Goal: Task Accomplishment & Management: Manage account settings

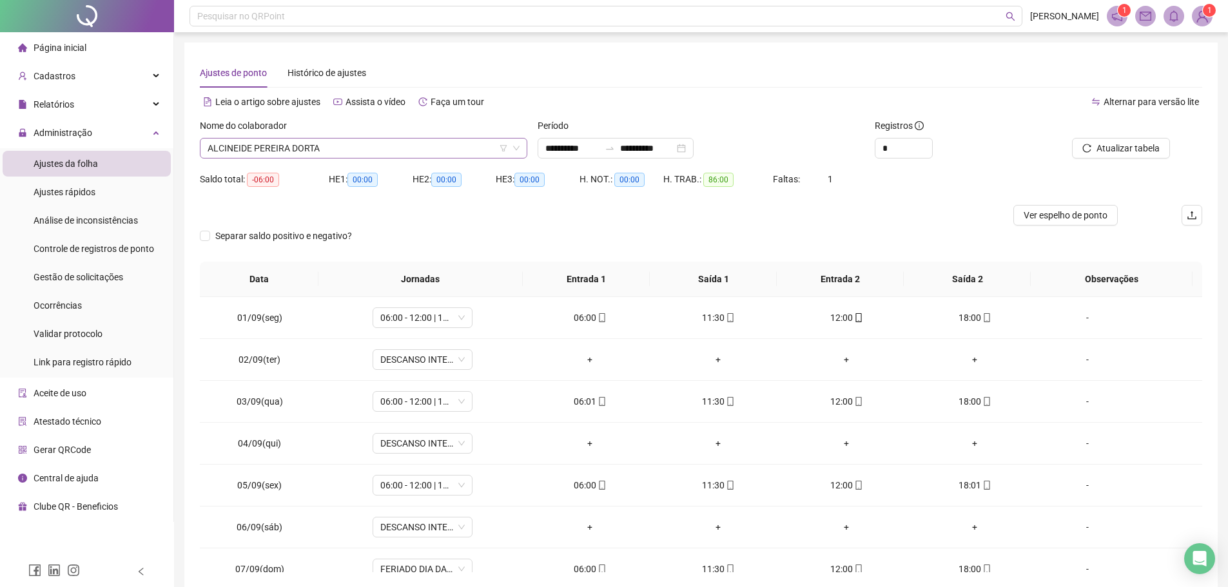
click at [336, 154] on span "ALCINEIDE PEREIRA DORTA" at bounding box center [364, 148] width 312 height 19
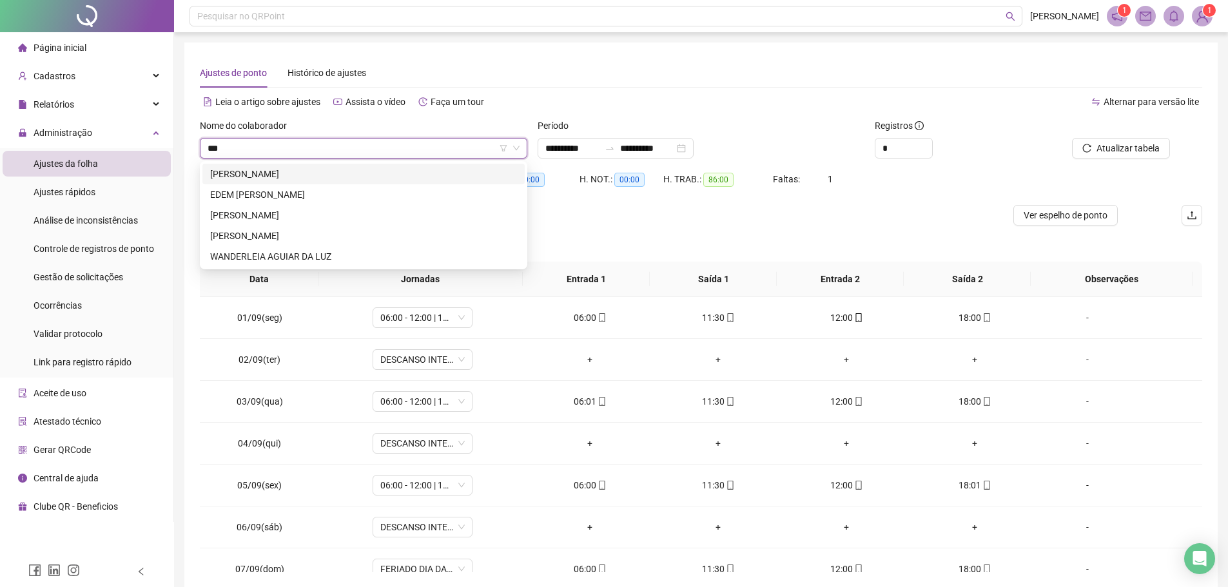
type input "****"
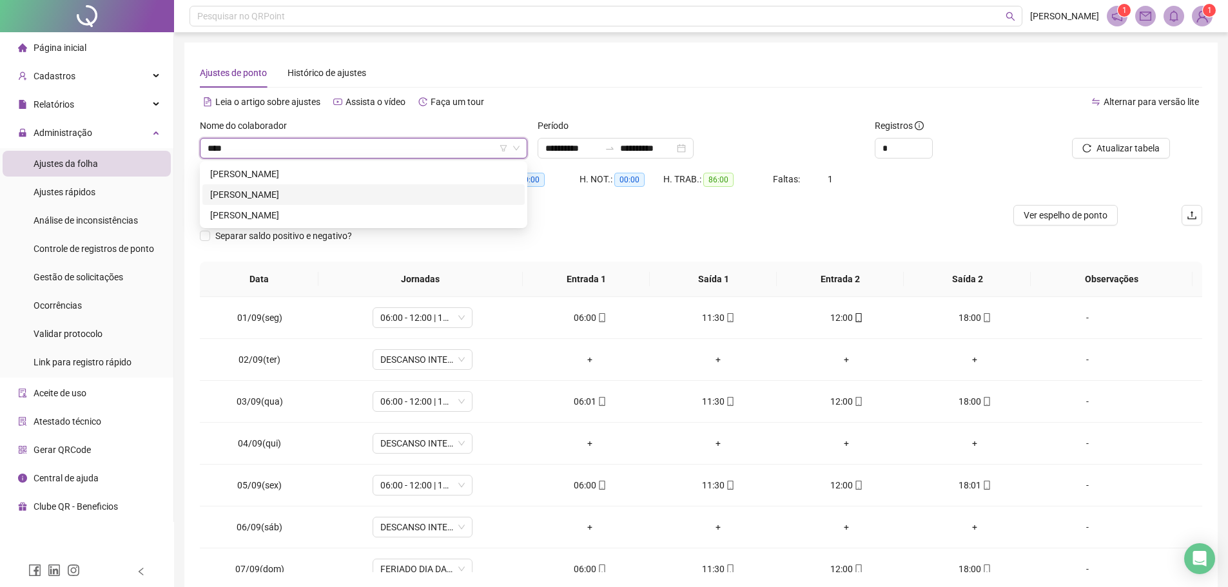
click at [302, 197] on div "[PERSON_NAME]" at bounding box center [363, 195] width 307 height 14
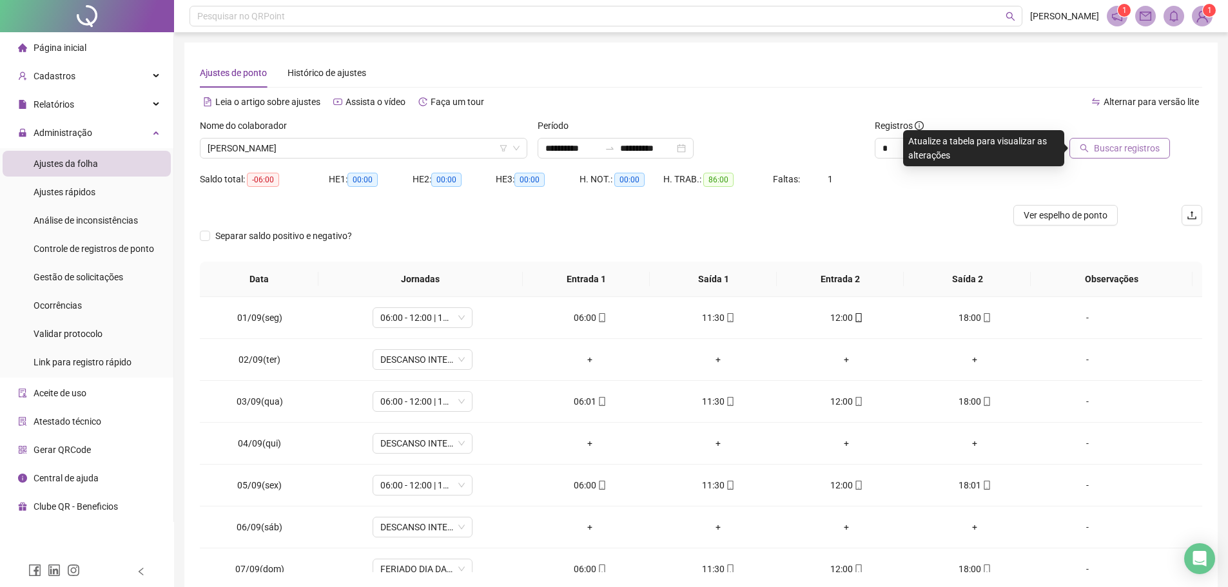
click at [1134, 153] on span "Buscar registros" at bounding box center [1127, 148] width 66 height 14
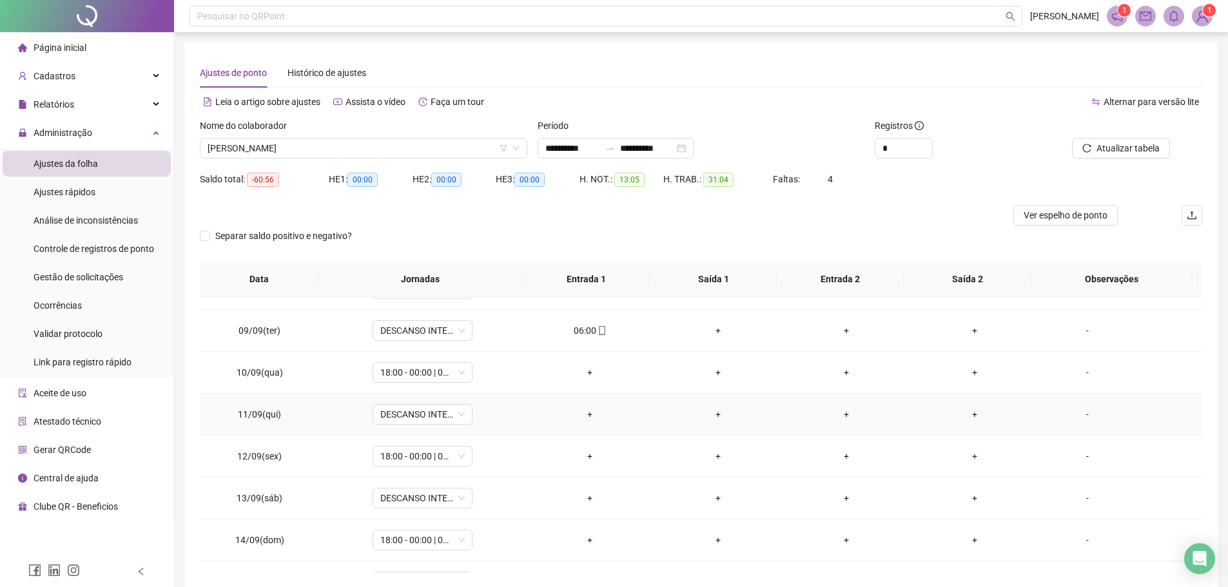
scroll to position [437, 0]
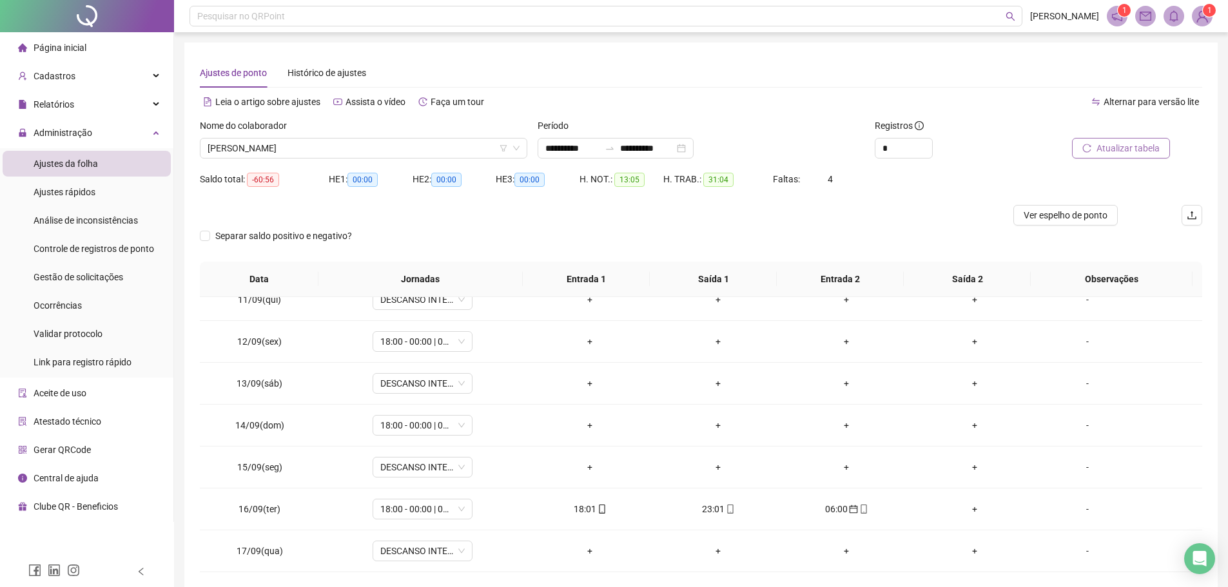
click at [1106, 148] on span "Atualizar tabela" at bounding box center [1127, 148] width 63 height 14
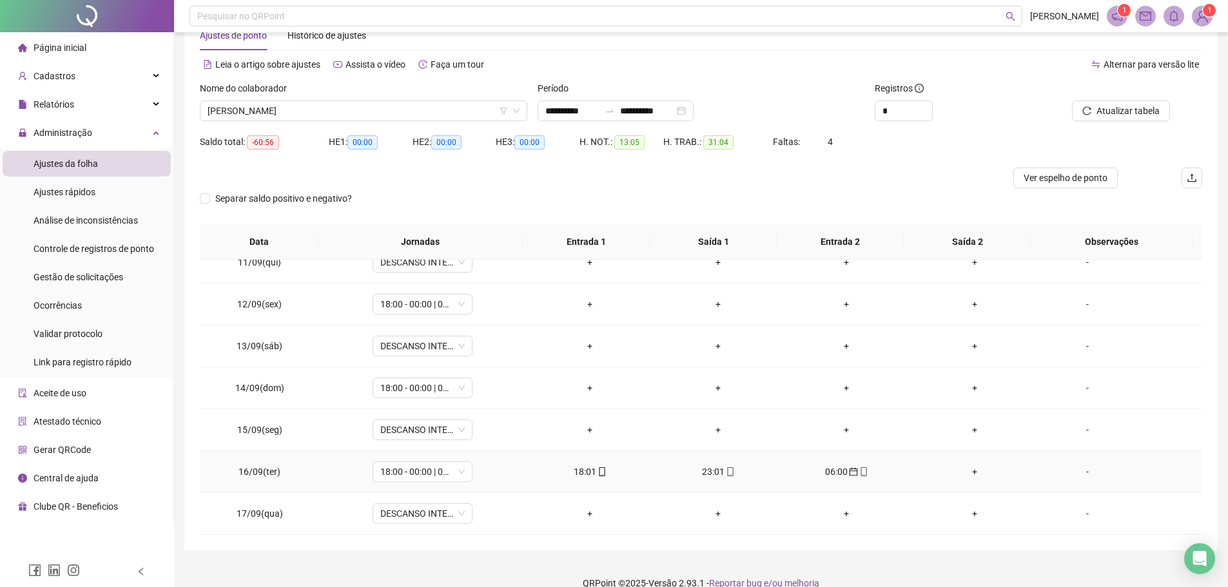
scroll to position [56, 0]
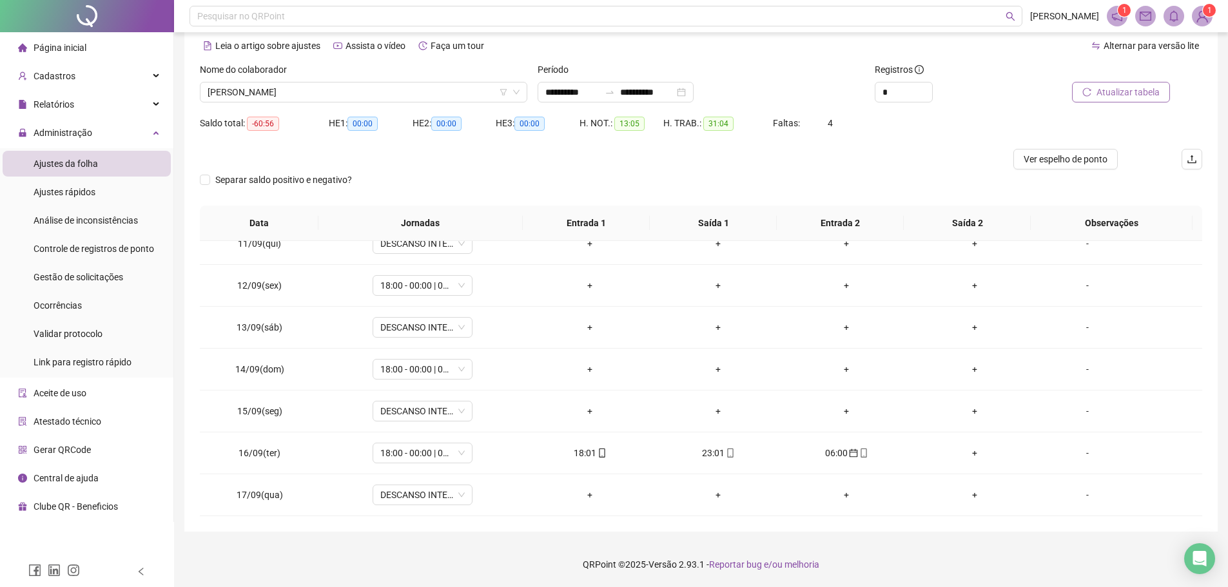
click at [1119, 92] on span "Atualizar tabela" at bounding box center [1127, 92] width 63 height 14
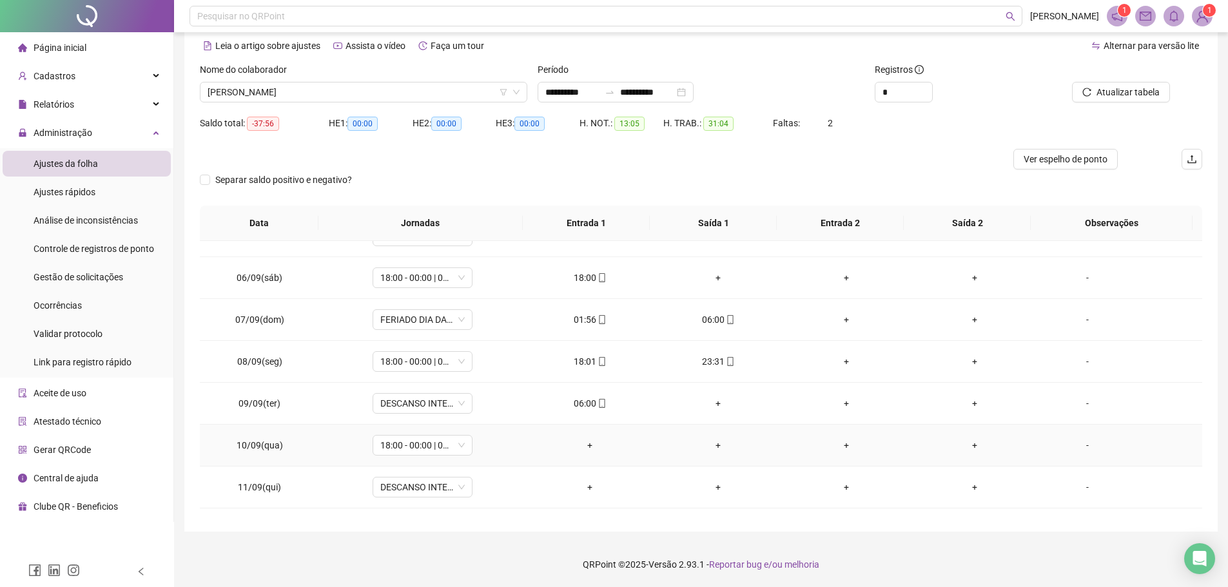
scroll to position [64, 0]
click at [594, 457] on td "01:56" at bounding box center [590, 449] width 128 height 42
click at [588, 452] on div "01:56" at bounding box center [590, 449] width 108 height 14
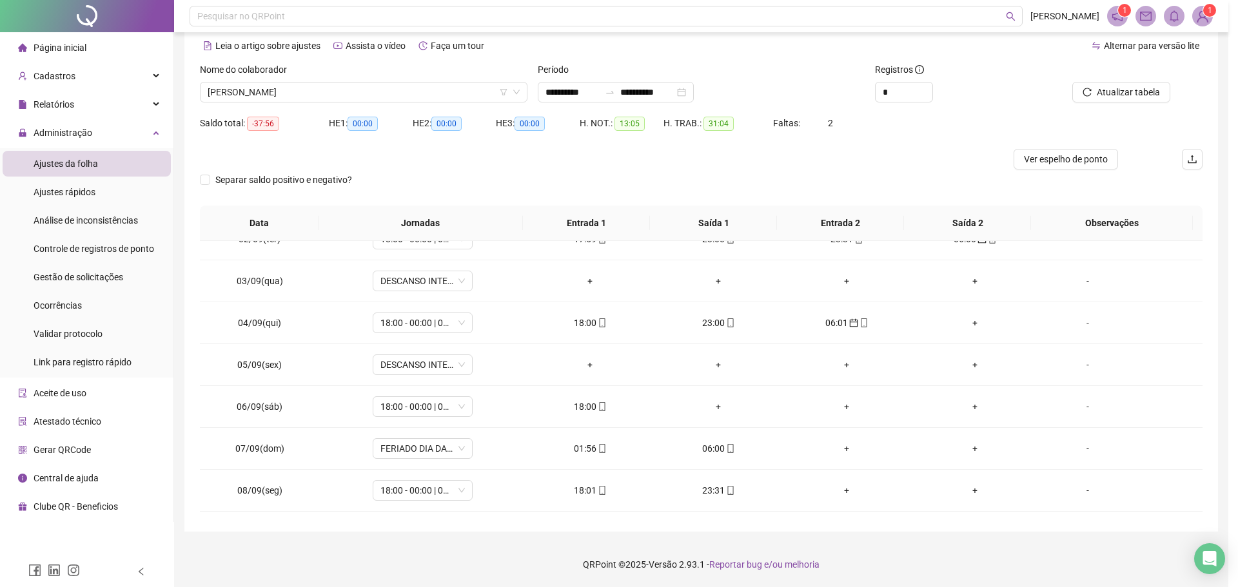
type input "**********"
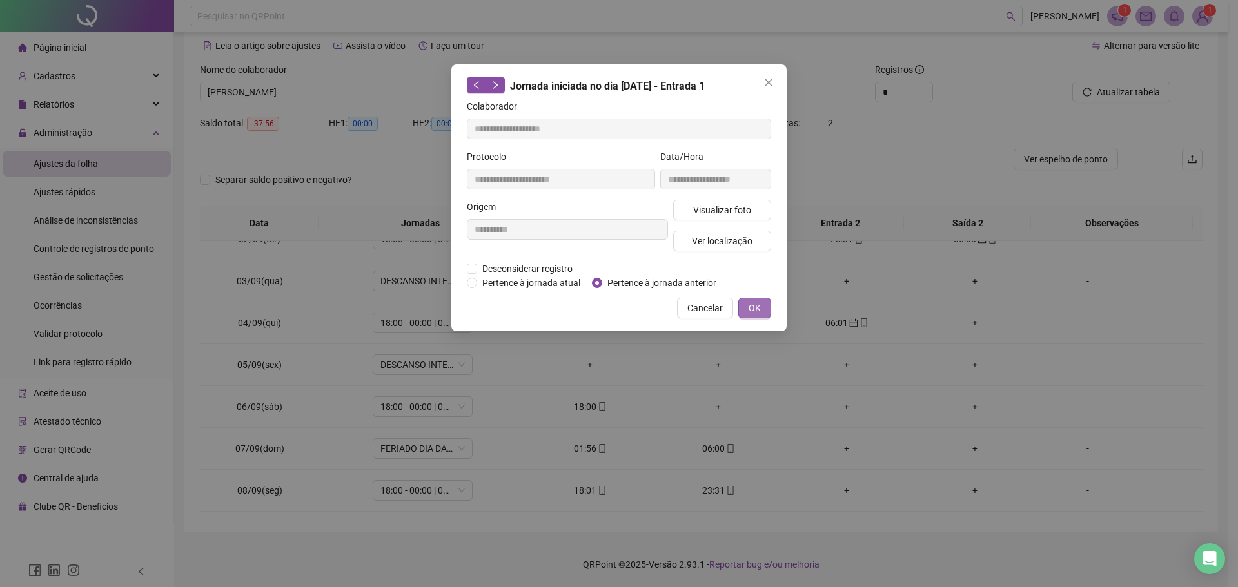
click at [745, 302] on button "OK" at bounding box center [754, 308] width 33 height 21
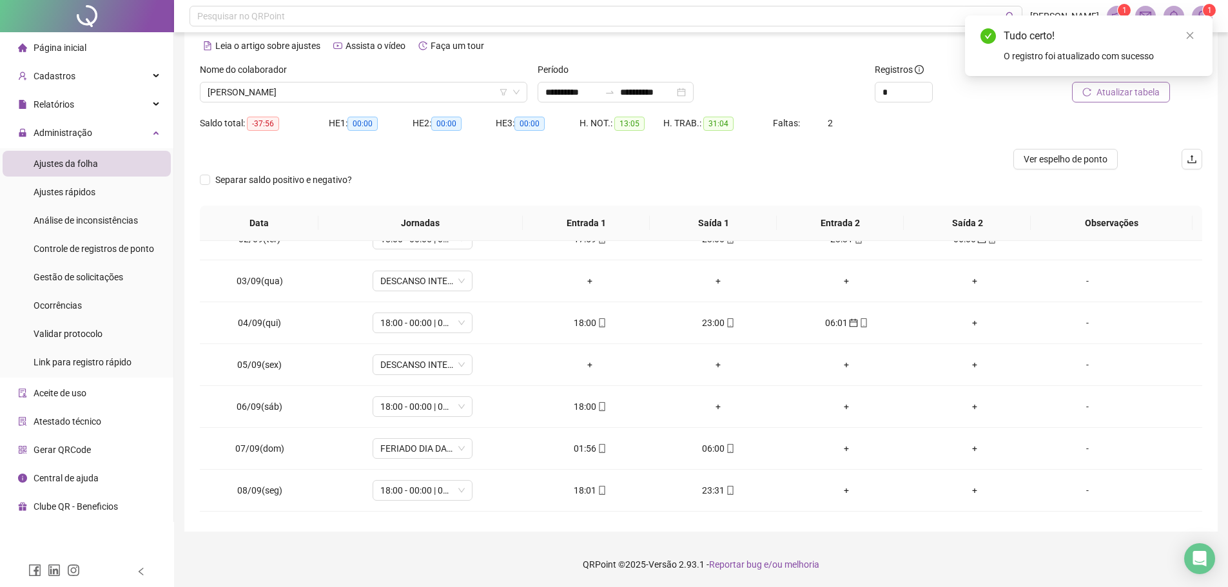
click at [1126, 86] on span "Atualizar tabela" at bounding box center [1127, 92] width 63 height 14
click at [576, 456] on td "06:00" at bounding box center [590, 449] width 128 height 42
click at [585, 460] on td "06:00" at bounding box center [590, 449] width 128 height 42
click at [579, 454] on div "06:00" at bounding box center [590, 449] width 108 height 14
type input "**********"
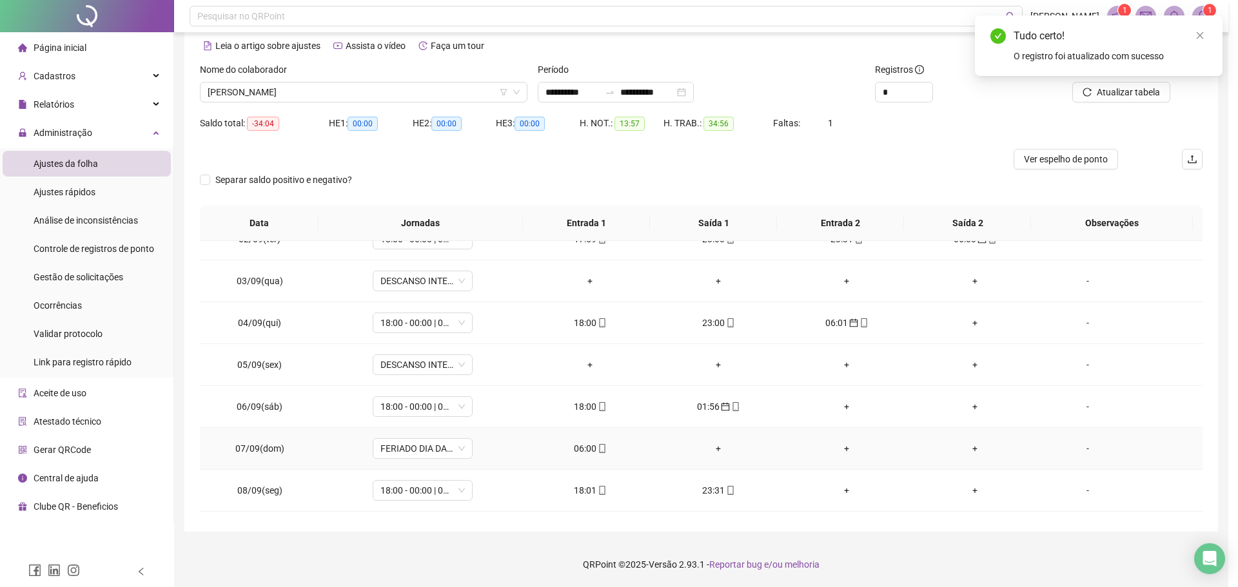
type input "**********"
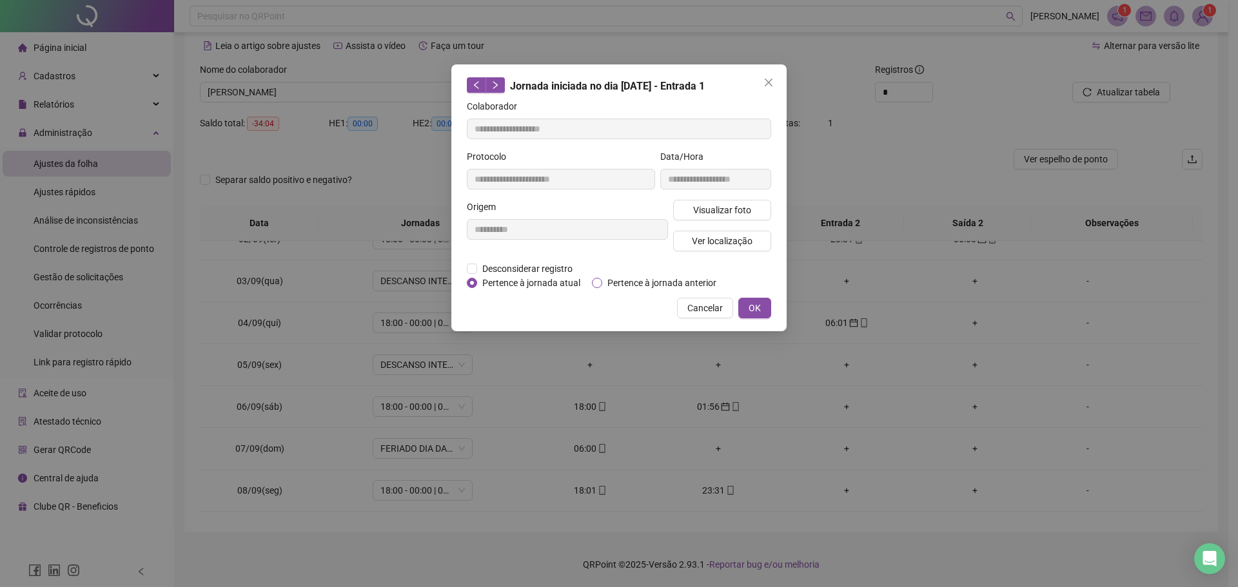
drag, startPoint x: 605, startPoint y: 278, endPoint x: 710, endPoint y: 284, distance: 104.6
click at [605, 278] on span "Pertence à jornada anterior" at bounding box center [661, 283] width 119 height 14
click at [761, 314] on button "OK" at bounding box center [754, 308] width 33 height 21
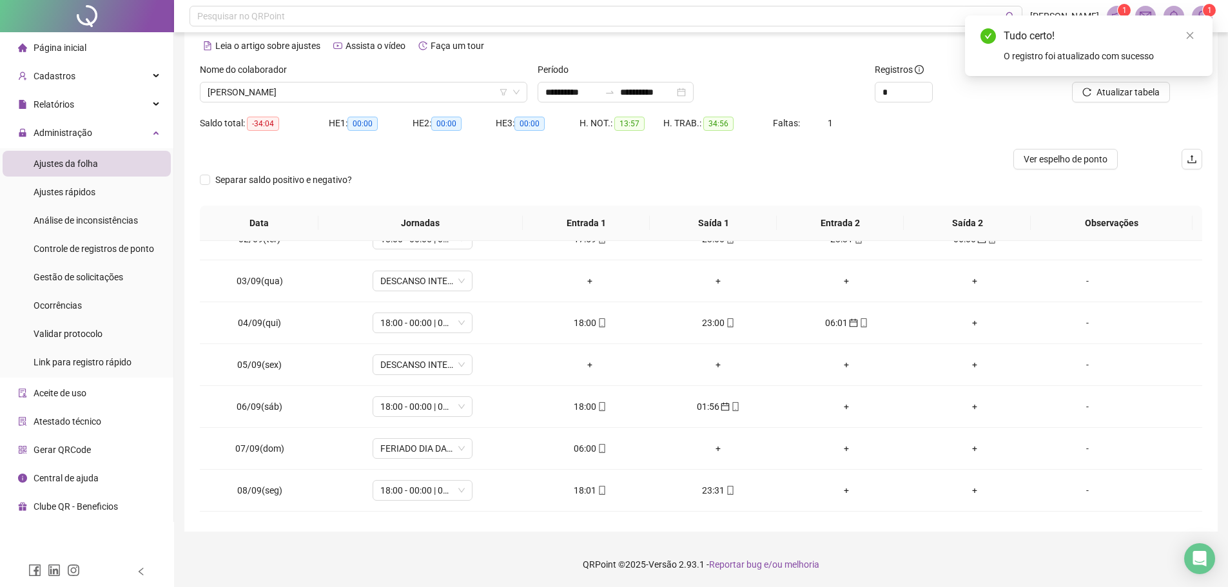
click at [1131, 71] on div "Tudo certo! O registro foi atualizado com sucesso" at bounding box center [1089, 45] width 248 height 61
click at [1127, 95] on span "Atualizar tabela" at bounding box center [1127, 92] width 63 height 14
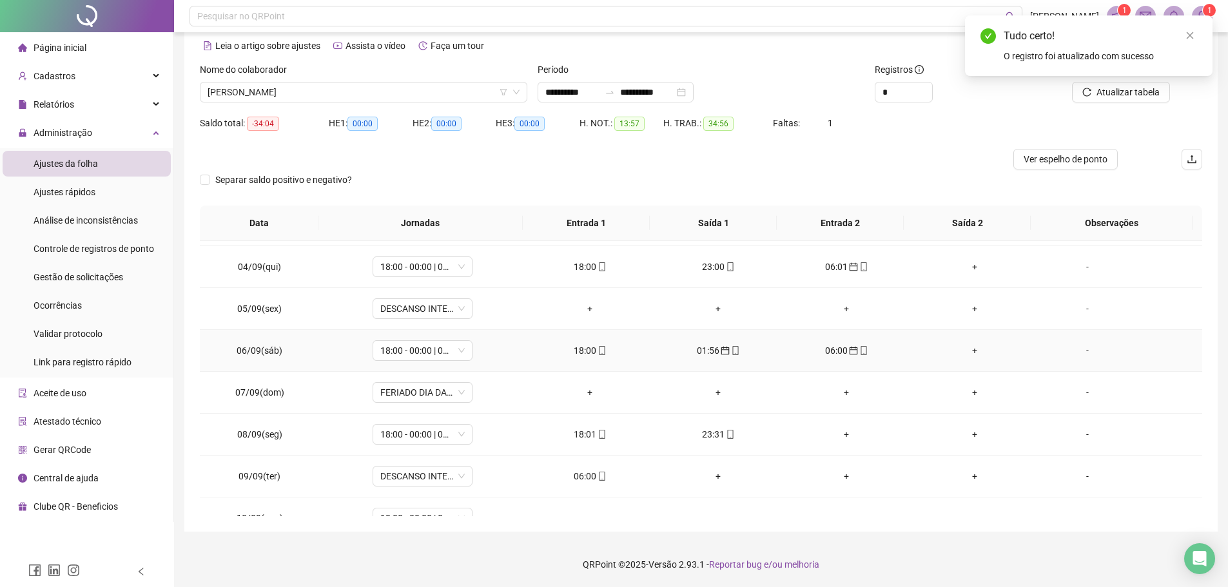
scroll to position [193, 0]
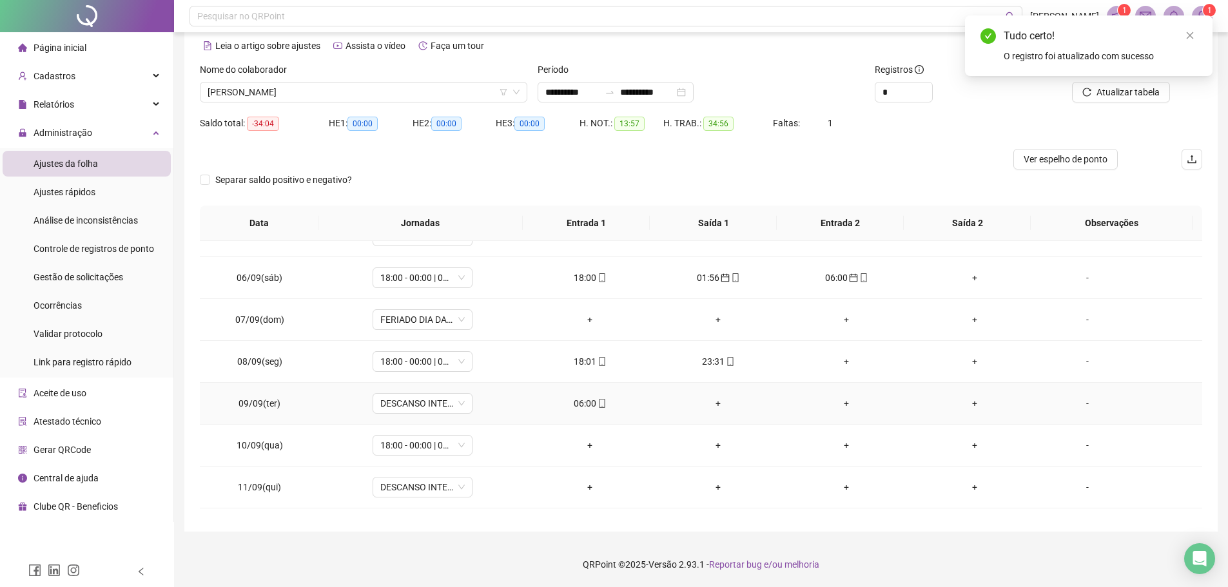
click at [570, 406] on div "06:00" at bounding box center [590, 403] width 108 height 14
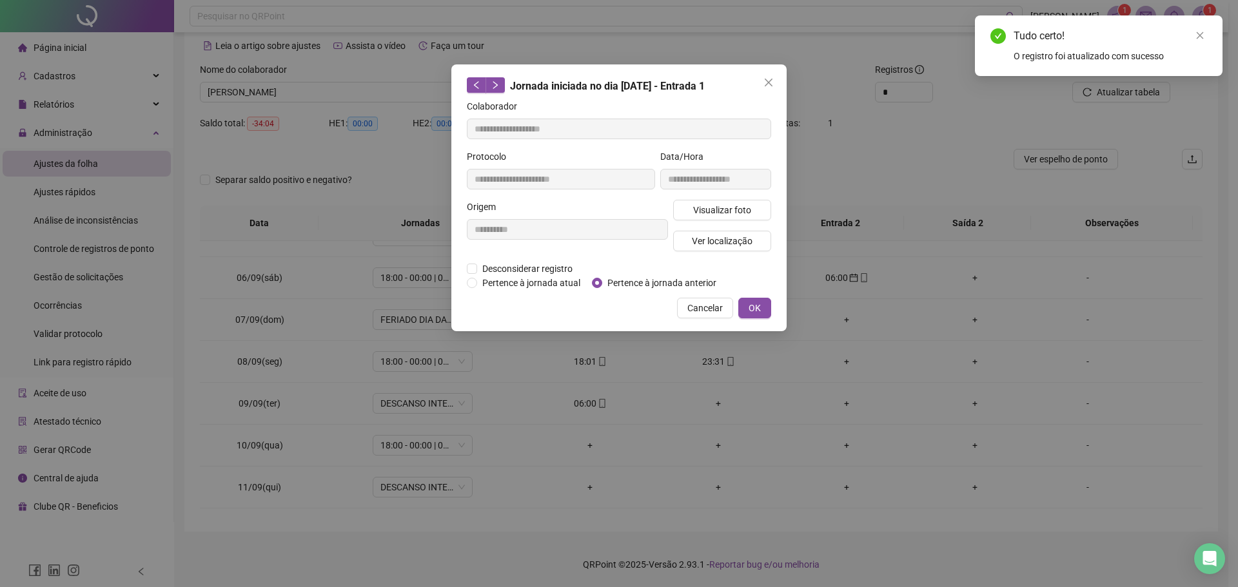
type input "**********"
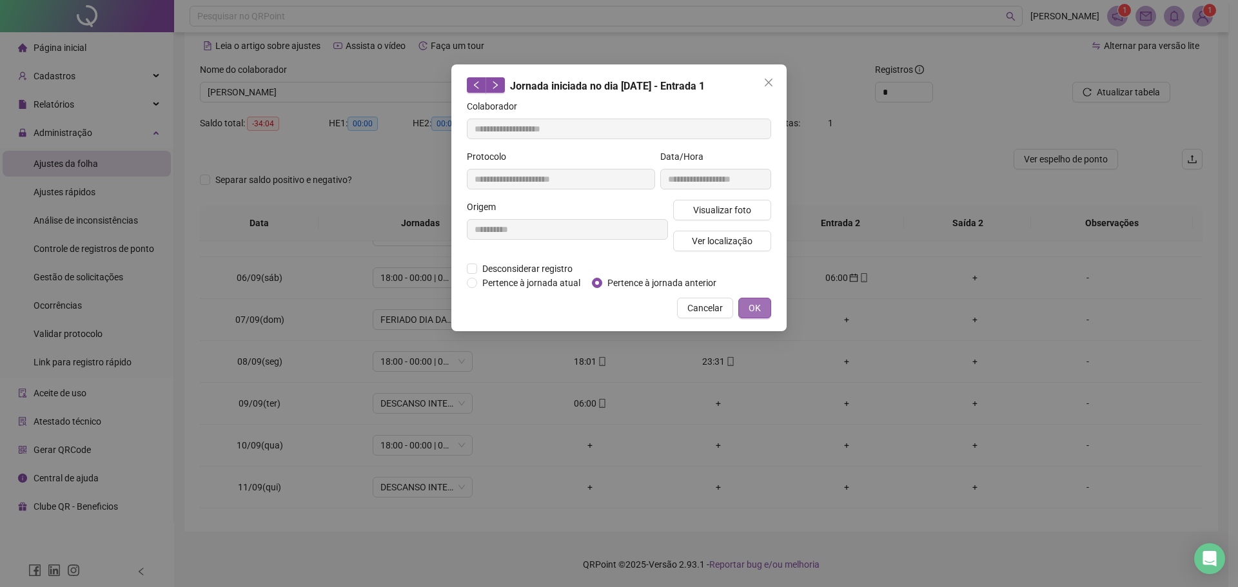
click at [752, 308] on span "OK" at bounding box center [754, 308] width 12 height 14
click at [764, 306] on button "OK" at bounding box center [754, 308] width 33 height 21
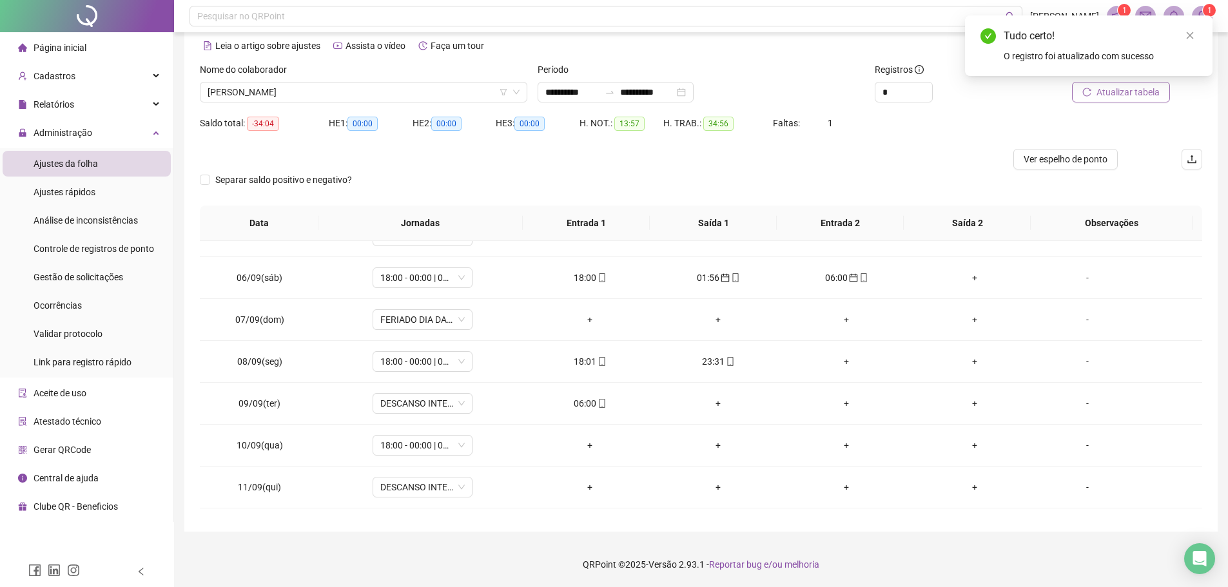
click at [1138, 95] on span "Atualizar tabela" at bounding box center [1127, 92] width 63 height 14
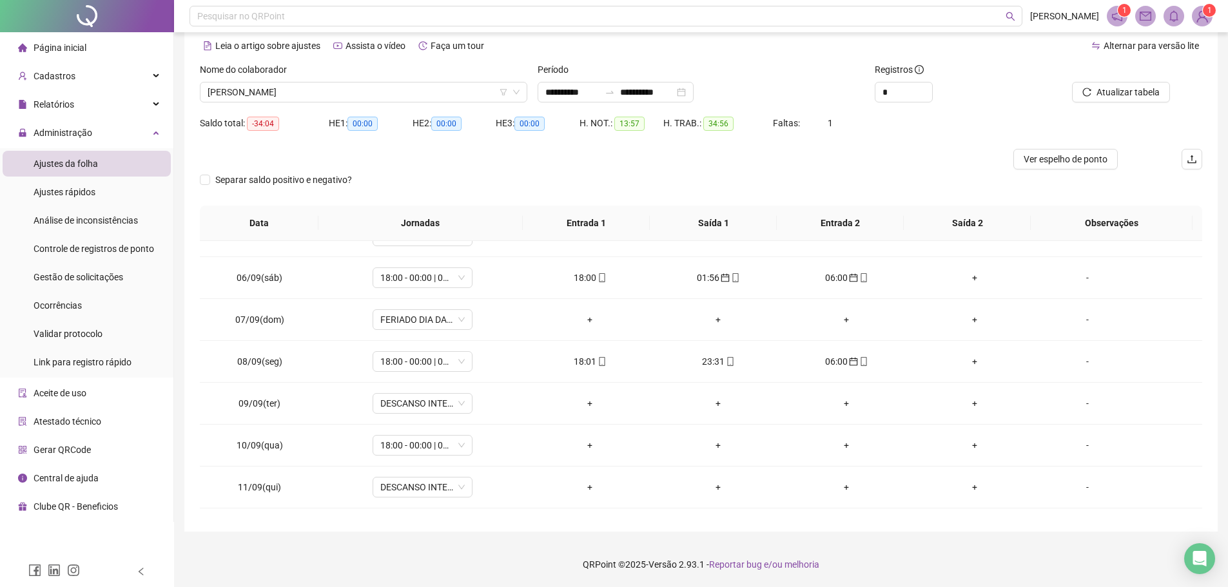
click at [1122, 81] on div at bounding box center [1107, 72] width 126 height 19
click at [1122, 86] on span "Atualizar tabela" at bounding box center [1127, 92] width 63 height 14
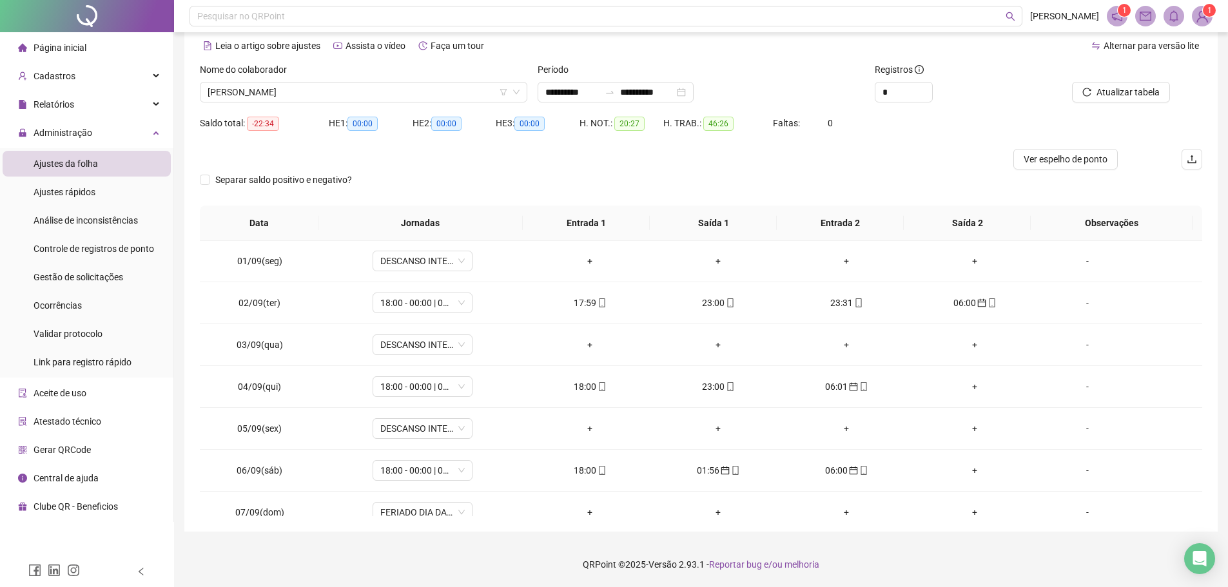
scroll to position [0, 0]
click at [315, 91] on span "[PERSON_NAME]" at bounding box center [364, 92] width 312 height 19
click at [335, 90] on span "[PERSON_NAME]" at bounding box center [364, 92] width 312 height 19
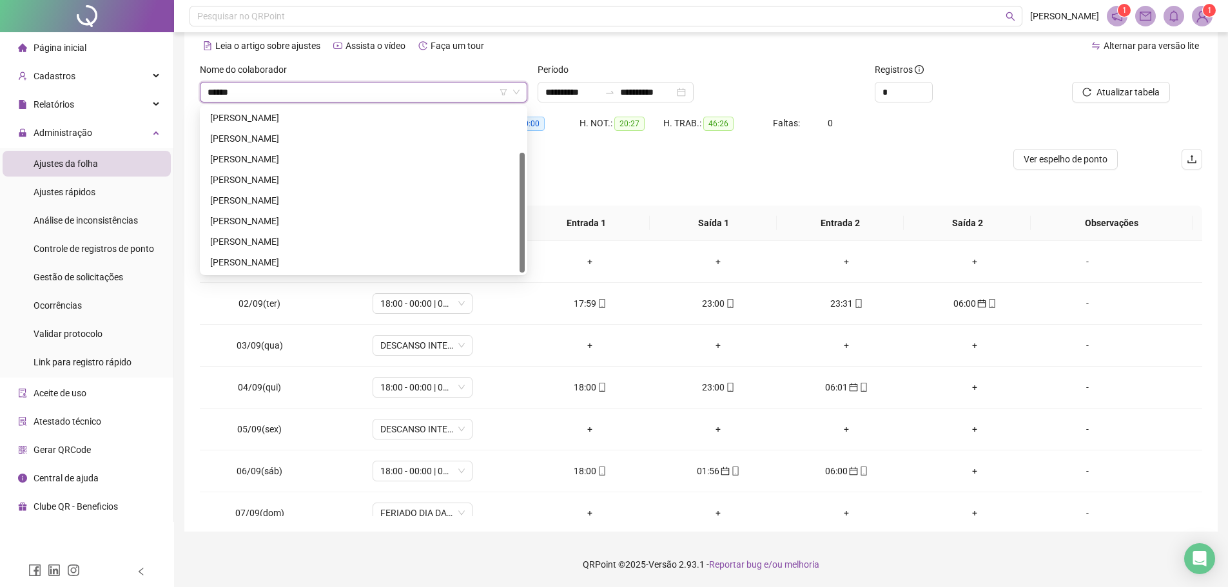
scroll to position [62, 0]
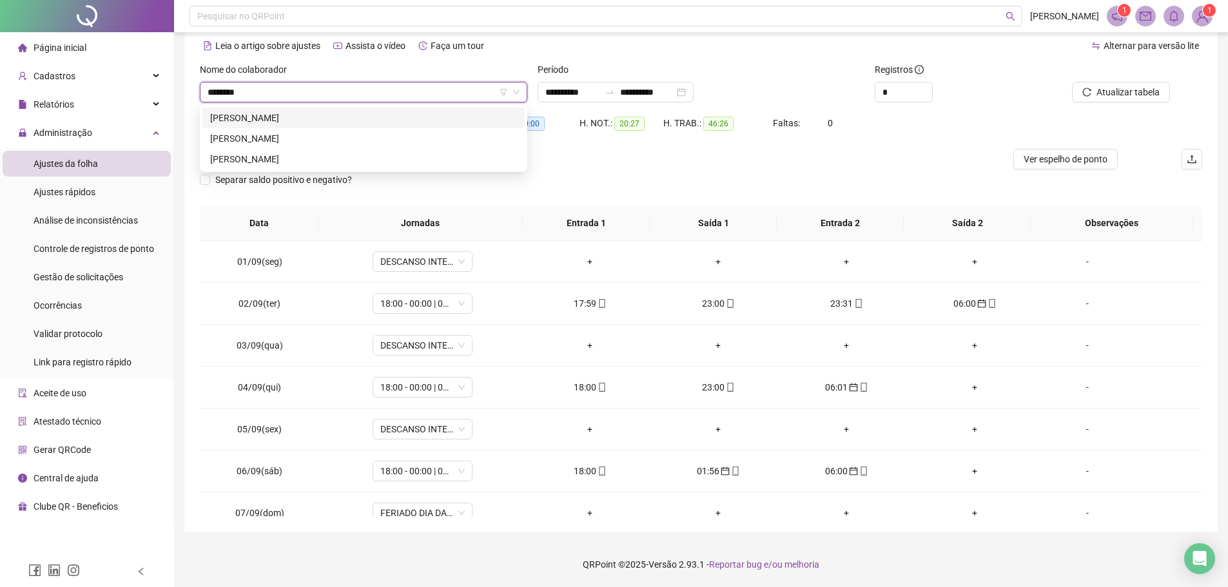
type input "*********"
click at [342, 137] on div "[PERSON_NAME]" at bounding box center [363, 138] width 307 height 14
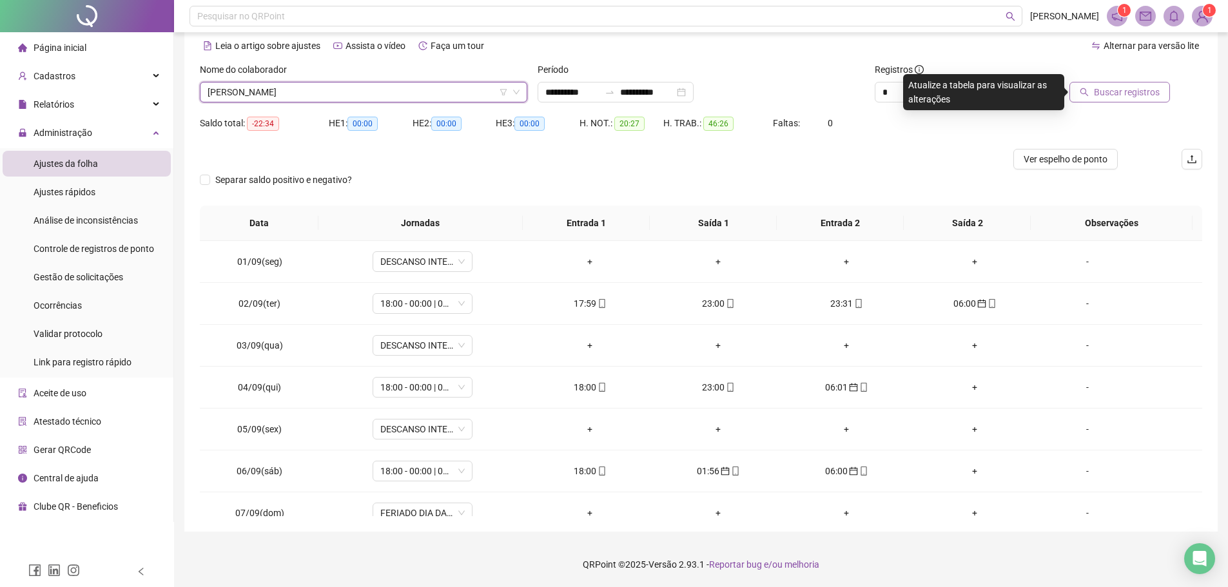
click at [1117, 84] on button "Buscar registros" at bounding box center [1119, 92] width 101 height 21
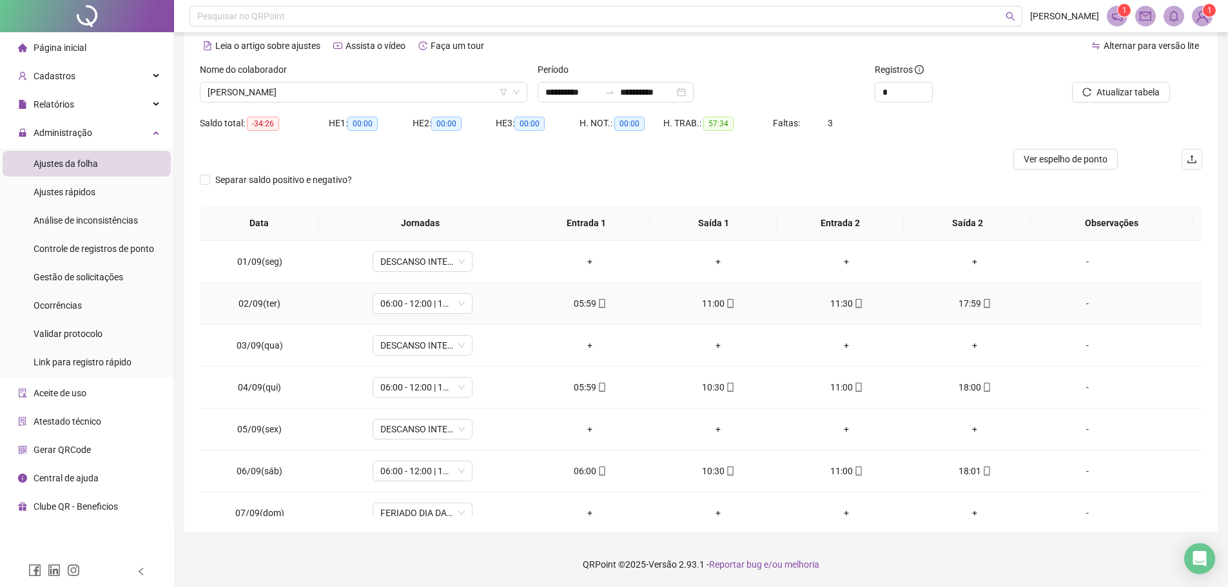
click at [584, 302] on div "05:59" at bounding box center [590, 304] width 108 height 14
type input "**********"
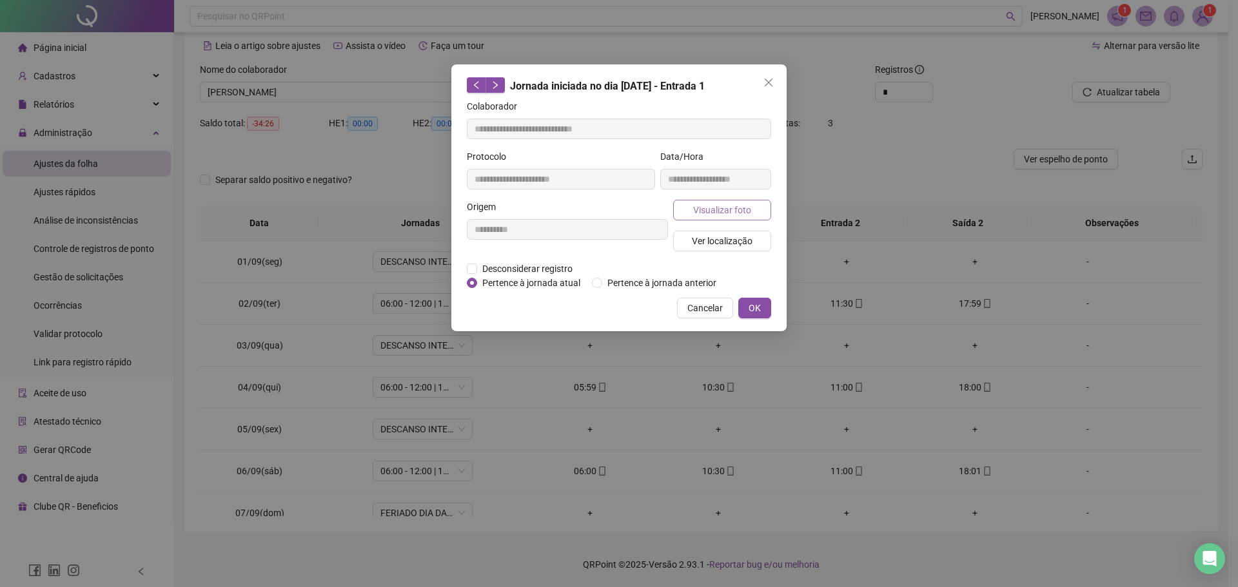
click at [686, 208] on button "Visualizar foto" at bounding box center [722, 210] width 98 height 21
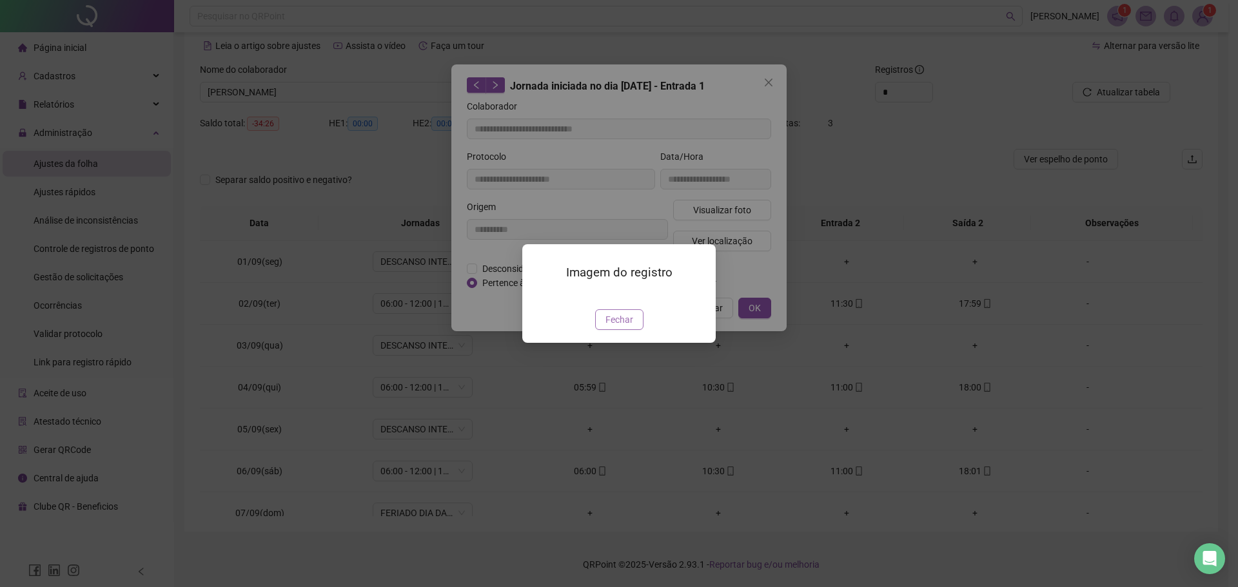
click at [616, 327] on span "Fechar" at bounding box center [619, 320] width 28 height 14
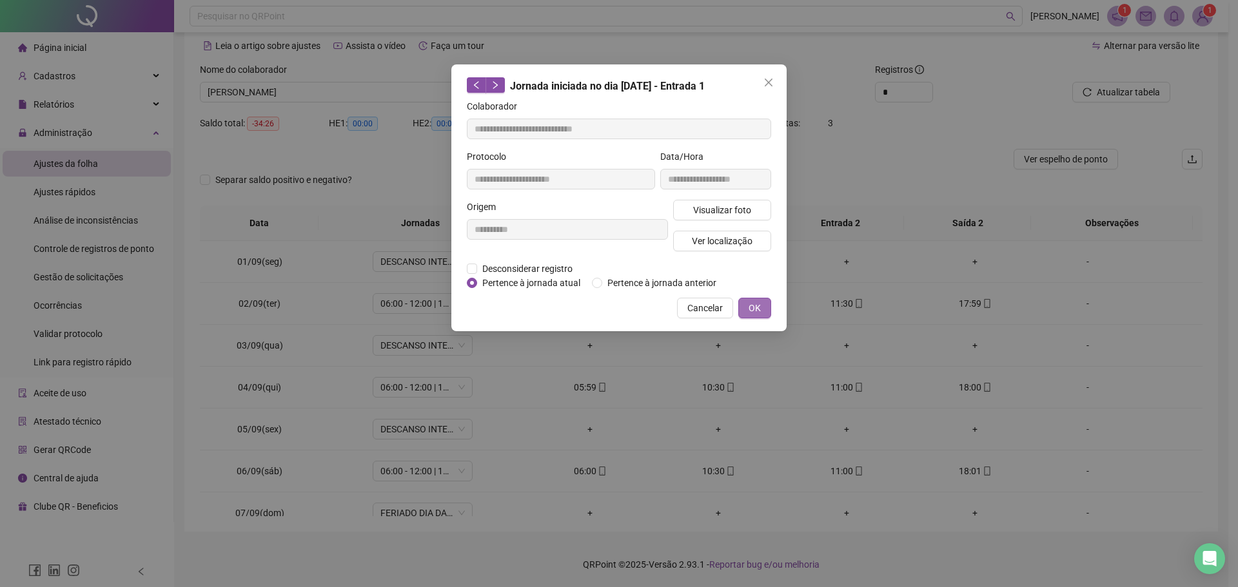
click at [755, 312] on span "OK" at bounding box center [754, 308] width 12 height 14
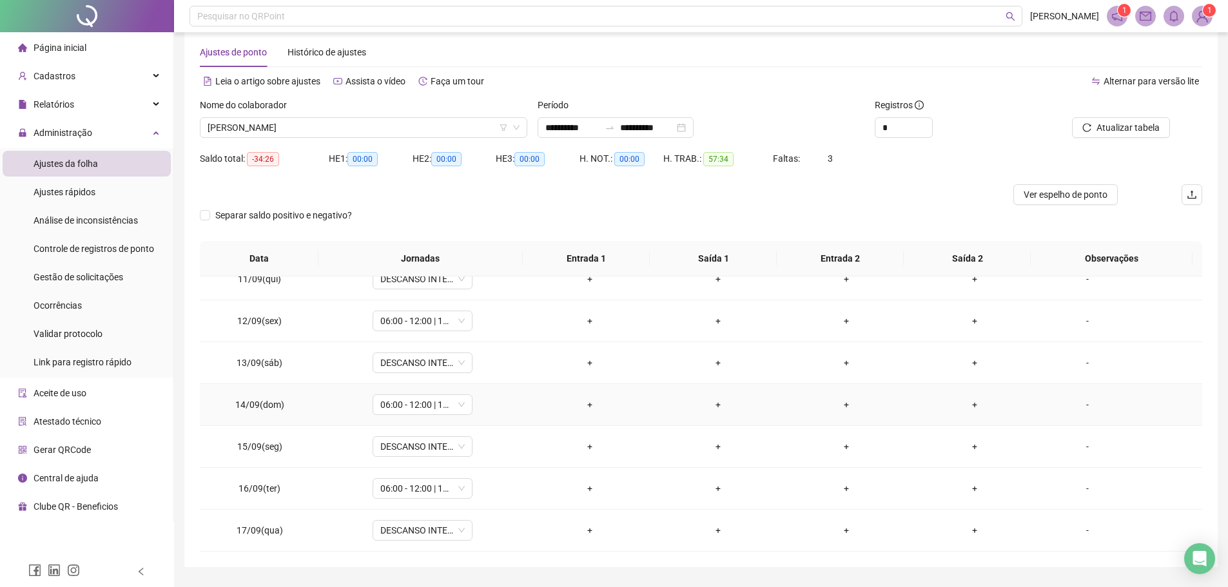
scroll to position [56, 0]
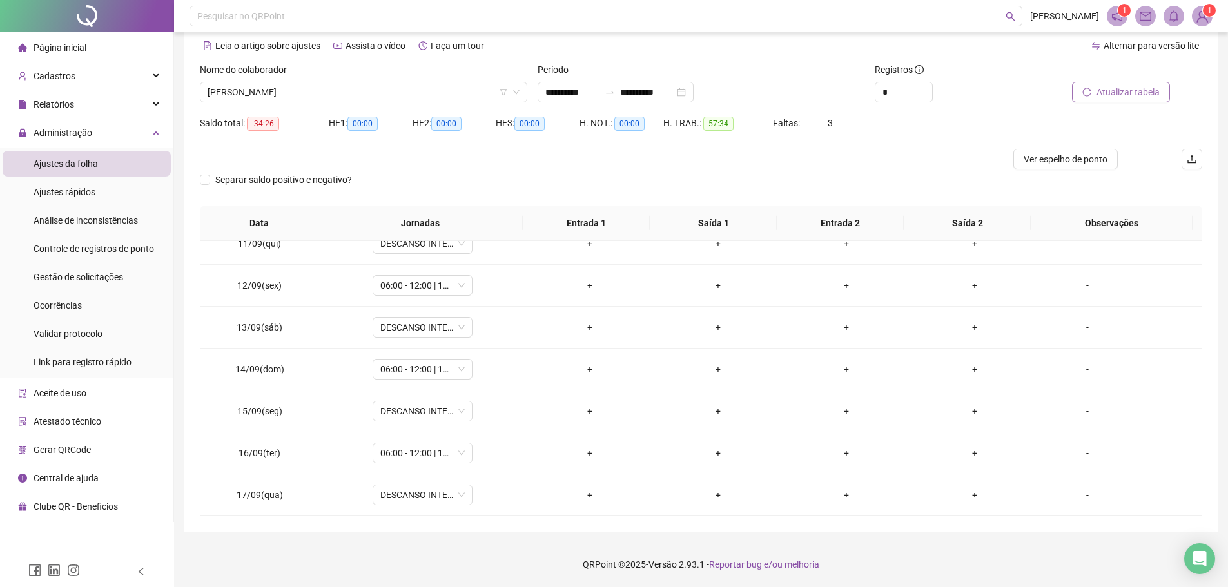
click at [1098, 92] on span "Atualizar tabela" at bounding box center [1127, 92] width 63 height 14
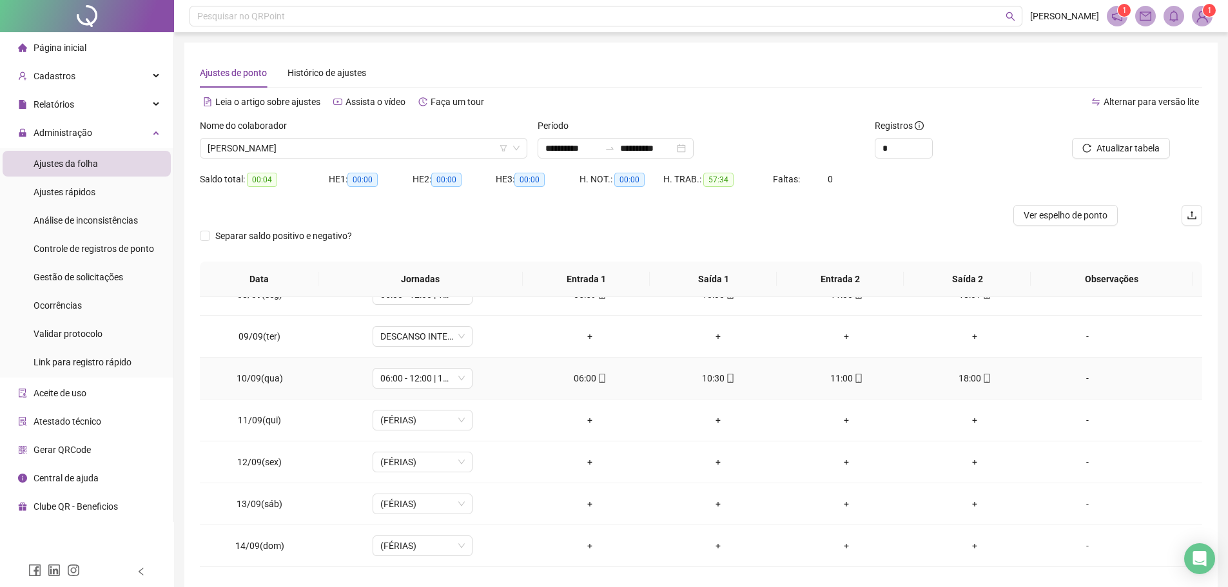
scroll to position [322, 0]
click at [409, 151] on span "[PERSON_NAME]" at bounding box center [364, 148] width 312 height 19
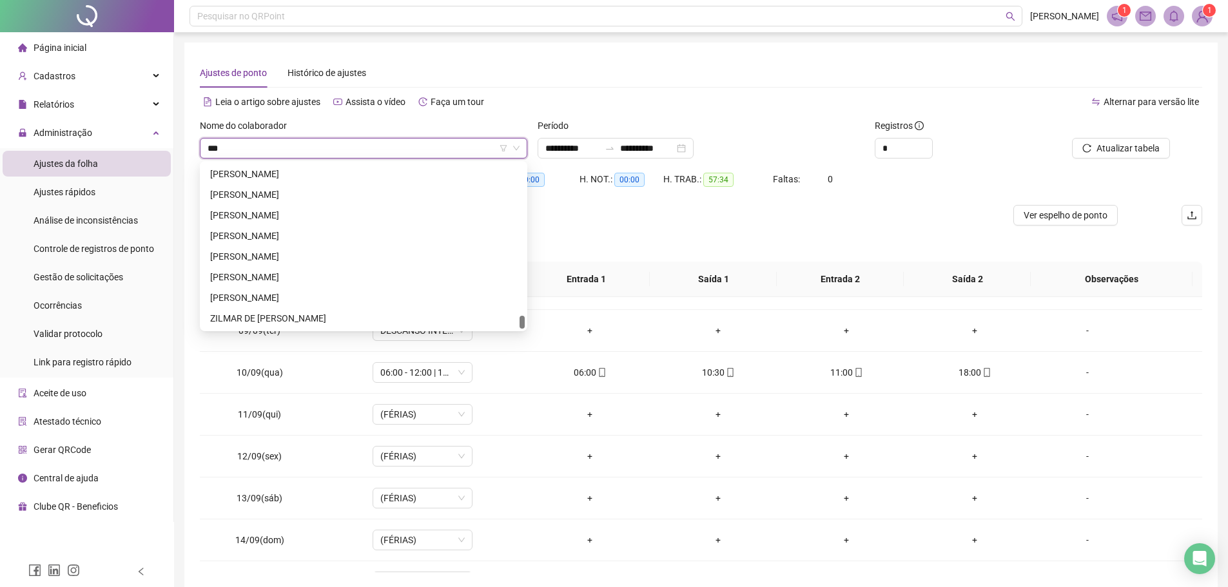
scroll to position [0, 0]
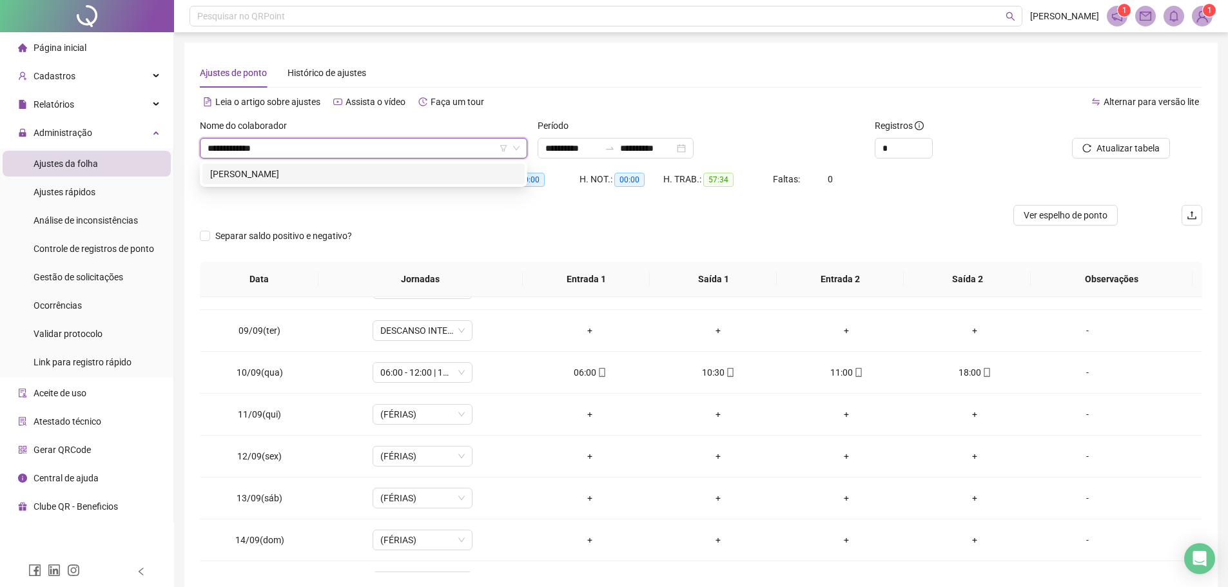
type input "**********"
click at [384, 174] on div "[PERSON_NAME]" at bounding box center [363, 174] width 307 height 14
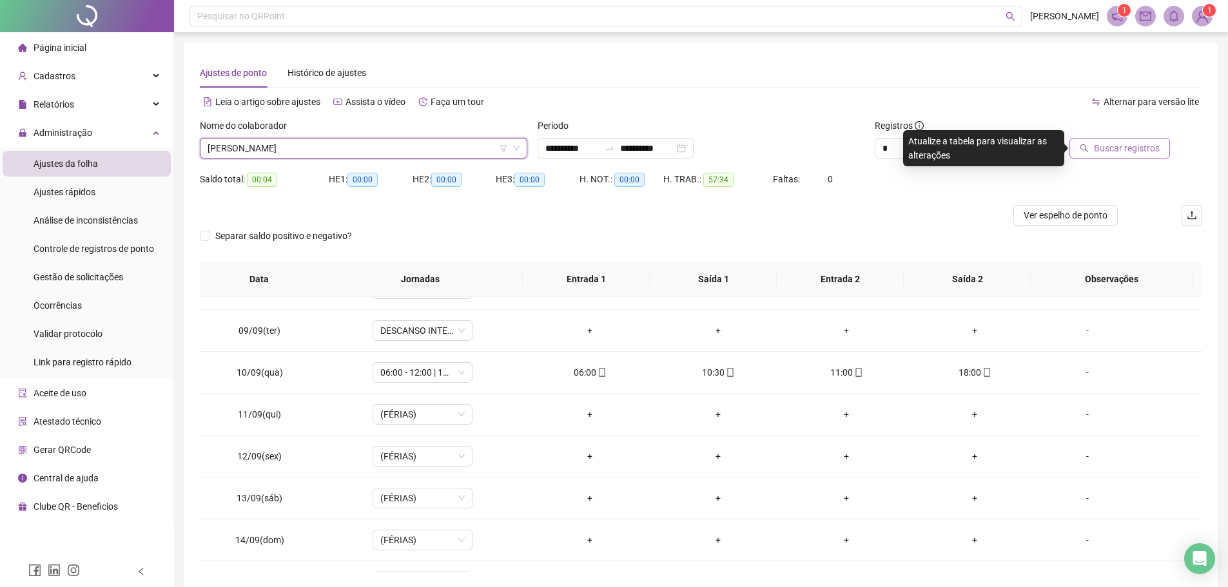
click at [1131, 155] on button "Buscar registros" at bounding box center [1119, 148] width 101 height 21
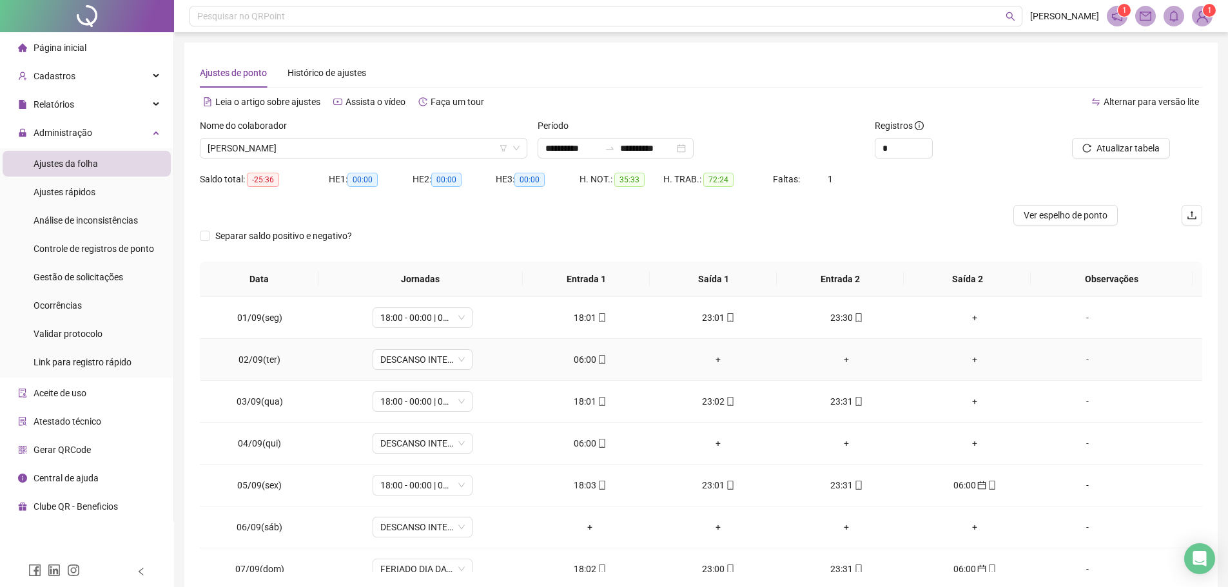
click at [583, 355] on div "06:00" at bounding box center [590, 360] width 108 height 14
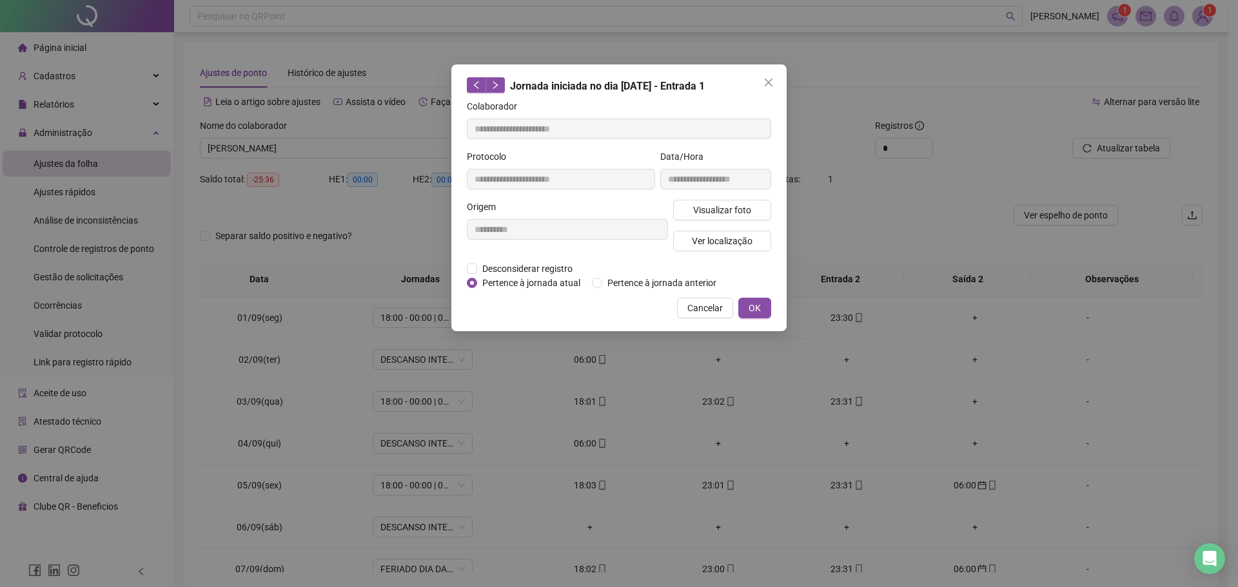
type input "**********"
click at [592, 291] on div "**********" at bounding box center [618, 197] width 335 height 267
click at [768, 306] on button "OK" at bounding box center [754, 308] width 33 height 21
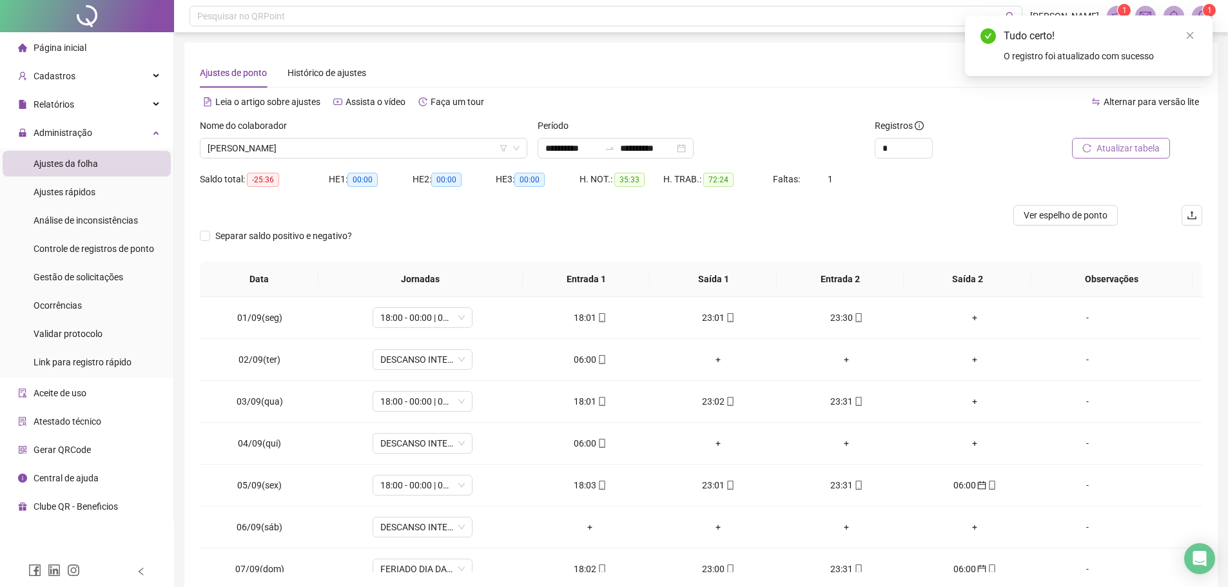
click at [1113, 149] on span "Atualizar tabela" at bounding box center [1127, 148] width 63 height 14
click at [581, 451] on td "06:00" at bounding box center [590, 444] width 128 height 42
click at [591, 441] on div "06:00" at bounding box center [590, 443] width 108 height 14
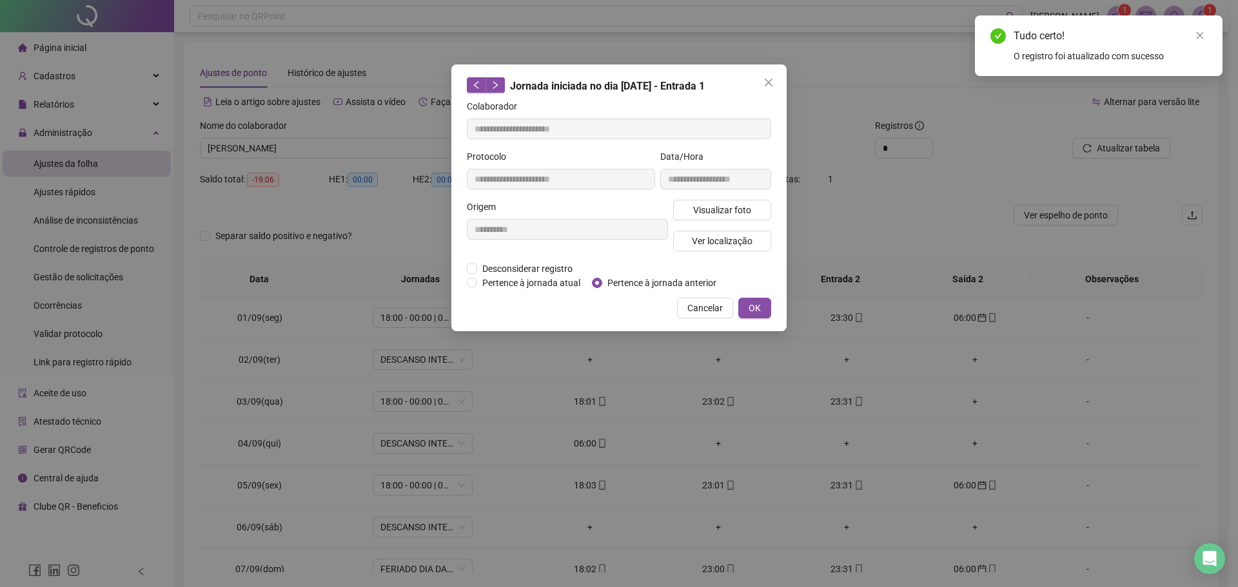
type input "**********"
click at [621, 286] on span "Pertence à jornada anterior" at bounding box center [661, 283] width 119 height 14
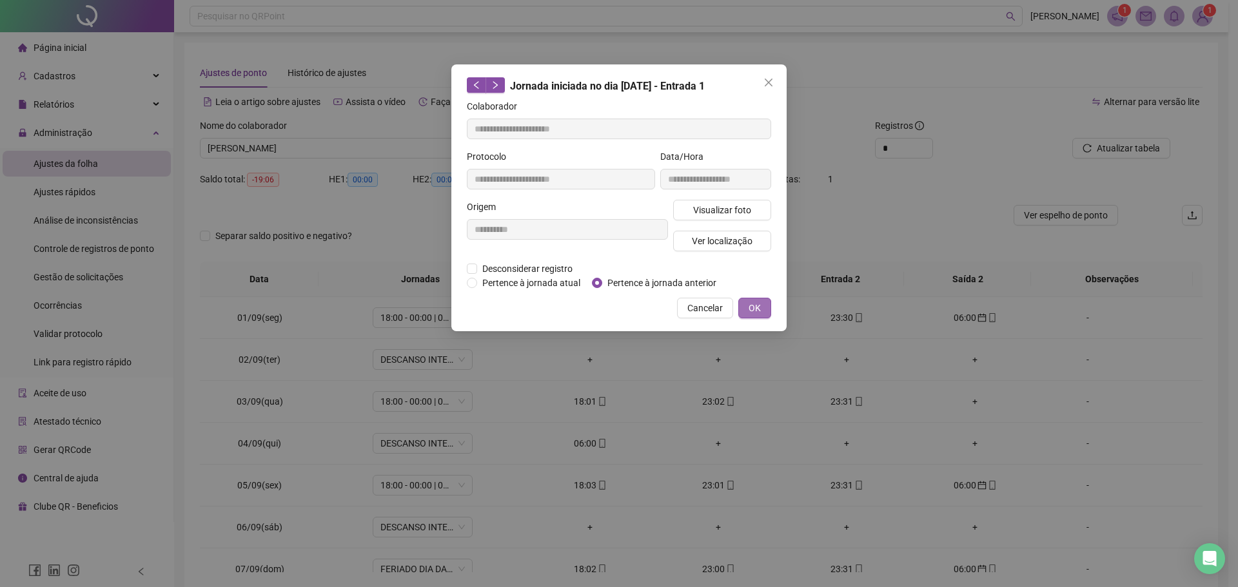
click at [748, 306] on button "OK" at bounding box center [754, 308] width 33 height 21
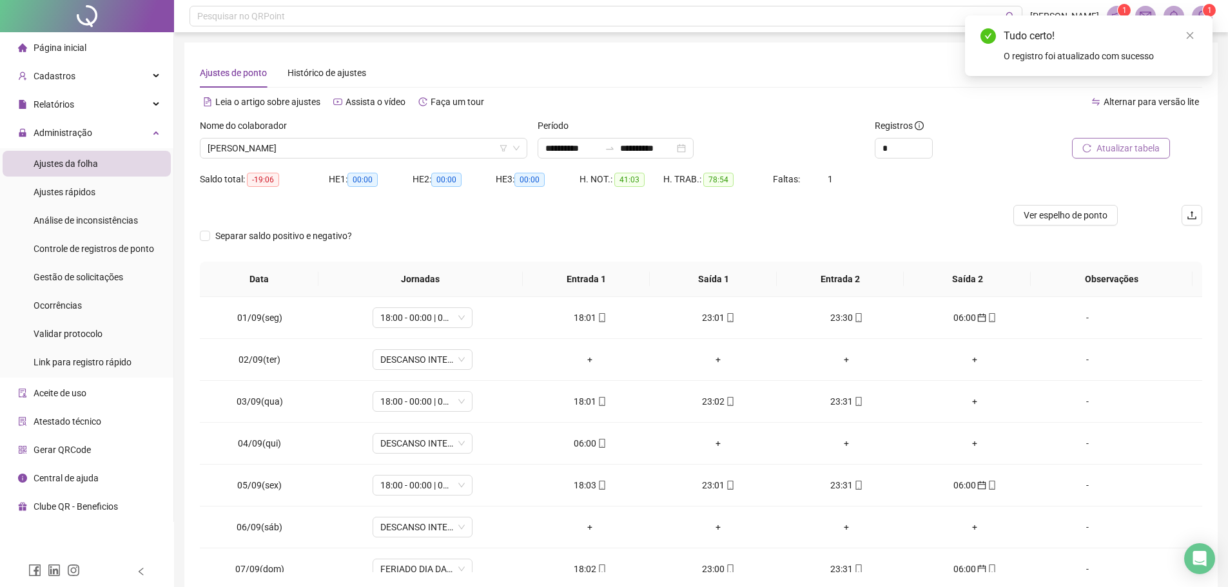
click at [1093, 142] on button "Atualizar tabela" at bounding box center [1121, 148] width 98 height 21
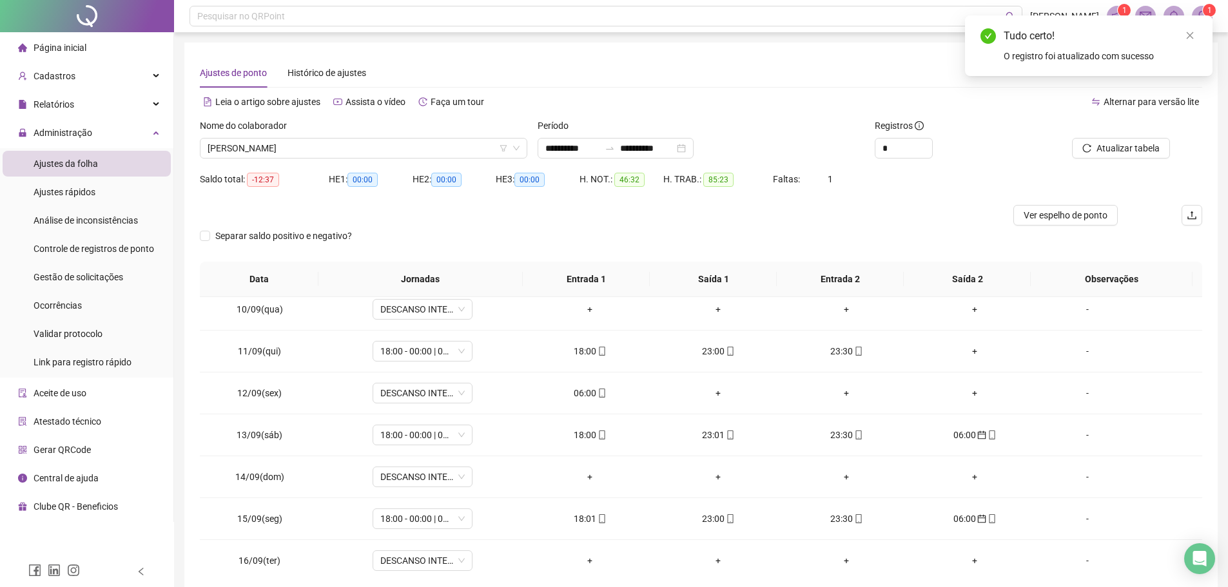
scroll to position [387, 0]
click at [598, 389] on icon "mobile" at bounding box center [602, 391] width 9 height 9
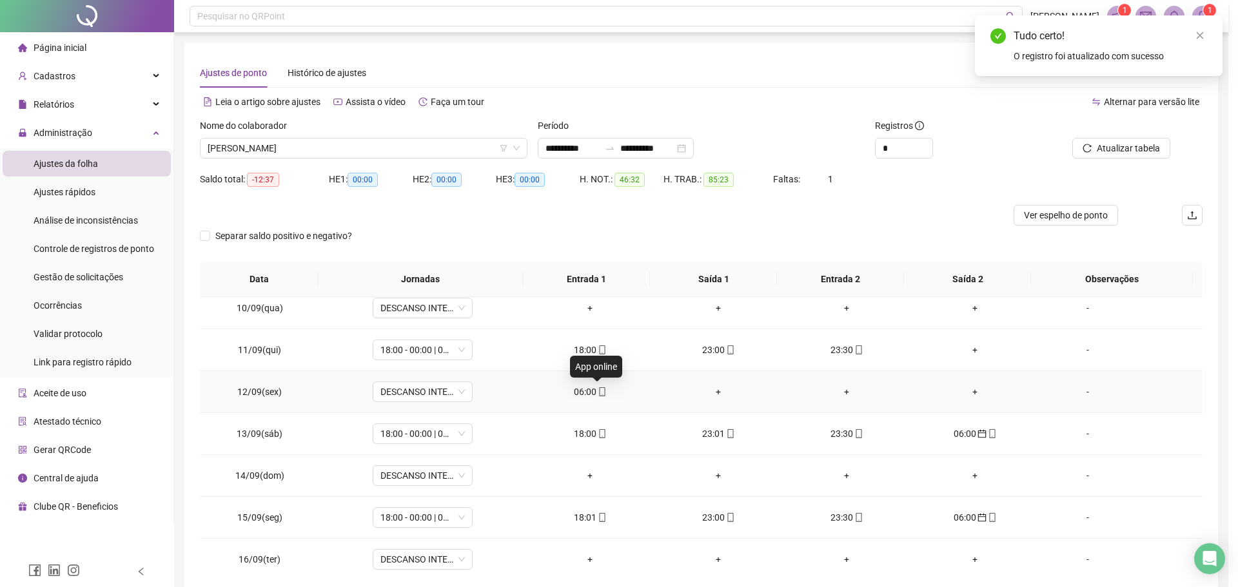
type input "**********"
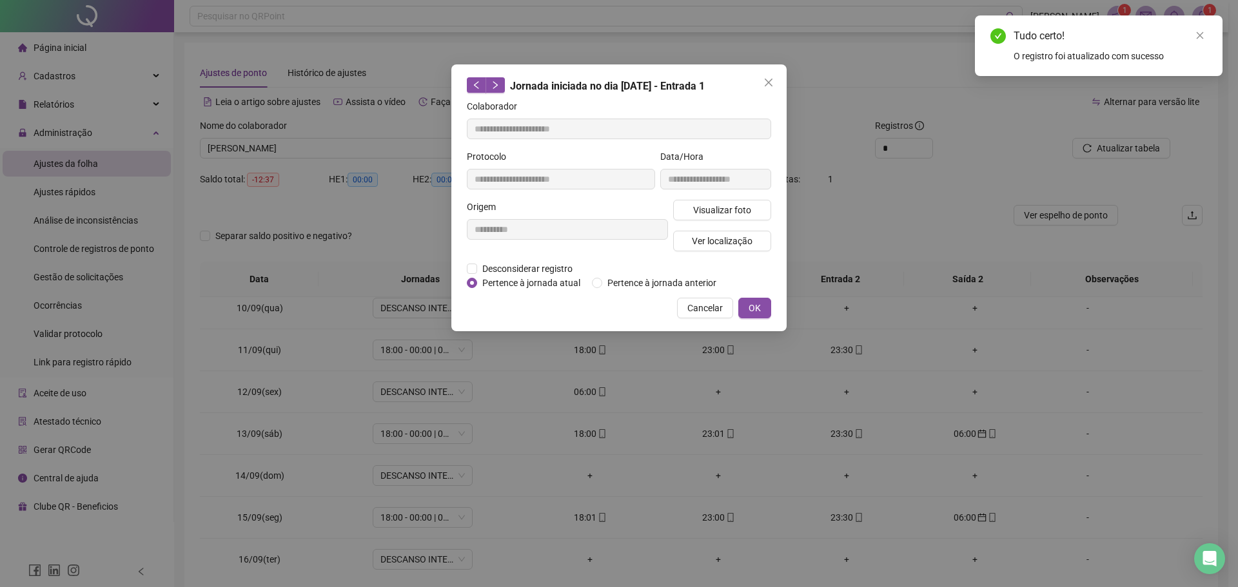
click at [611, 275] on div "Desconsiderar registro Pertence ao lanche" at bounding box center [619, 269] width 304 height 14
click at [610, 282] on span "Pertence à jornada anterior" at bounding box center [661, 283] width 119 height 14
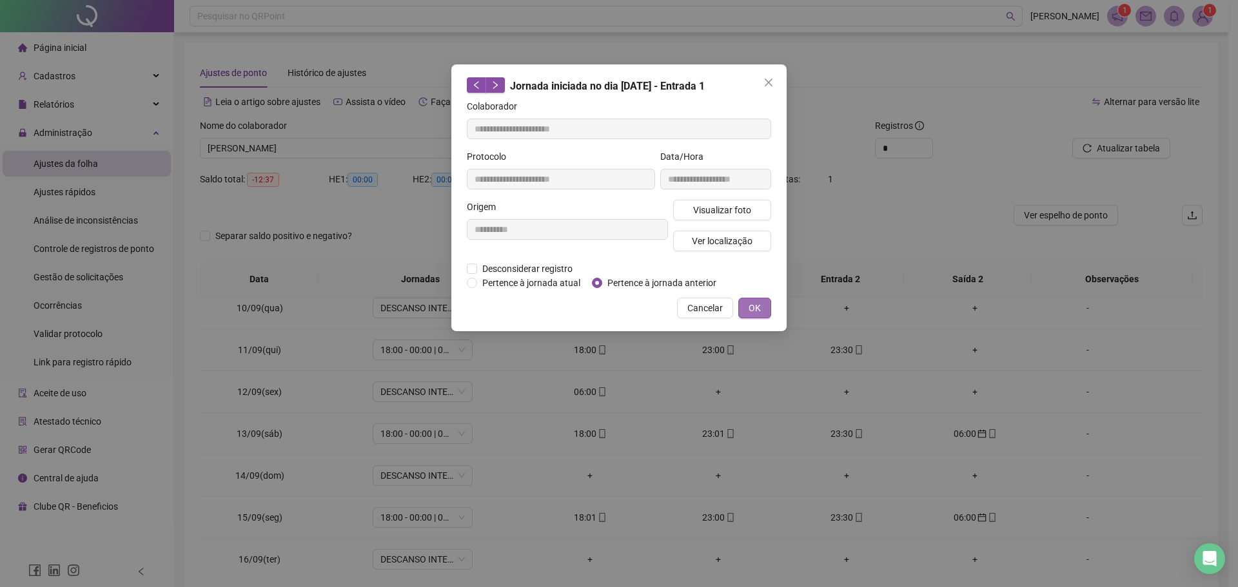
click at [749, 309] on span "OK" at bounding box center [754, 308] width 12 height 14
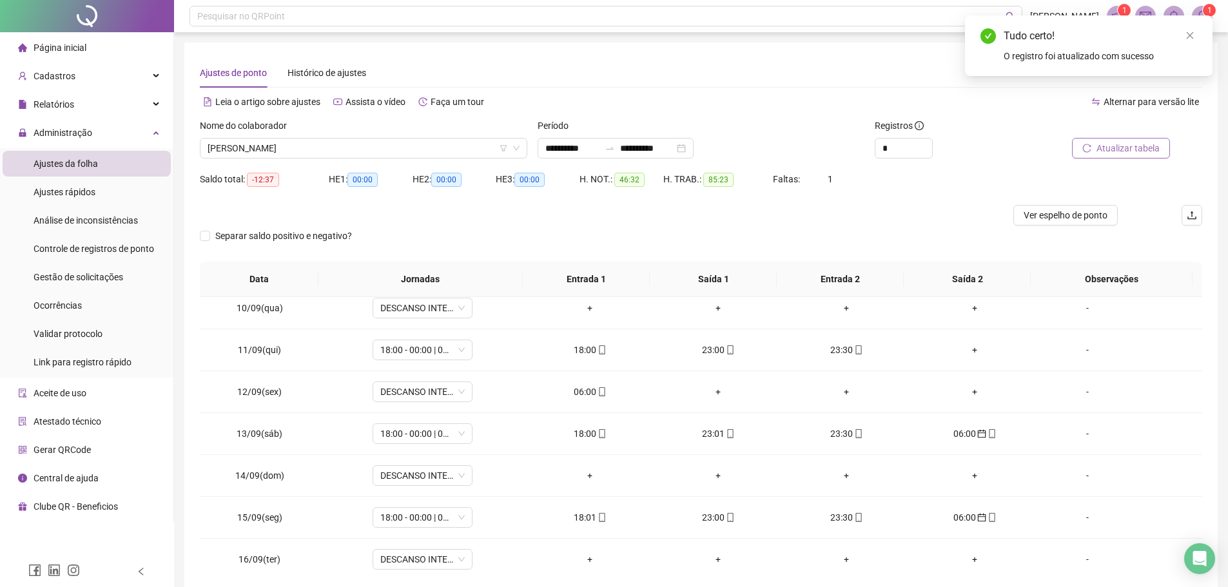
click at [1150, 144] on span "Atualizar tabela" at bounding box center [1127, 148] width 63 height 14
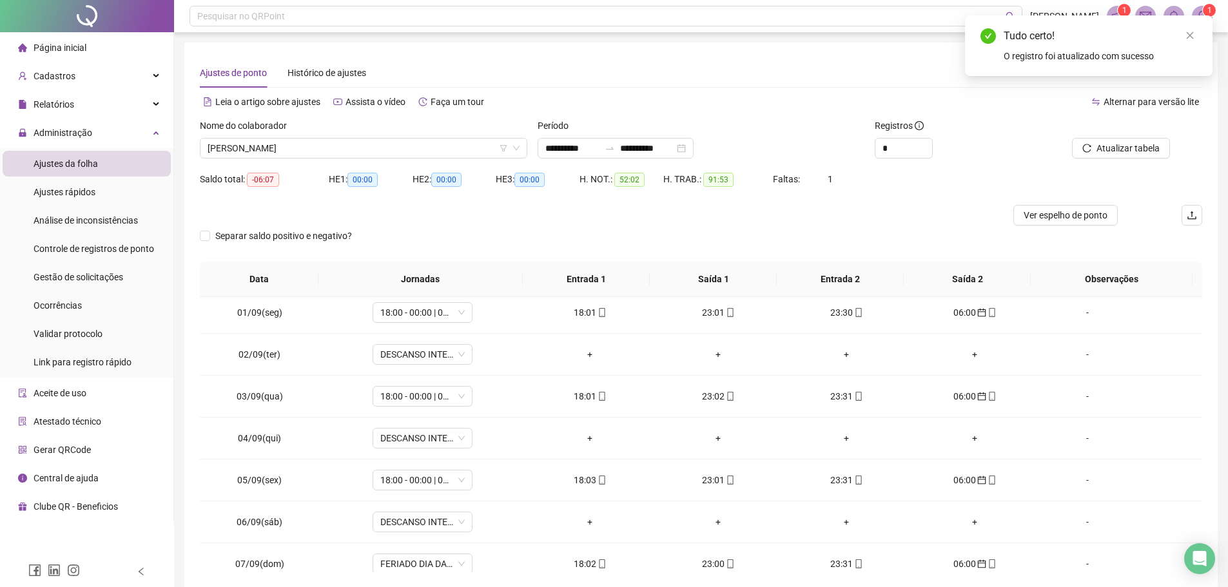
scroll to position [0, 0]
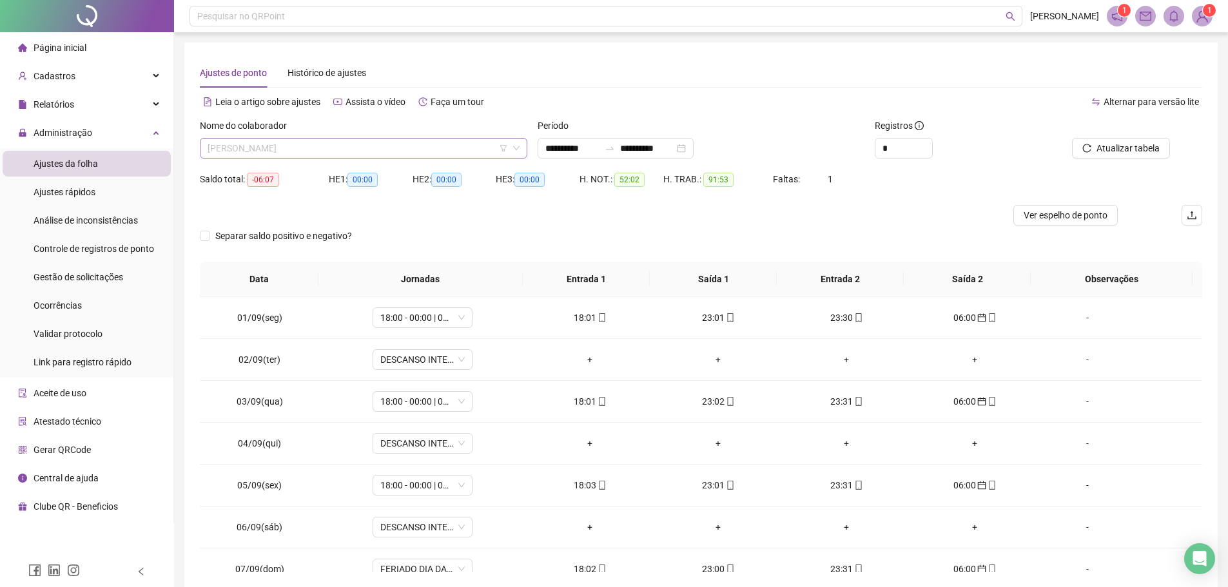
click at [369, 143] on span "[PERSON_NAME]" at bounding box center [364, 148] width 312 height 19
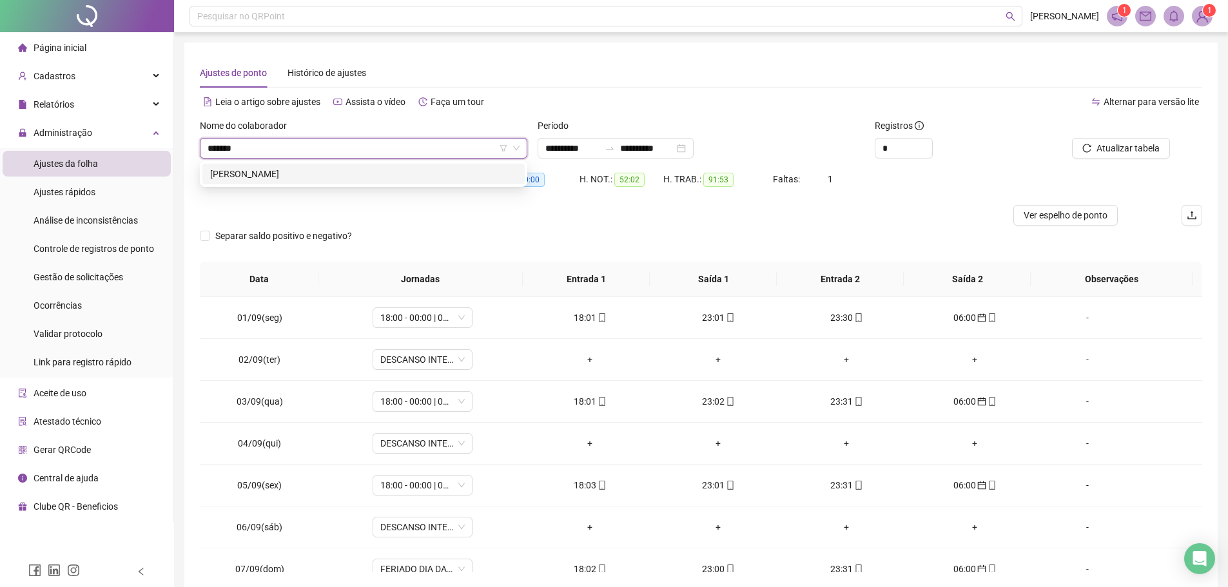
type input "********"
click at [369, 171] on div "[PERSON_NAME]" at bounding box center [363, 174] width 307 height 14
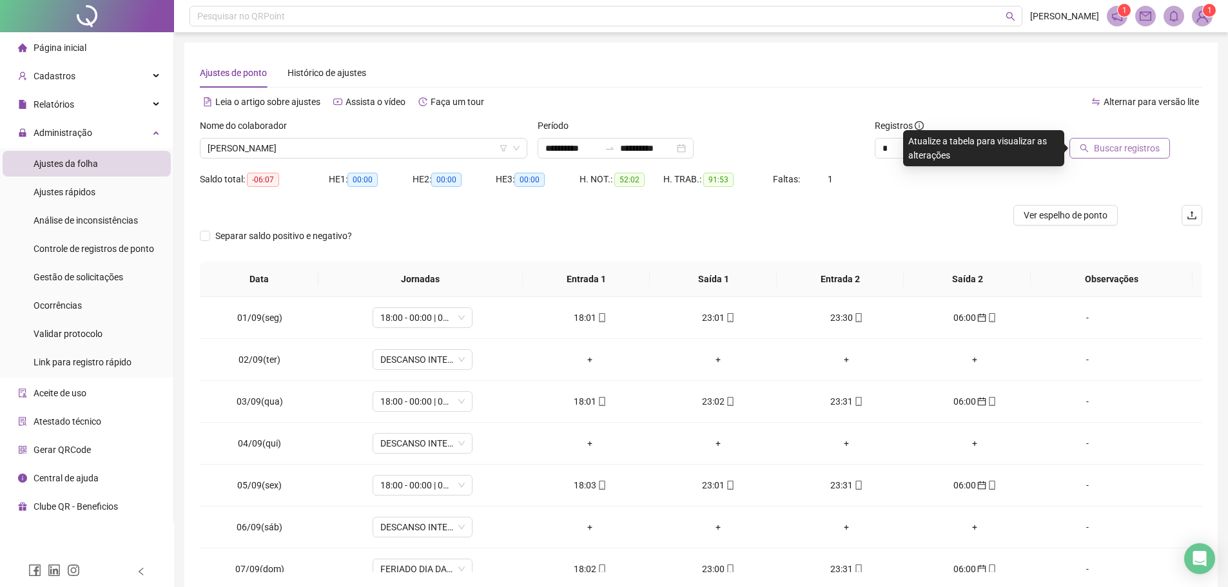
click at [1118, 151] on span "Buscar registros" at bounding box center [1127, 148] width 66 height 14
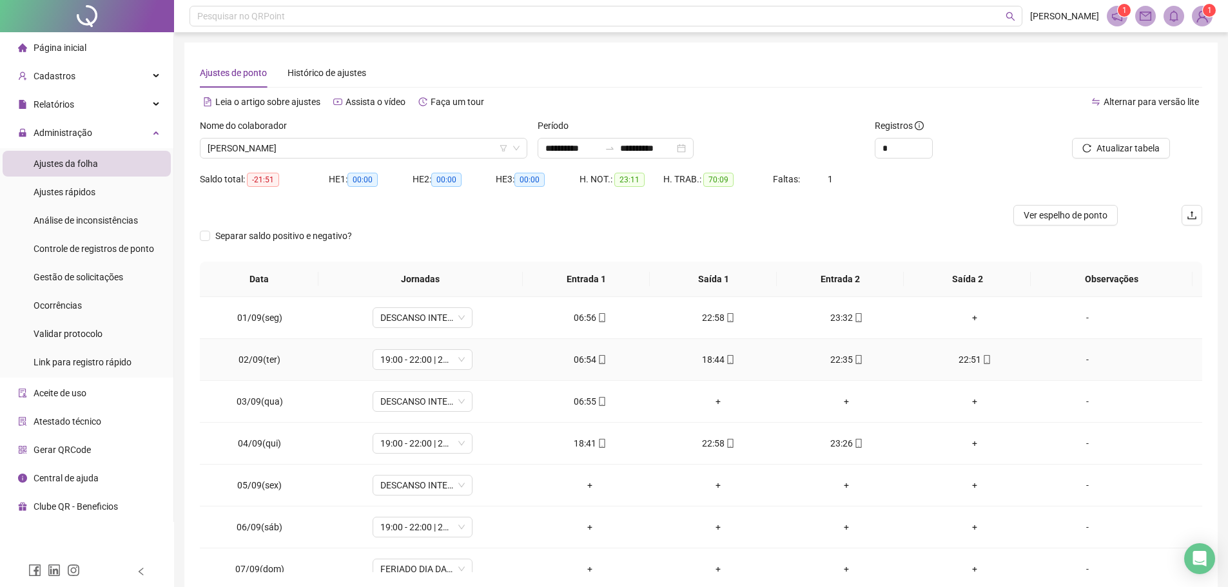
click at [596, 364] on span "mobile" at bounding box center [601, 359] width 10 height 9
type input "**********"
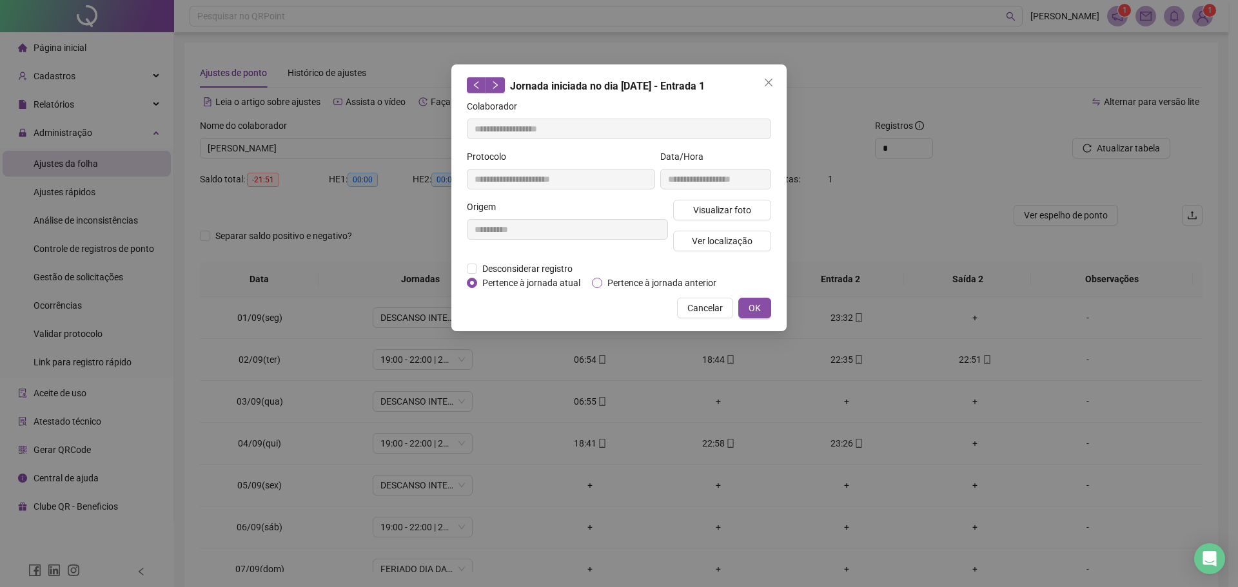
click at [605, 283] on span "Pertence à jornada anterior" at bounding box center [661, 283] width 119 height 14
click at [755, 309] on span "OK" at bounding box center [754, 308] width 12 height 14
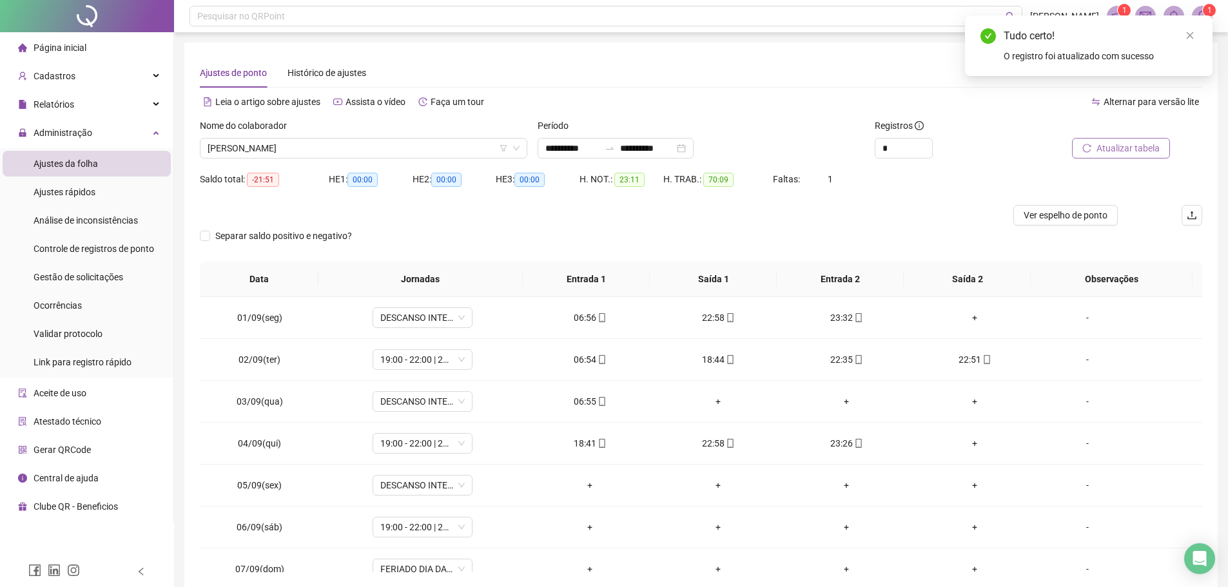
click at [1137, 144] on span "Atualizar tabela" at bounding box center [1127, 148] width 63 height 14
click at [599, 411] on td "06:55" at bounding box center [590, 402] width 128 height 42
click at [599, 397] on icon "mobile" at bounding box center [602, 401] width 6 height 9
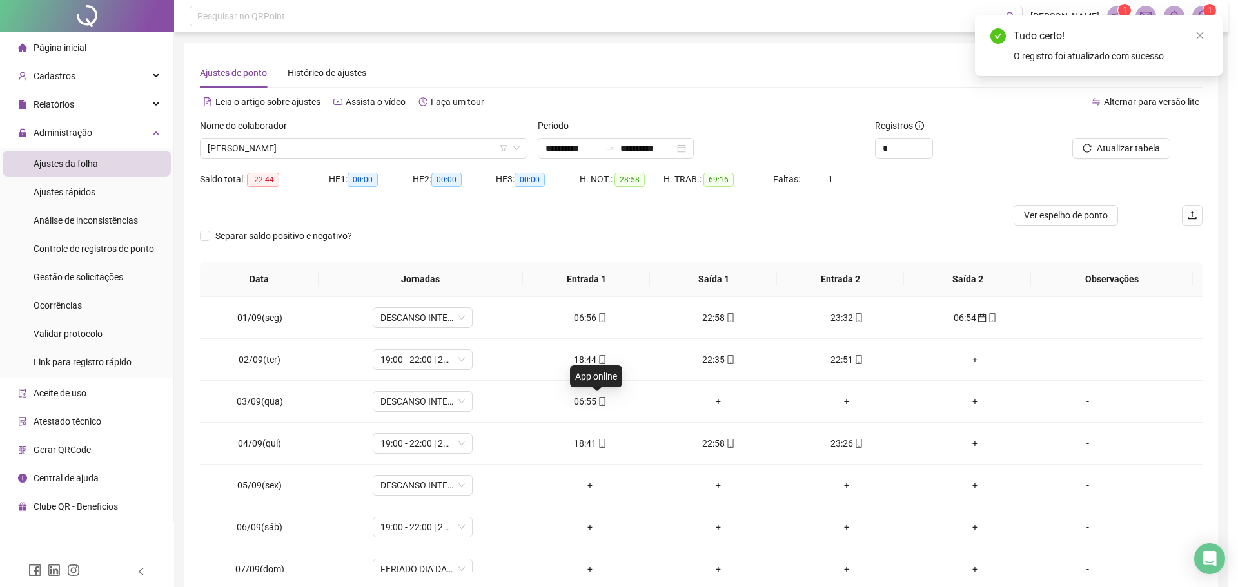
type input "**********"
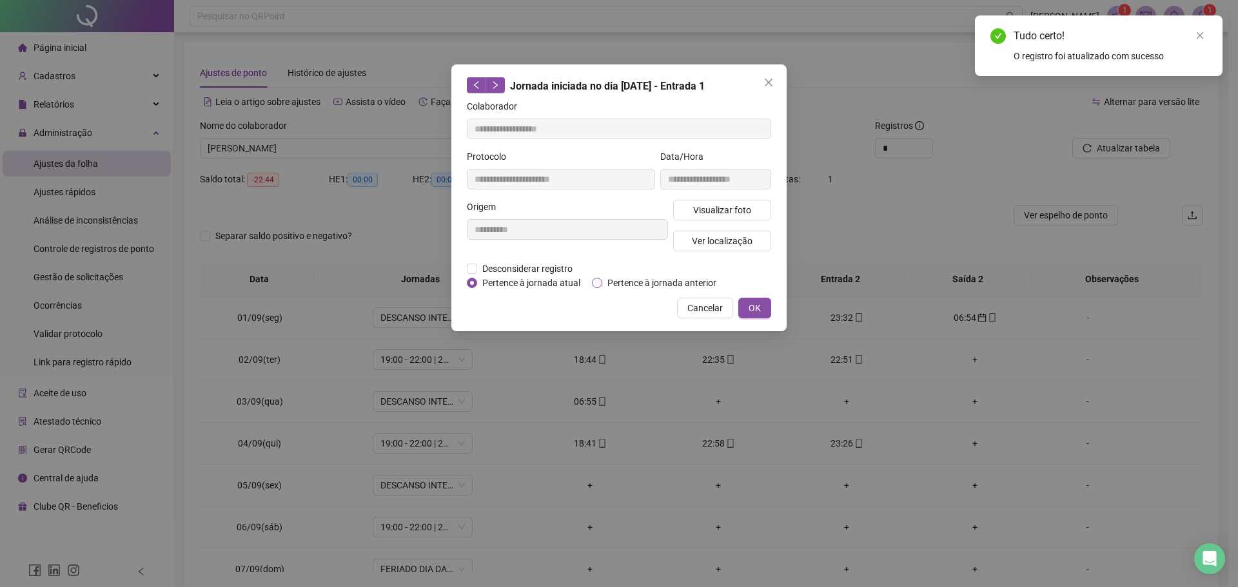
click at [603, 283] on span "Pertence à jornada anterior" at bounding box center [661, 283] width 119 height 14
click at [748, 311] on button "OK" at bounding box center [754, 308] width 33 height 21
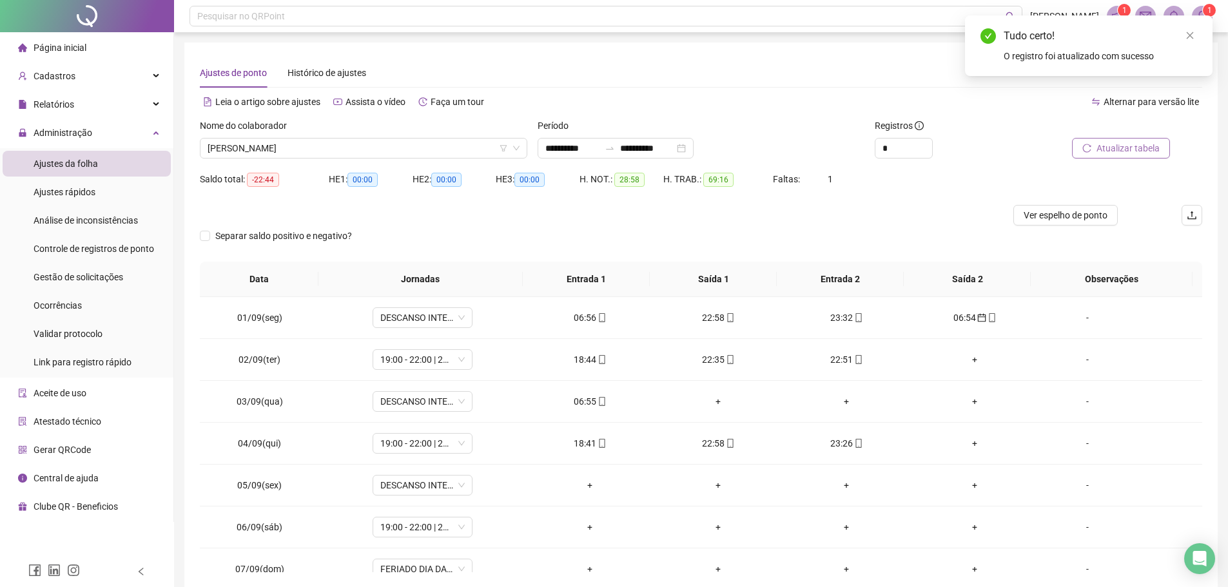
click at [1107, 150] on span "Atualizar tabela" at bounding box center [1127, 148] width 63 height 14
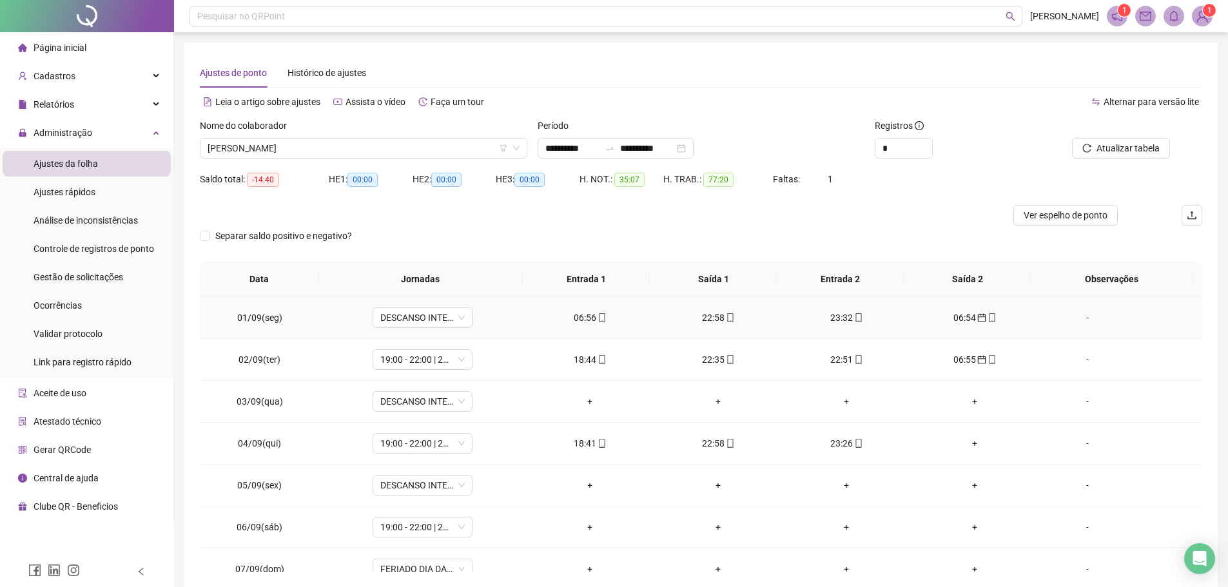
click at [590, 317] on div "06:56" at bounding box center [590, 318] width 108 height 14
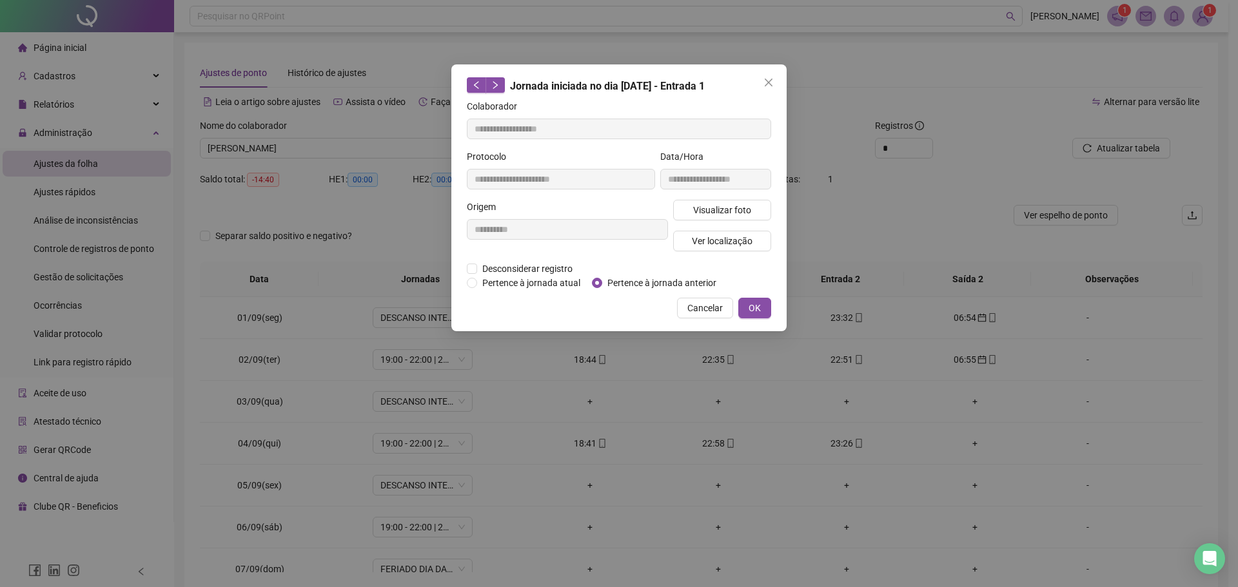
type input "**********"
click at [604, 284] on span "Pertence à jornada anterior" at bounding box center [661, 283] width 119 height 14
click at [756, 310] on span "OK" at bounding box center [754, 308] width 12 height 14
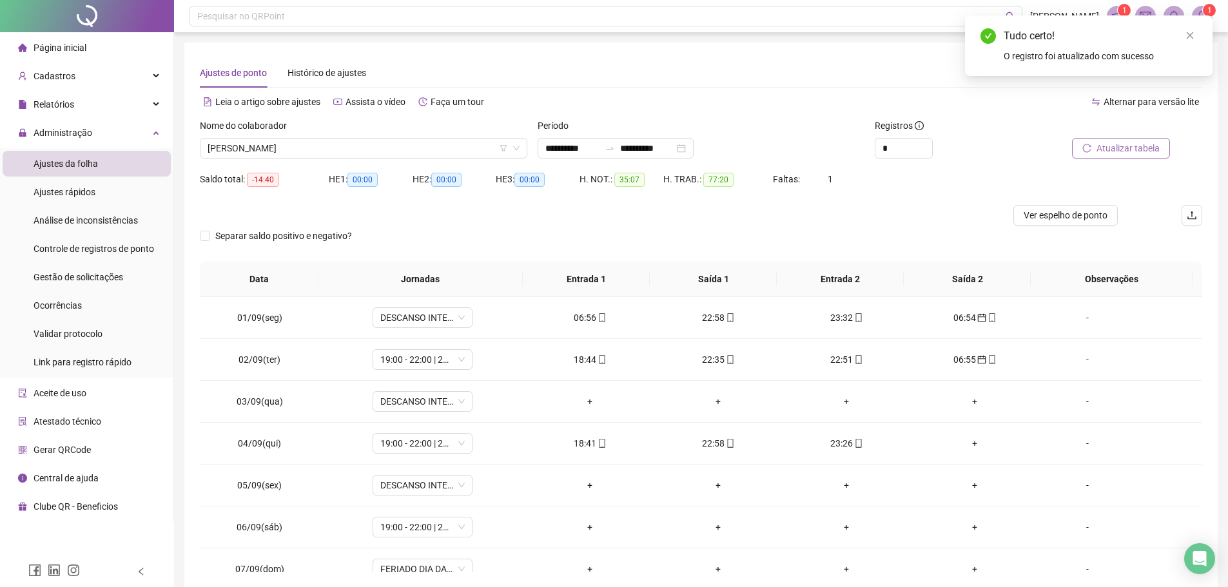
click at [1128, 153] on span "Atualizar tabela" at bounding box center [1127, 148] width 63 height 14
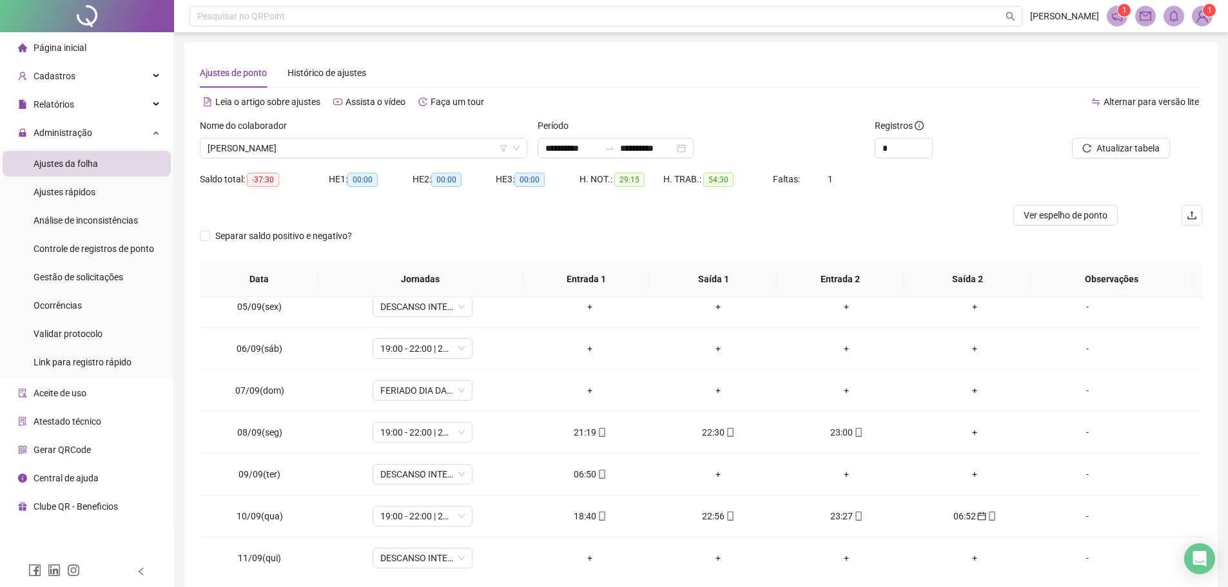
scroll to position [193, 0]
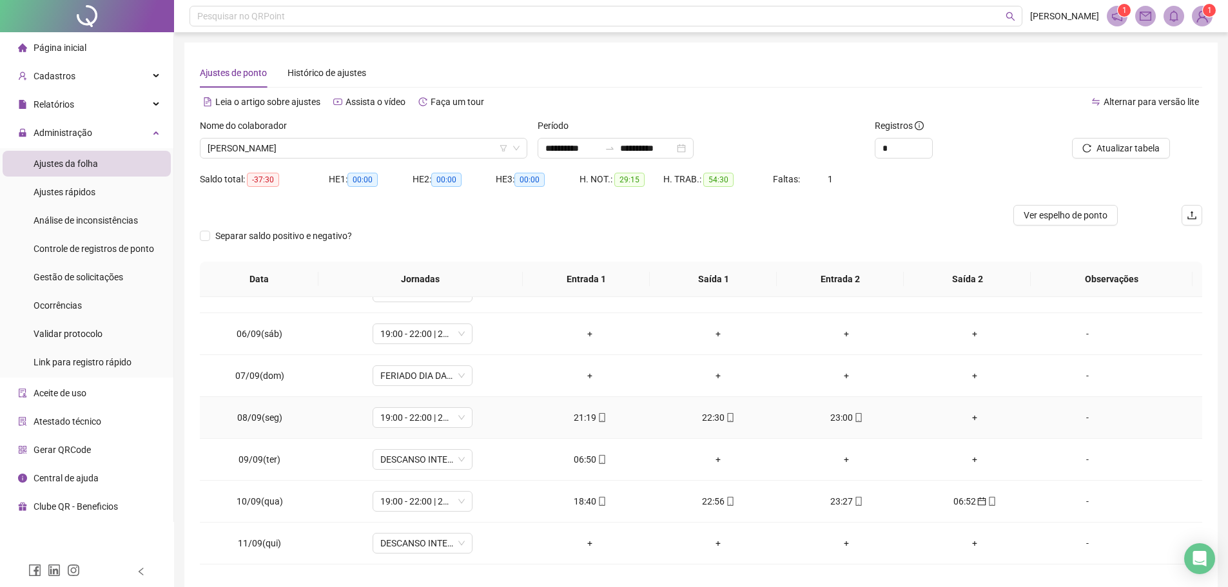
click at [715, 420] on div "22:30" at bounding box center [719, 418] width 108 height 14
type input "**********"
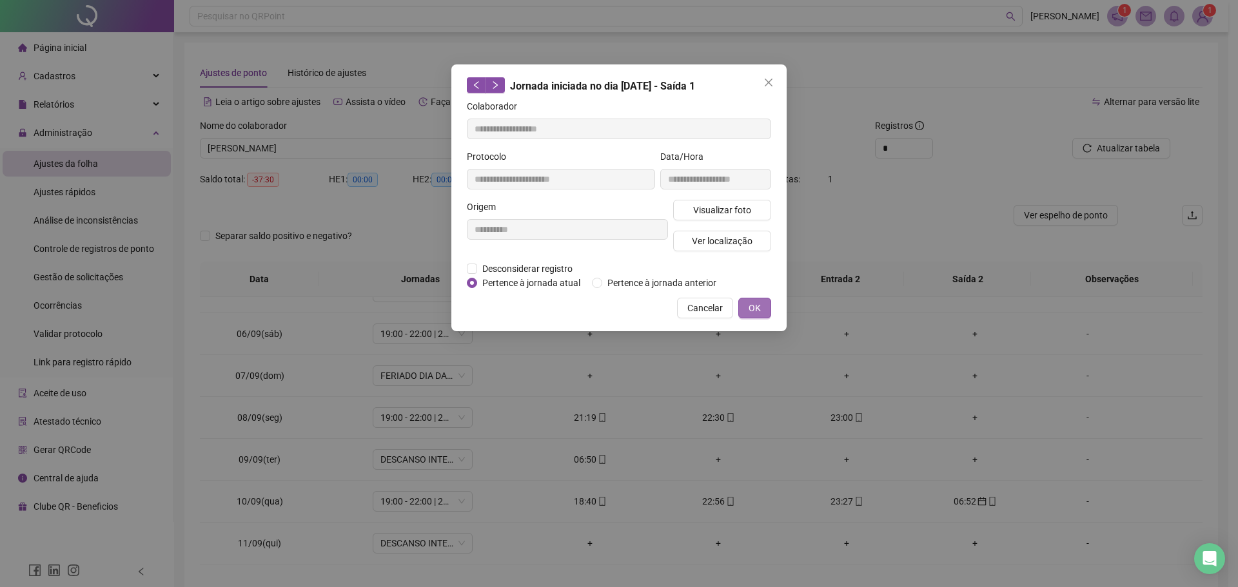
click at [756, 302] on span "OK" at bounding box center [754, 308] width 12 height 14
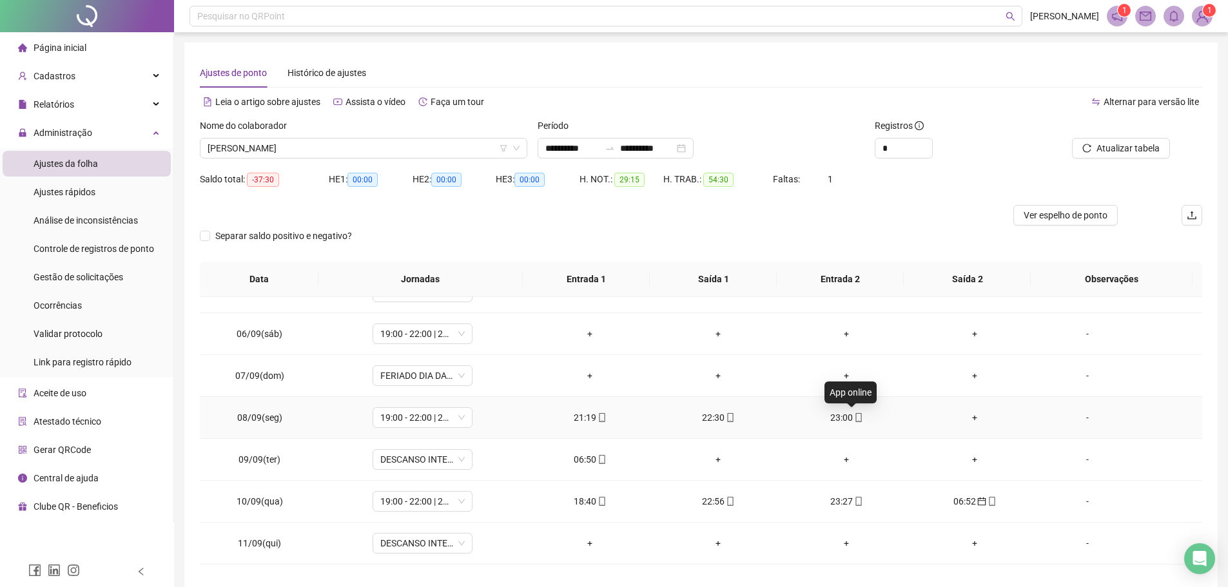
click at [839, 417] on div "23:00" at bounding box center [847, 418] width 108 height 14
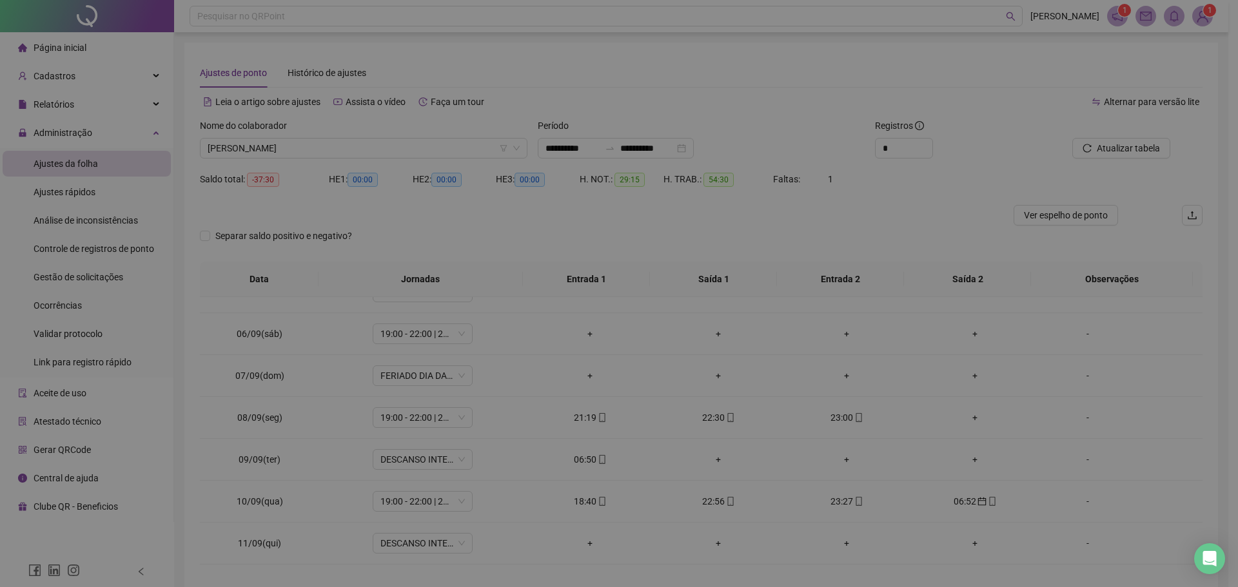
type input "**********"
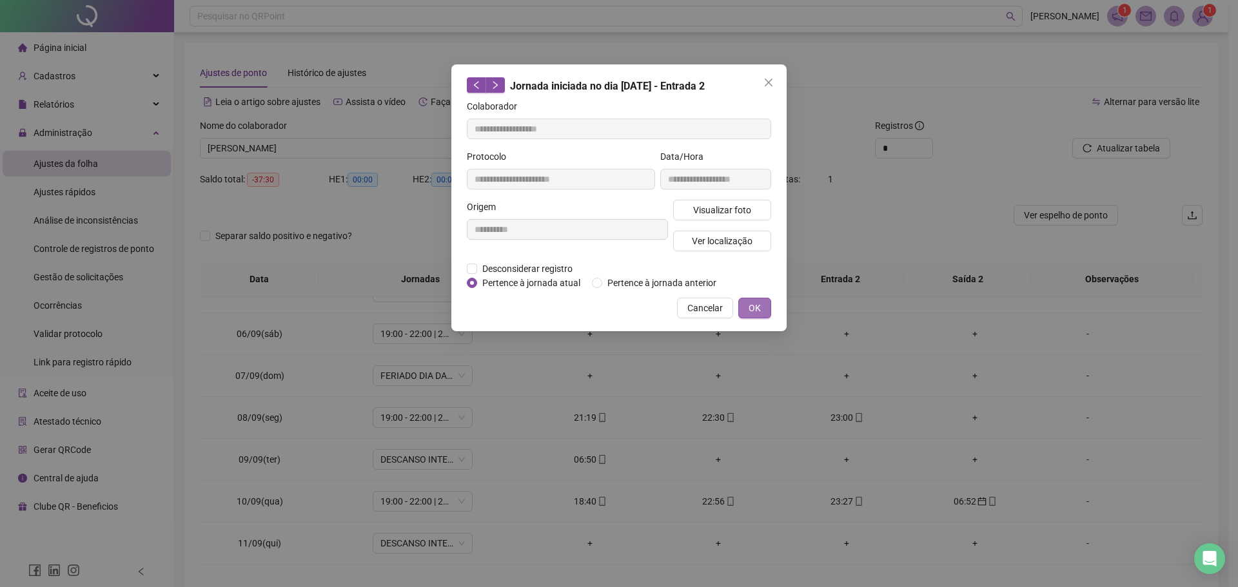
click at [759, 306] on span "OK" at bounding box center [754, 308] width 12 height 14
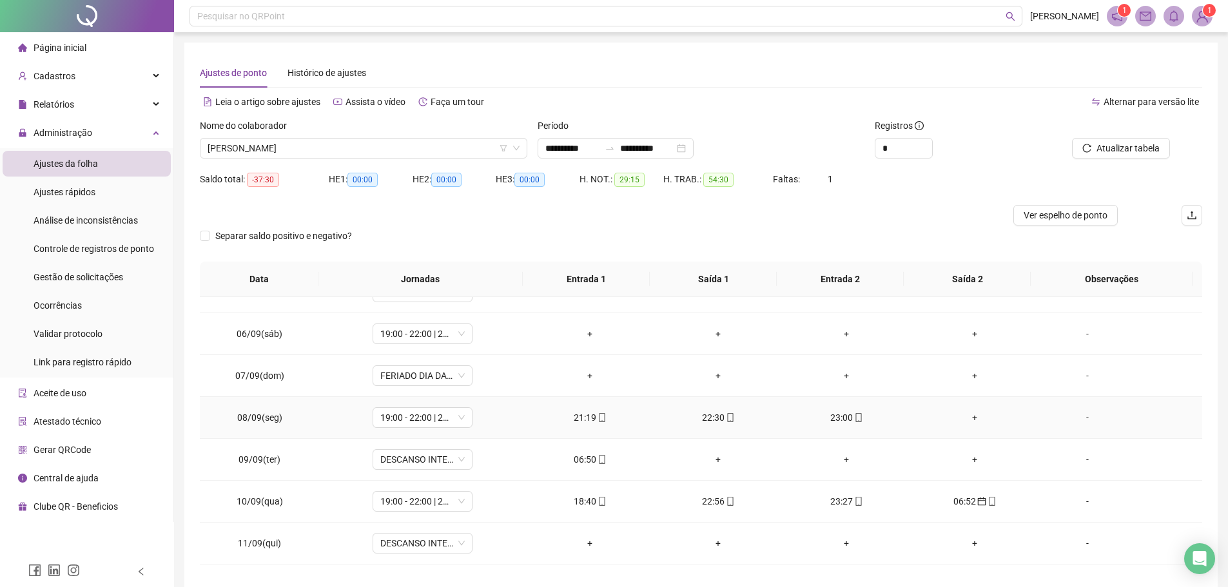
click at [582, 417] on div "21:19" at bounding box center [590, 418] width 108 height 14
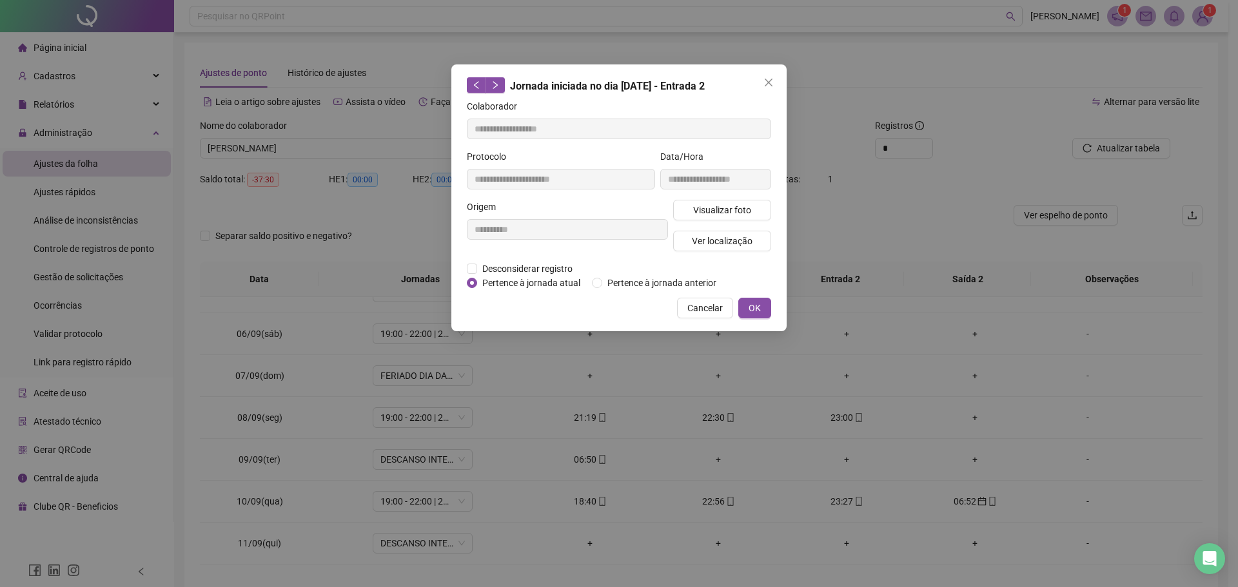
type input "**********"
click at [503, 258] on div "**********" at bounding box center [567, 231] width 206 height 62
click at [503, 265] on span "Desconsiderar registro" at bounding box center [527, 269] width 101 height 14
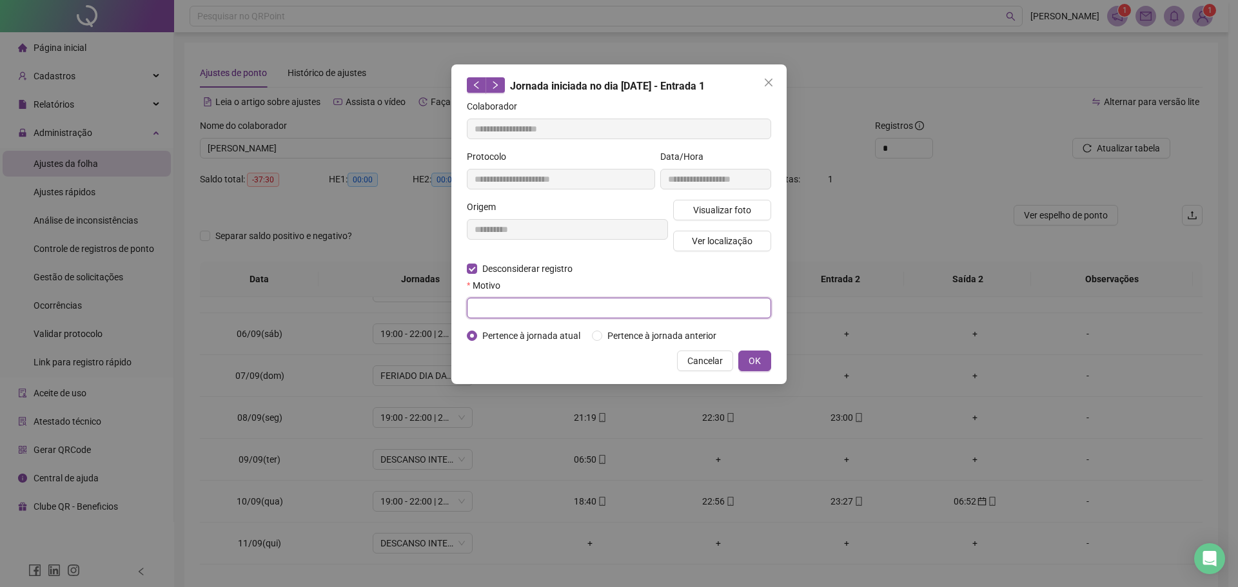
click at [540, 308] on input "text" at bounding box center [619, 308] width 304 height 21
type input "*"
click at [749, 354] on span "OK" at bounding box center [754, 361] width 12 height 14
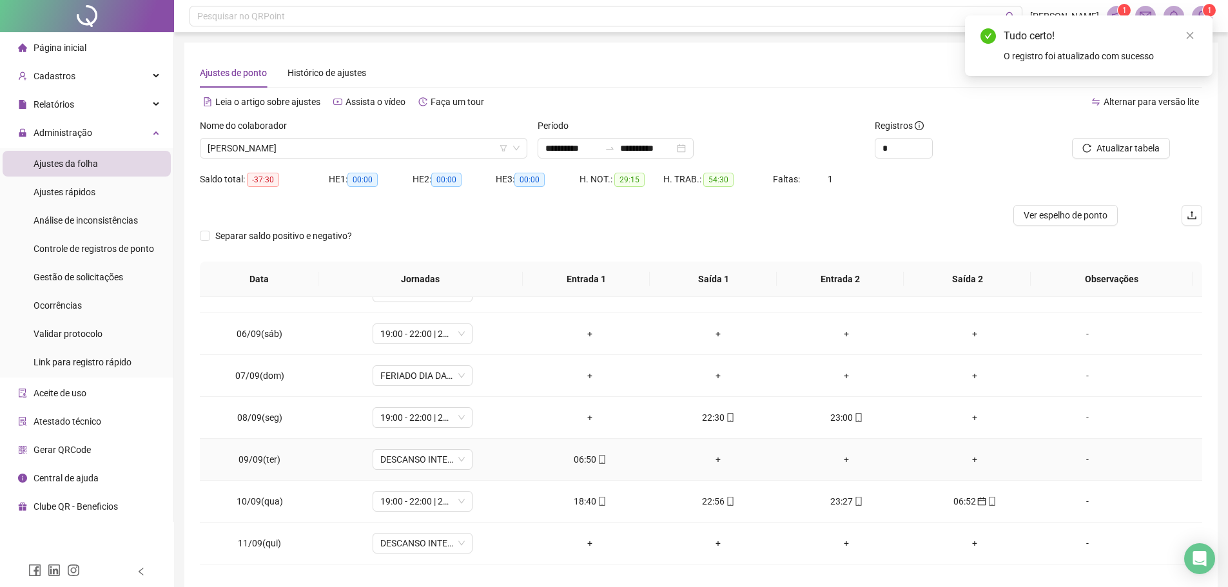
click at [578, 460] on div "06:50" at bounding box center [590, 459] width 108 height 14
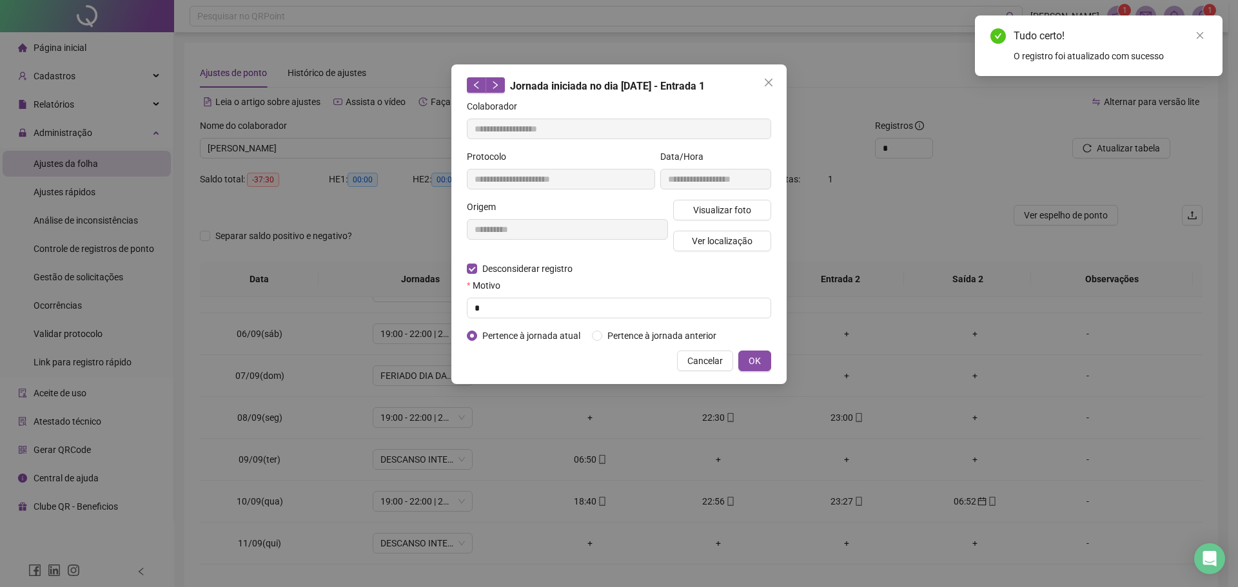
type input "**********"
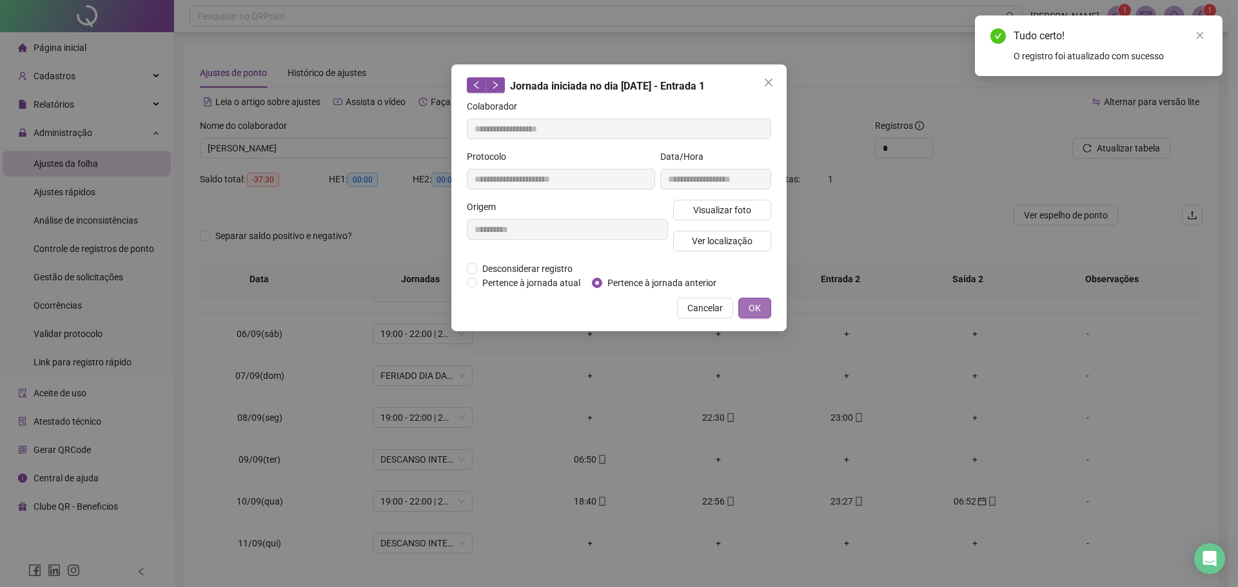
click at [748, 302] on button "OK" at bounding box center [754, 308] width 33 height 21
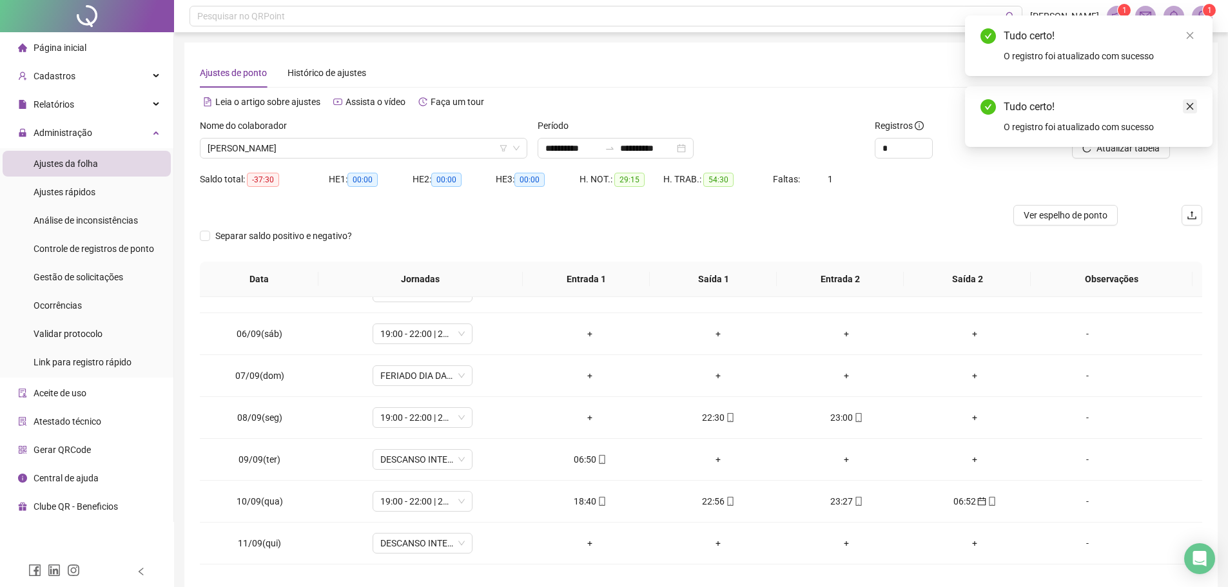
click at [1187, 108] on icon "close" at bounding box center [1189, 106] width 9 height 9
click at [1140, 148] on span "Atualizar tabela" at bounding box center [1127, 148] width 63 height 14
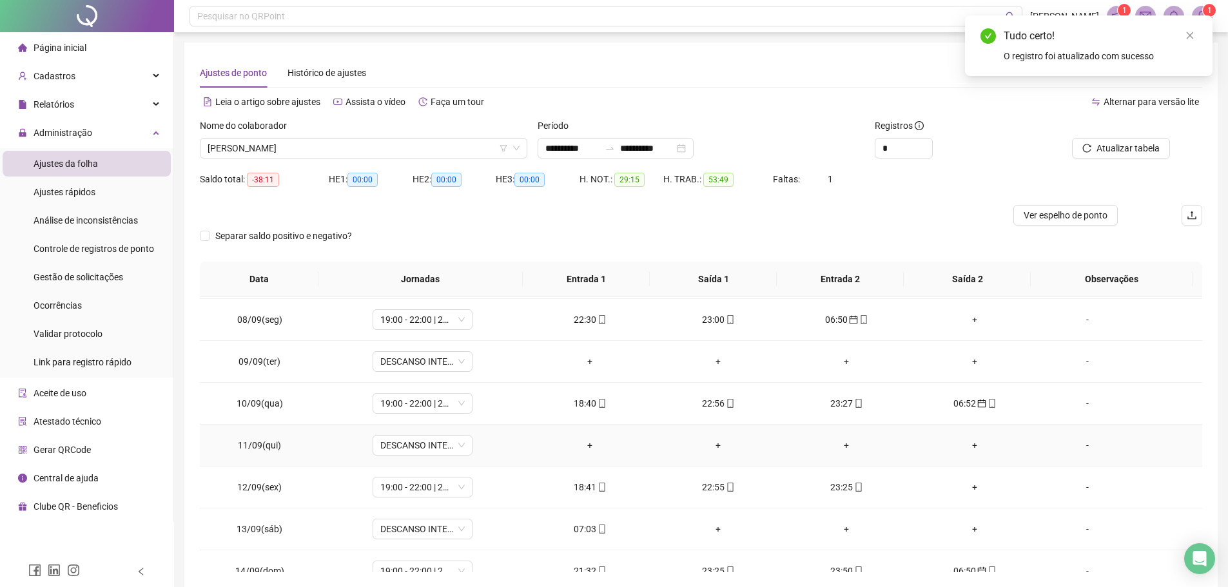
scroll to position [437, 0]
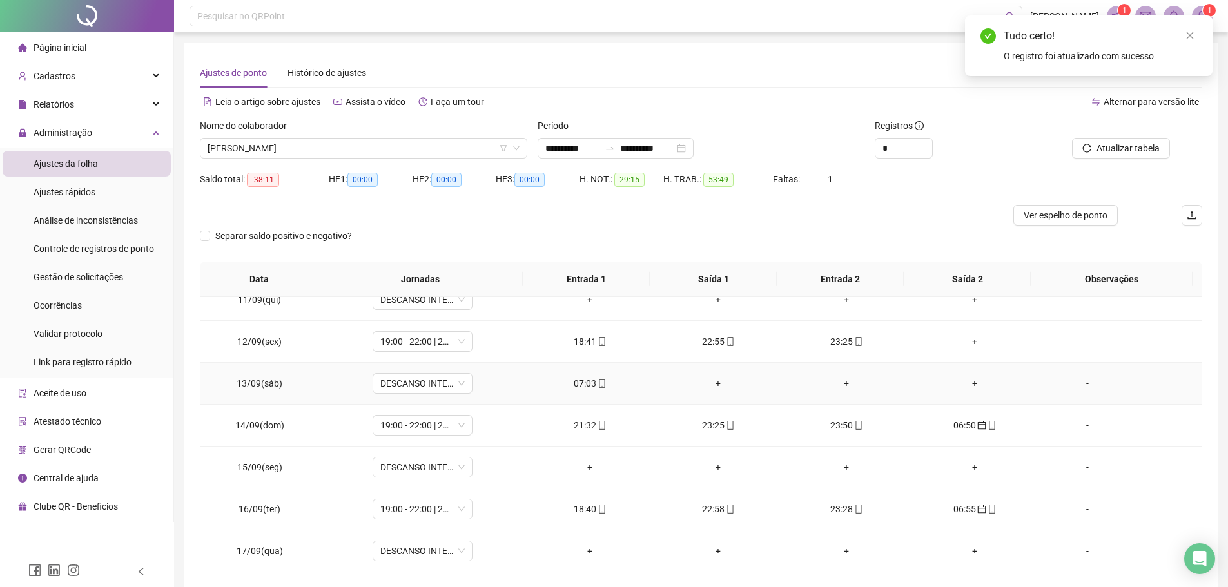
click at [587, 379] on div "07:03" at bounding box center [590, 383] width 108 height 14
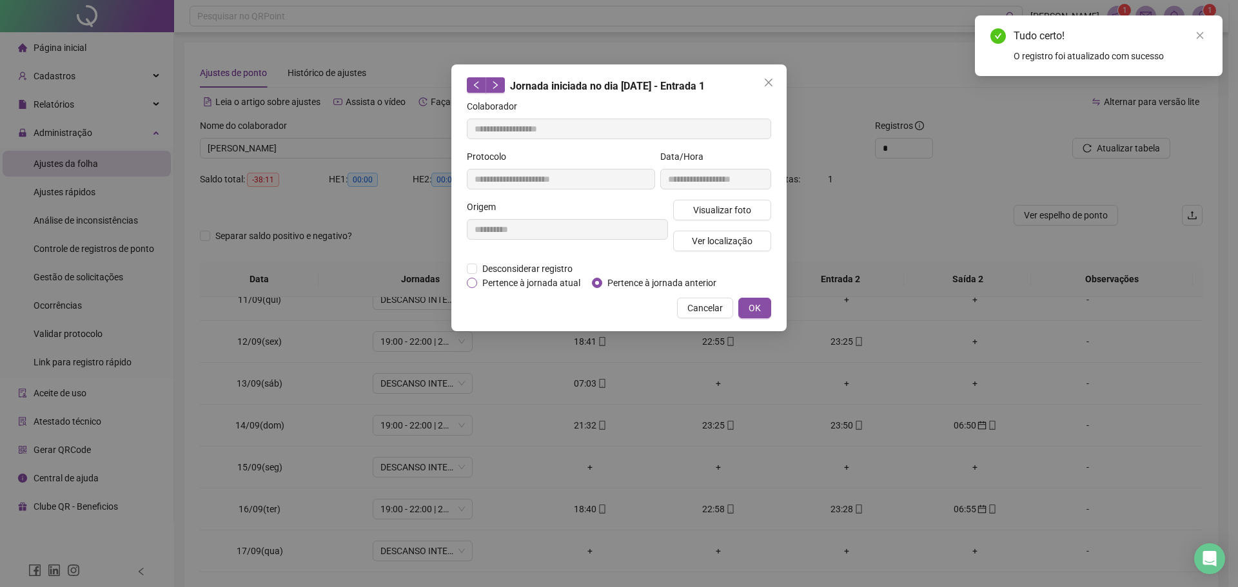
type input "**********"
click at [591, 278] on div "Pertence à jornada atual [GEOGRAPHIC_DATA] à jornada anterior" at bounding box center [597, 283] width 260 height 14
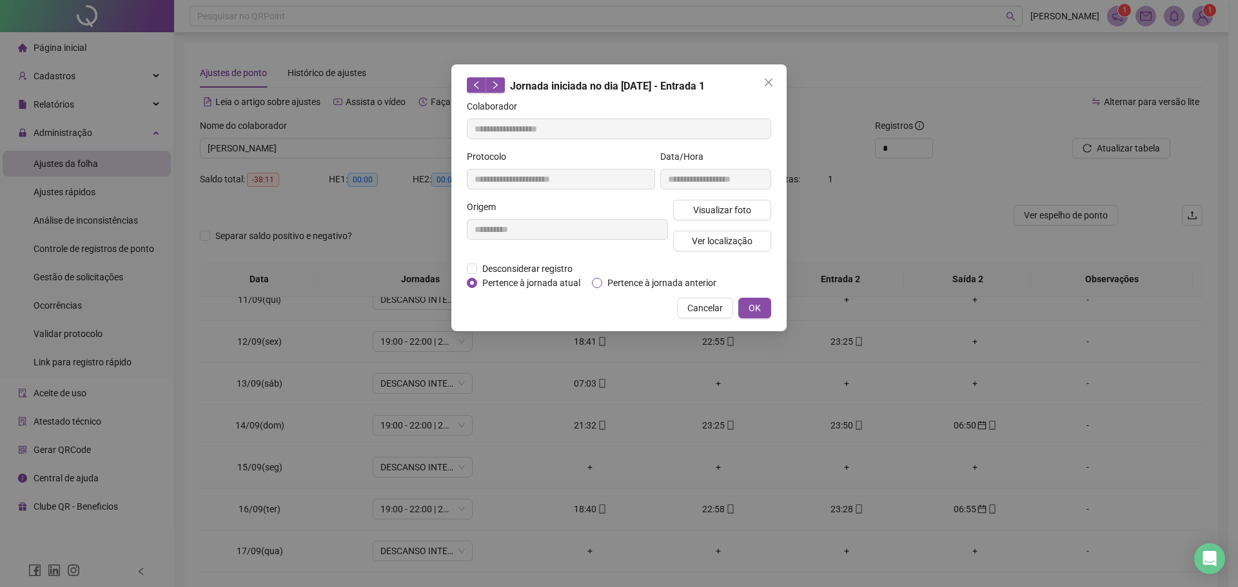
click at [605, 278] on span "Pertence à jornada anterior" at bounding box center [661, 283] width 119 height 14
click at [748, 309] on button "OK" at bounding box center [754, 308] width 33 height 21
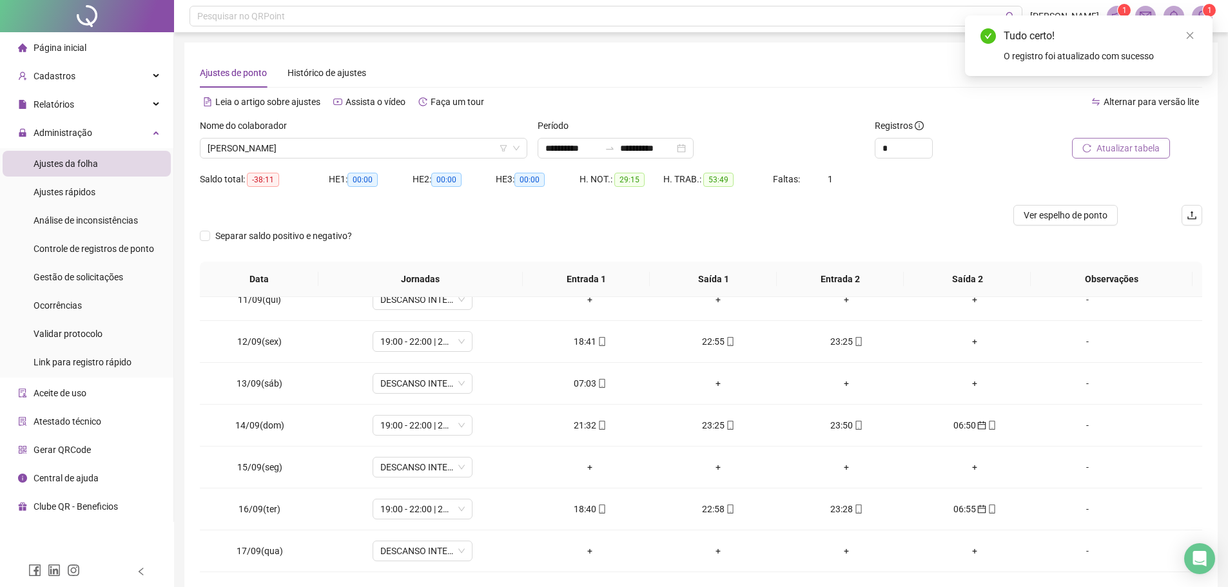
click at [1105, 144] on span "Atualizar tabela" at bounding box center [1127, 148] width 63 height 14
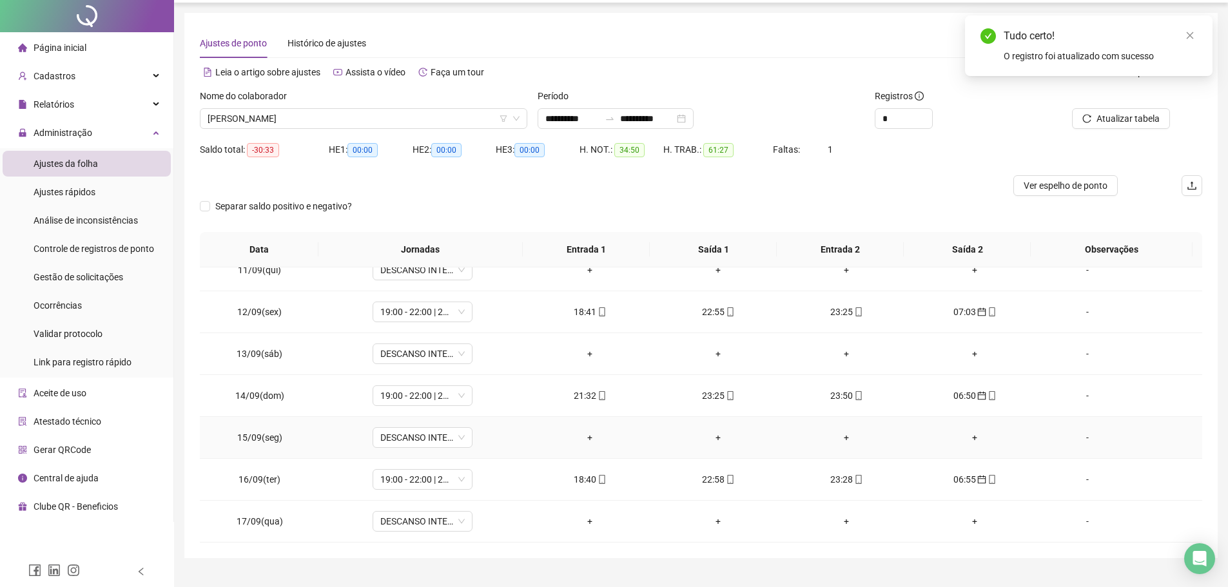
scroll to position [56, 0]
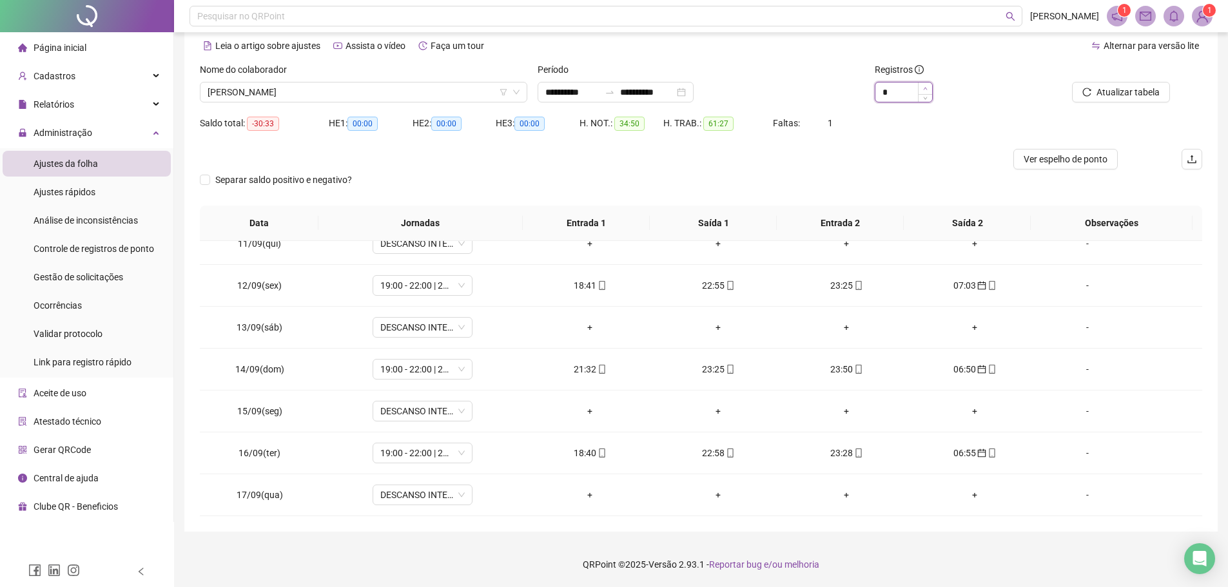
click at [922, 86] on span "Increase Value" at bounding box center [925, 89] width 14 height 12
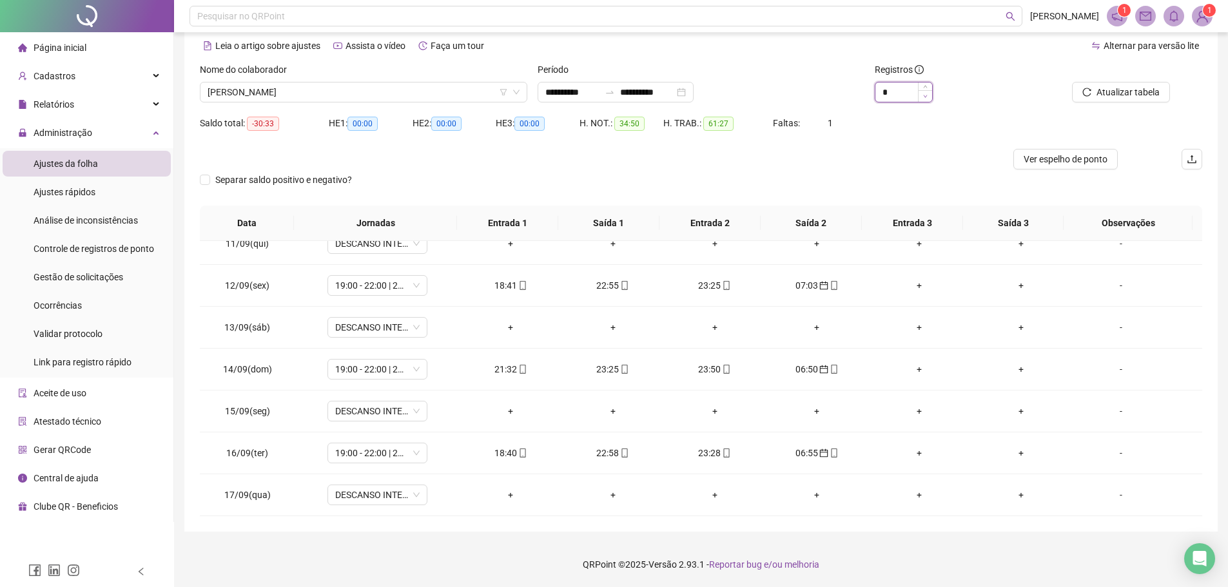
type input "*"
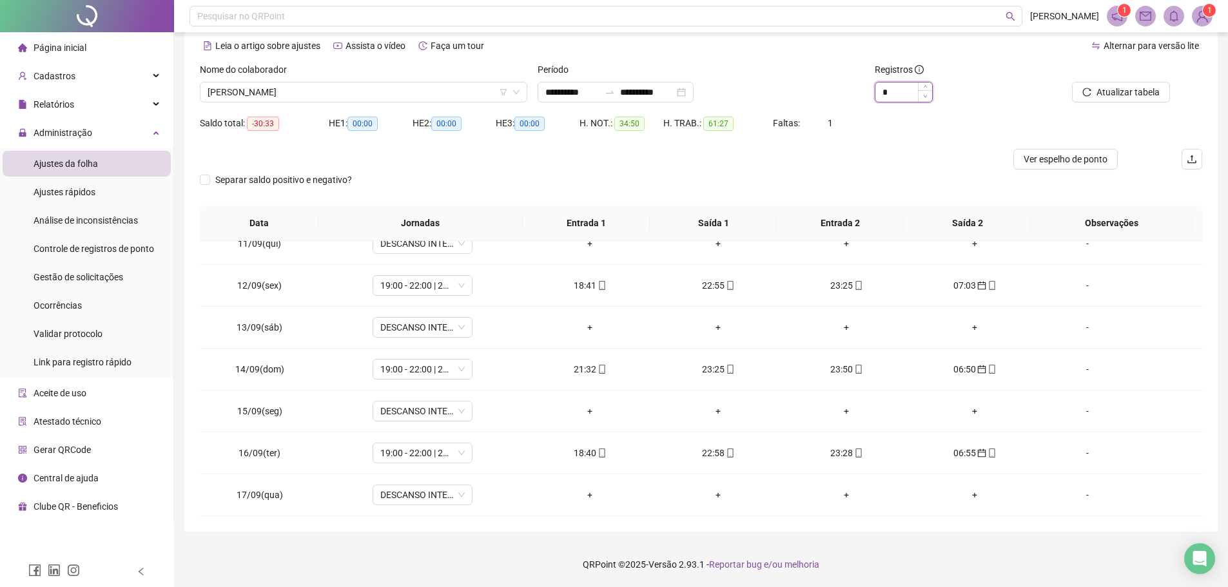
click at [927, 95] on icon "down" at bounding box center [925, 96] width 5 height 5
click at [941, 171] on div "Separar saldo positivo e negativo?" at bounding box center [701, 188] width 1002 height 36
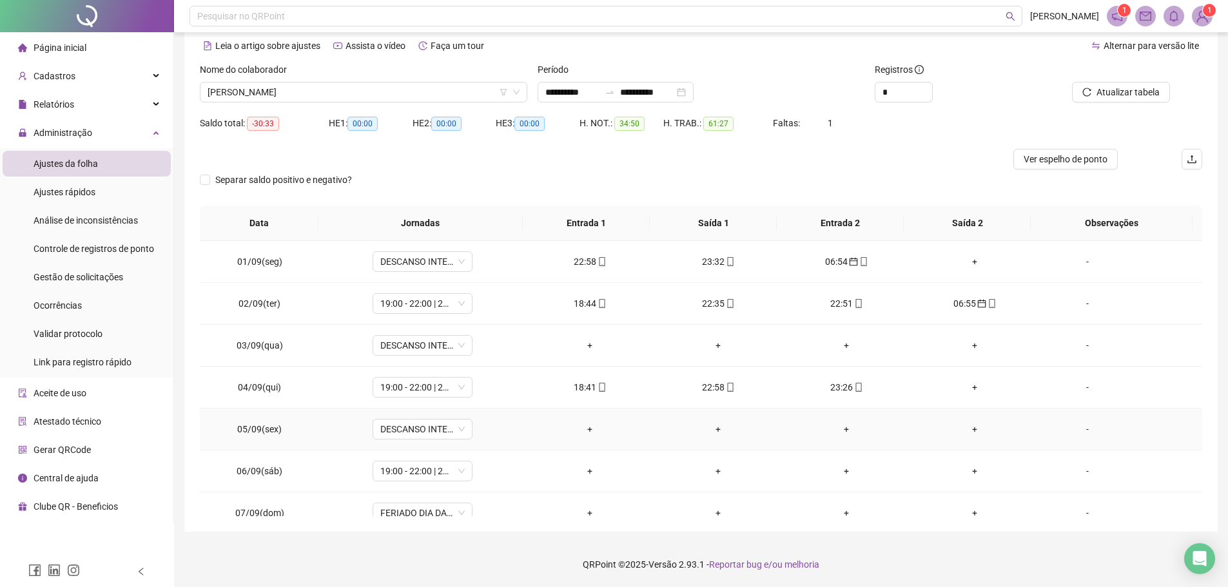
scroll to position [193, 0]
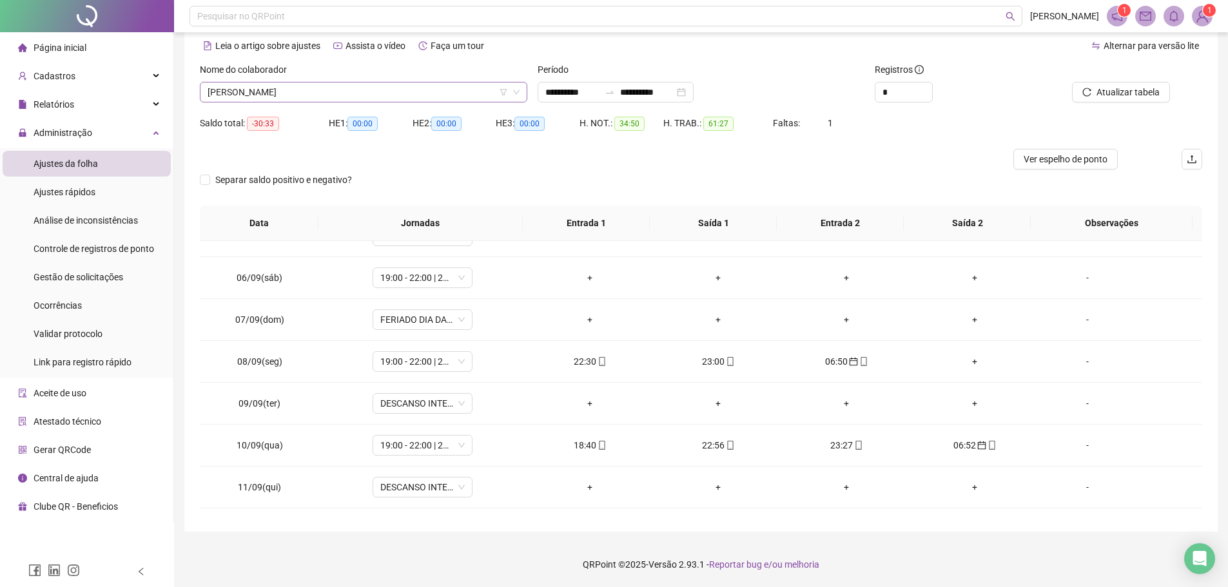
click at [316, 96] on span "[PERSON_NAME]" at bounding box center [364, 92] width 312 height 19
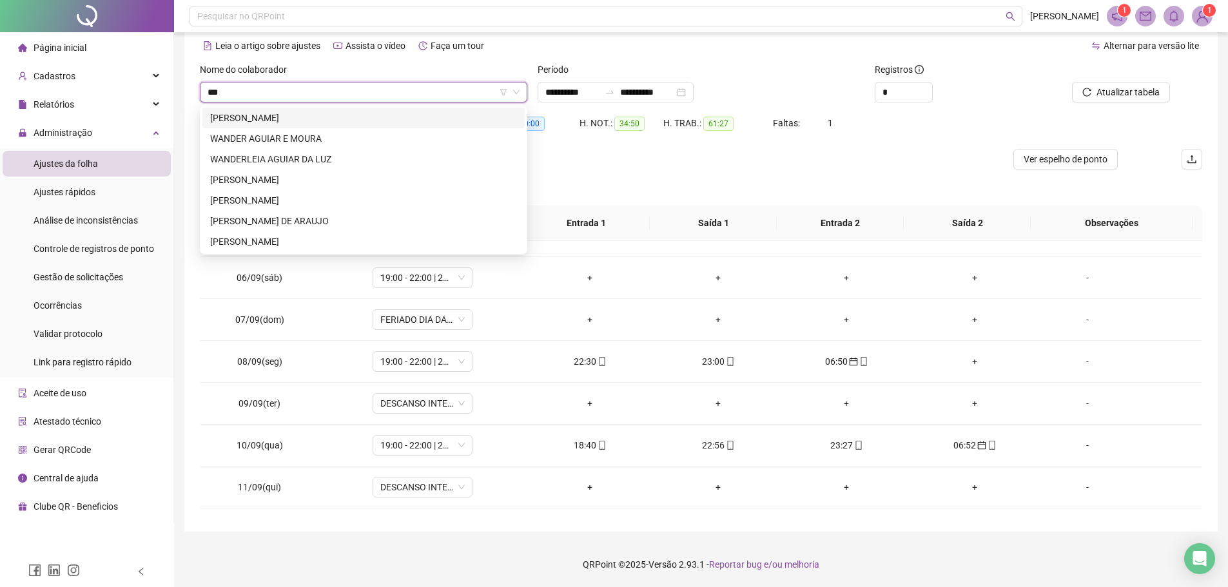
scroll to position [0, 0]
type input "*****"
click at [318, 237] on div "[PERSON_NAME]" at bounding box center [363, 242] width 307 height 14
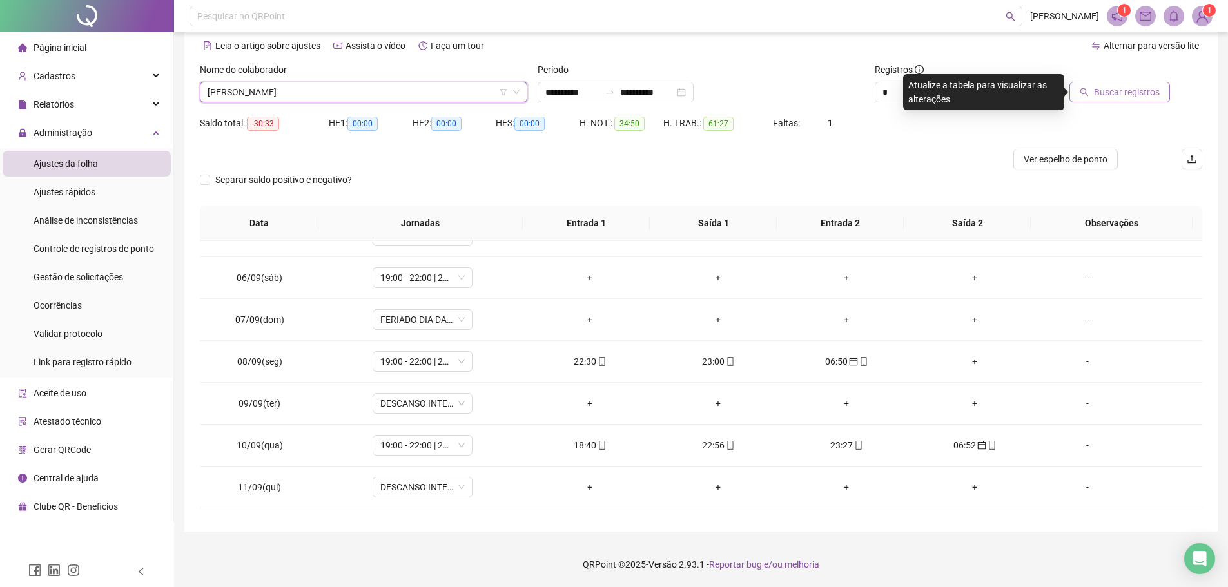
click at [1137, 84] on button "Buscar registros" at bounding box center [1119, 92] width 101 height 21
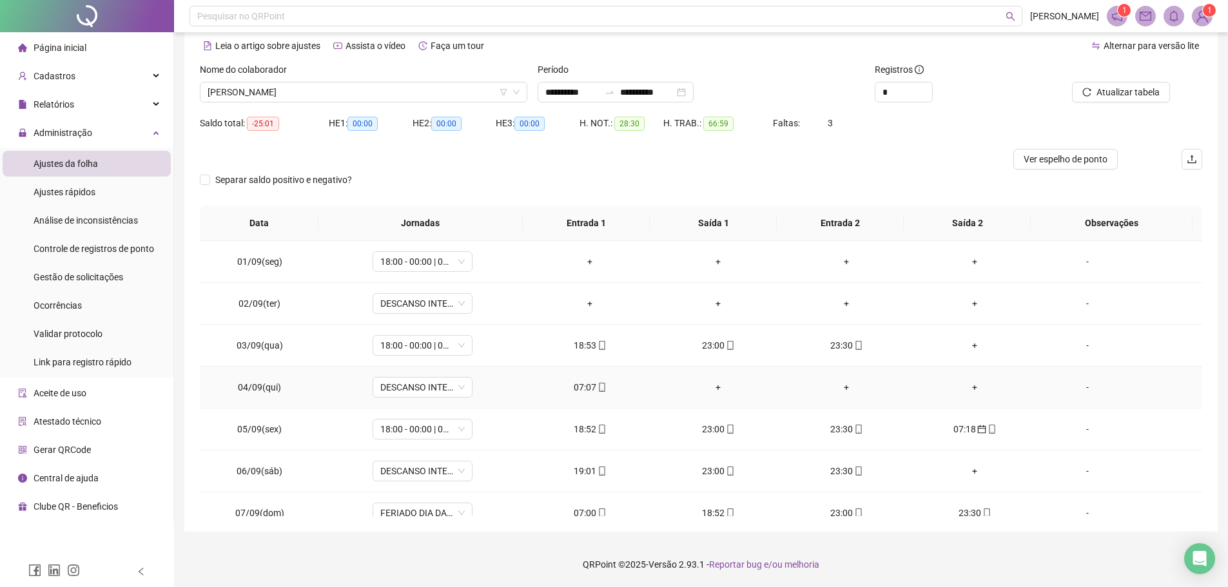
click at [598, 387] on icon "mobile" at bounding box center [602, 387] width 9 height 9
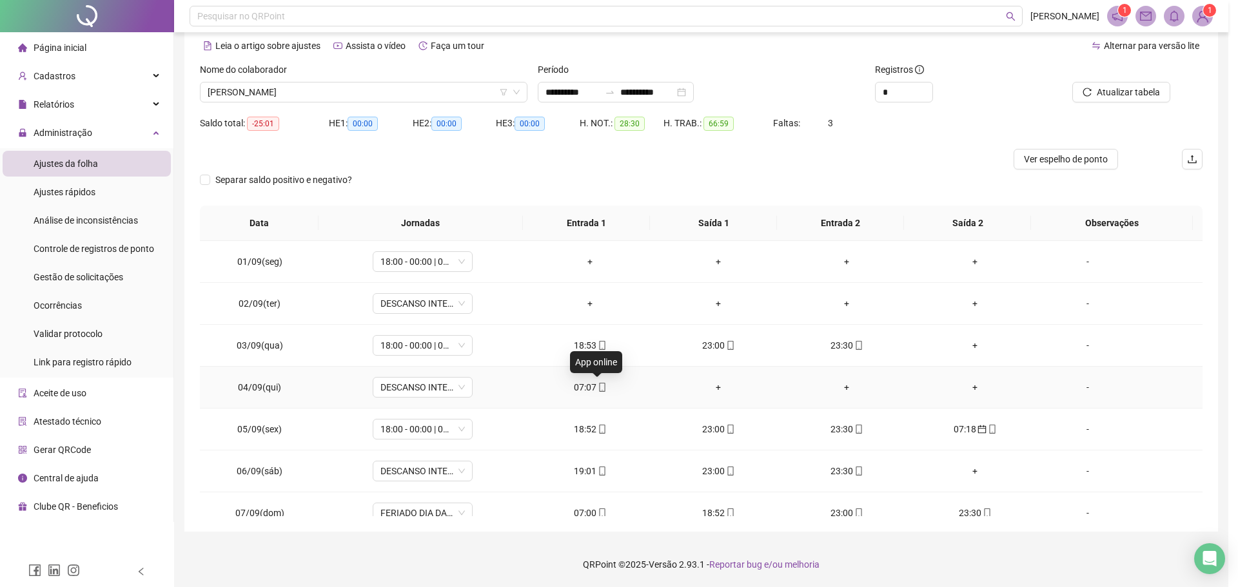
type input "**********"
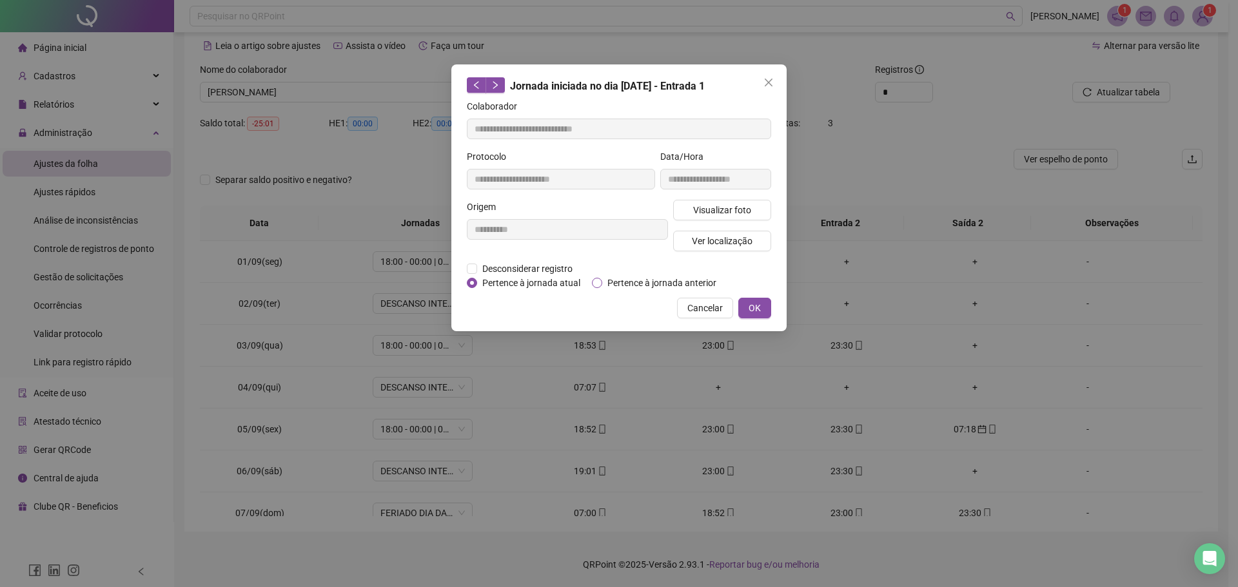
click at [598, 276] on label "Pertence à jornada anterior" at bounding box center [657, 283] width 130 height 14
click at [752, 306] on span "OK" at bounding box center [754, 308] width 12 height 14
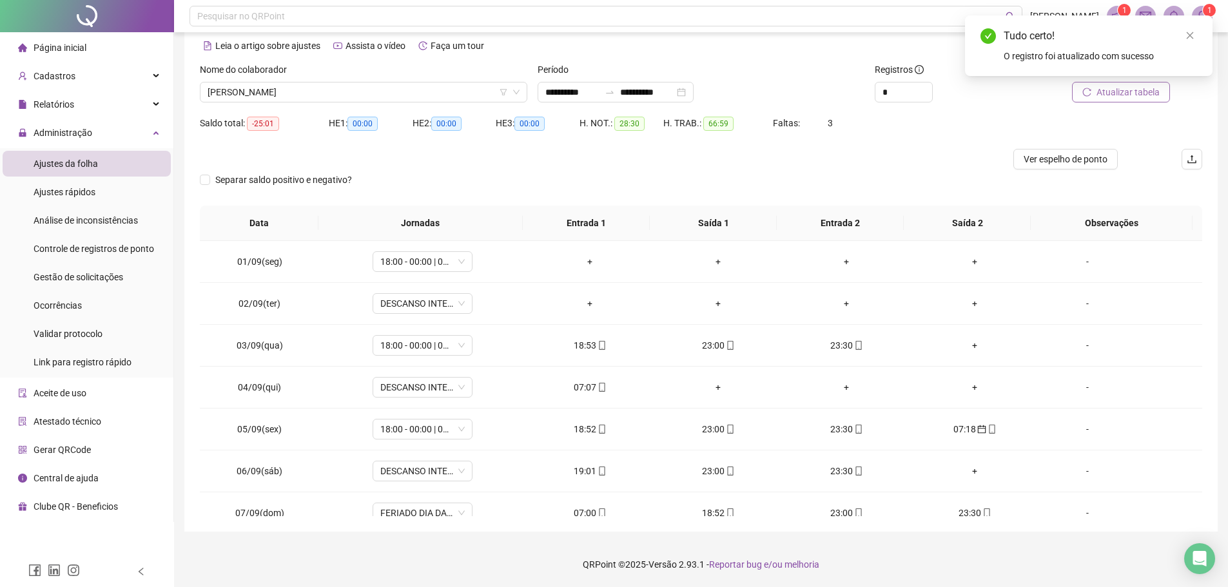
click at [1102, 93] on span "Atualizar tabela" at bounding box center [1127, 92] width 63 height 14
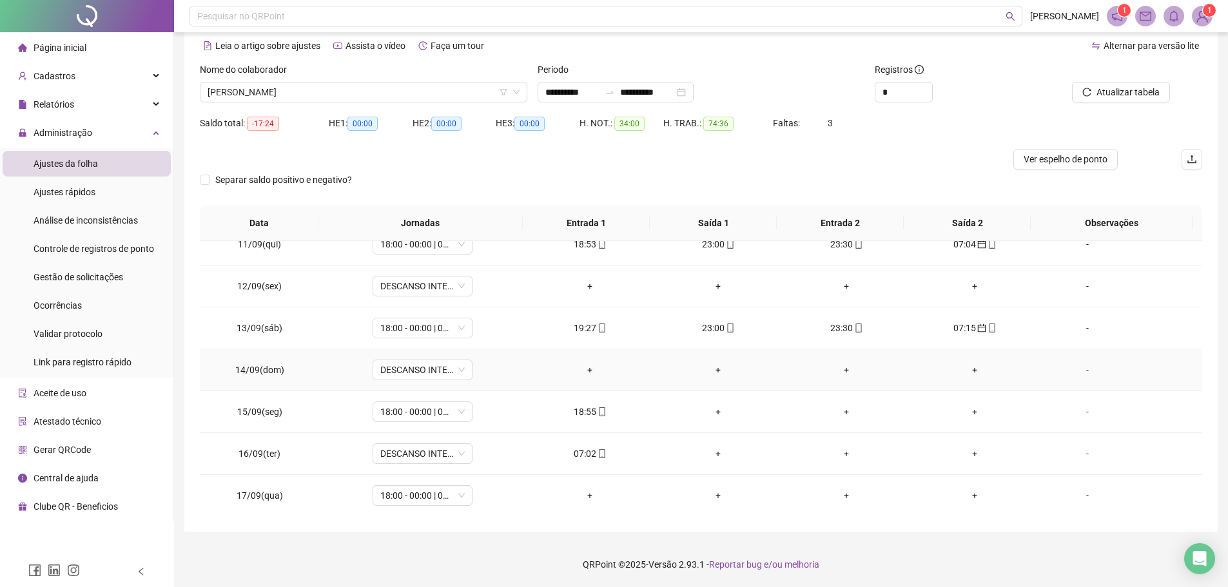
scroll to position [437, 0]
click at [388, 87] on span "[PERSON_NAME]" at bounding box center [364, 92] width 312 height 19
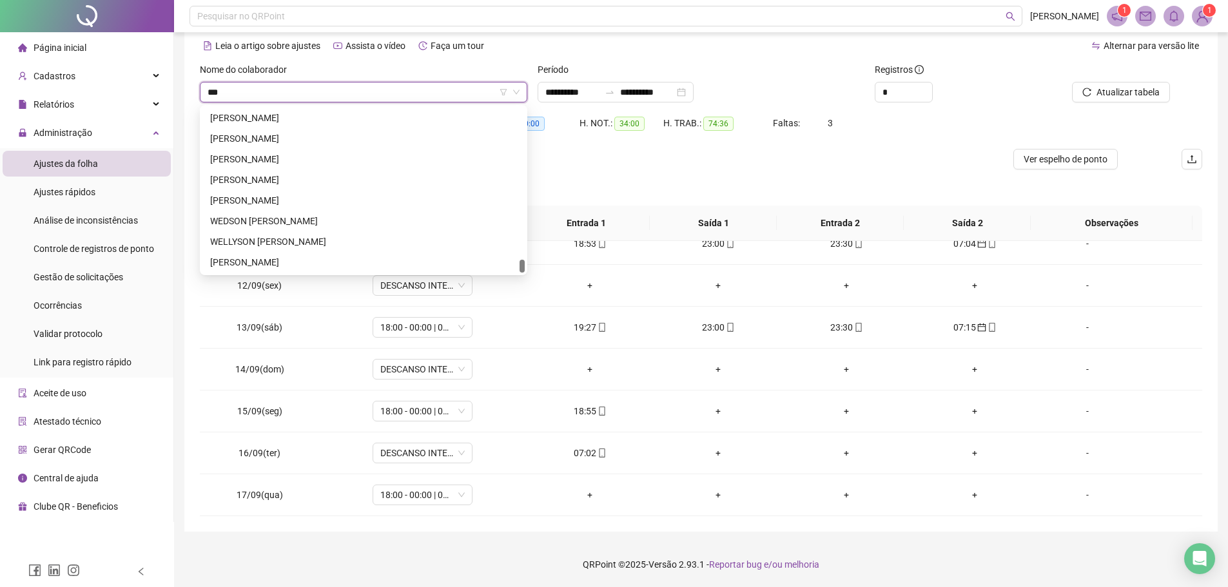
scroll to position [0, 0]
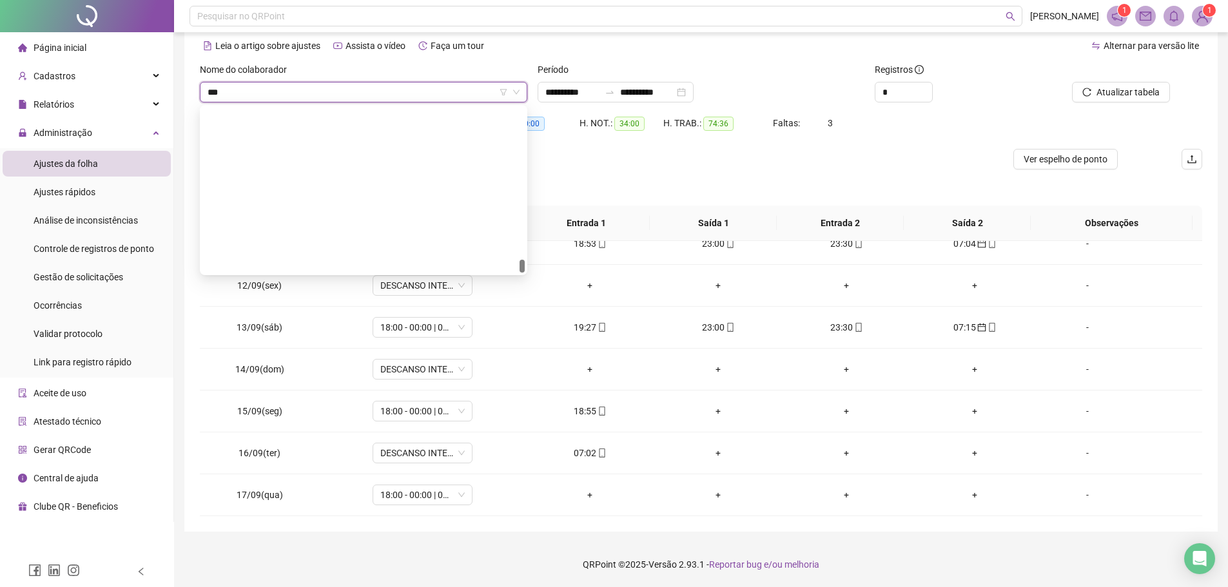
type input "****"
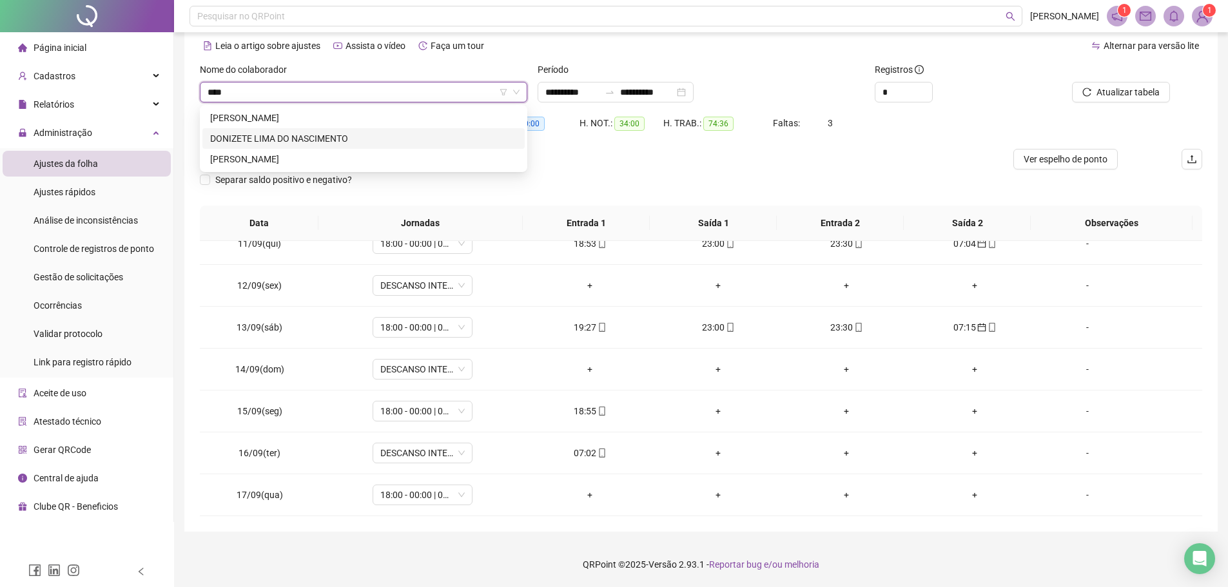
click at [328, 131] on div "DONIZETE LIMA DO NASCIMENTO" at bounding box center [363, 138] width 322 height 21
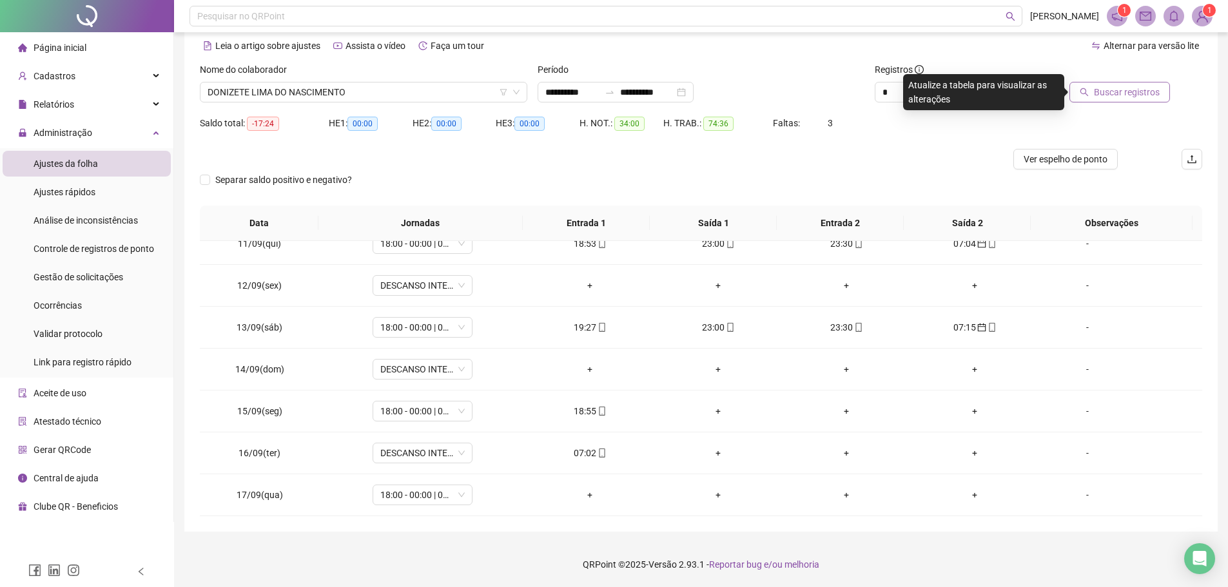
click at [1096, 93] on button "Buscar registros" at bounding box center [1119, 92] width 101 height 21
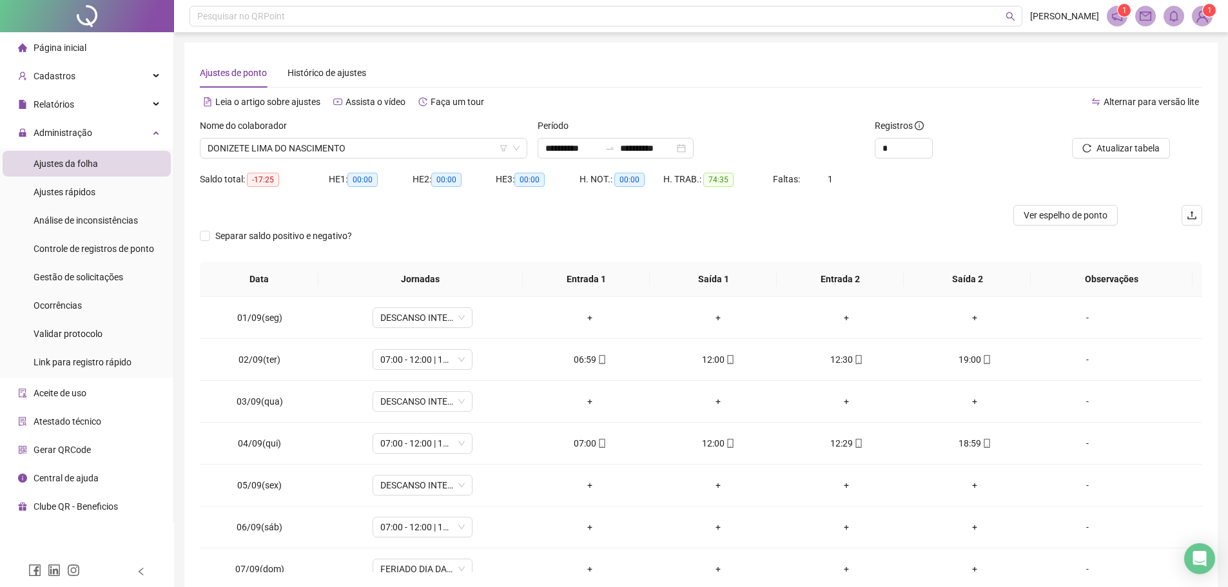
click at [398, 137] on div "Nome do colaborador" at bounding box center [363, 128] width 327 height 19
click at [397, 146] on span "DONIZETE LIMA DO NASCIMENTO" at bounding box center [364, 148] width 312 height 19
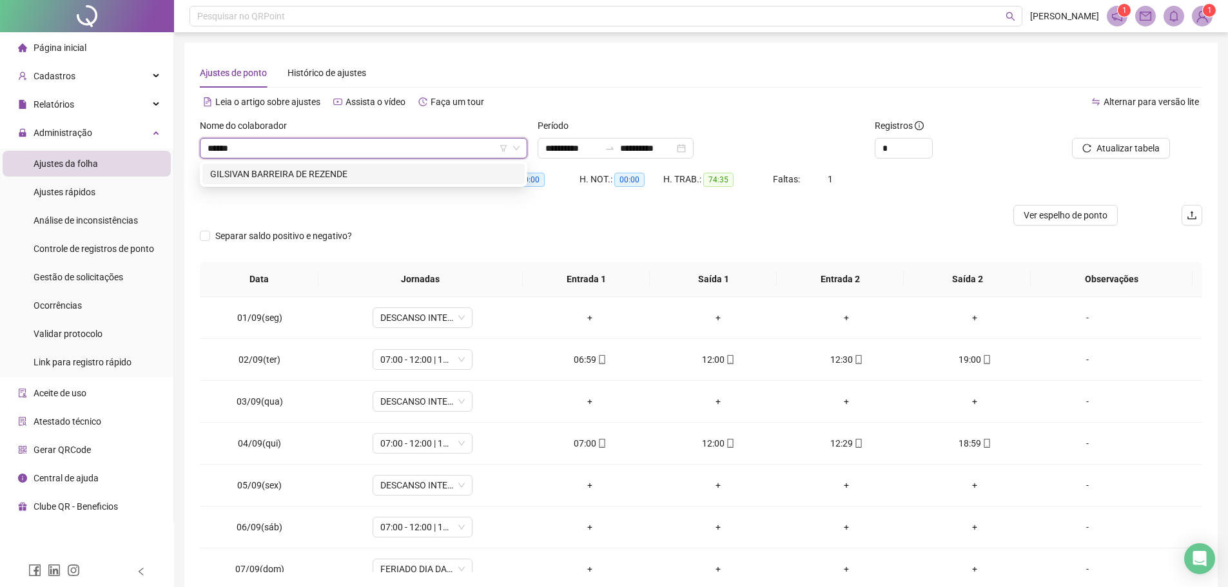
type input "*******"
click at [381, 167] on div "GILSIVAN BARREIRA DE REZENDE" at bounding box center [363, 174] width 307 height 14
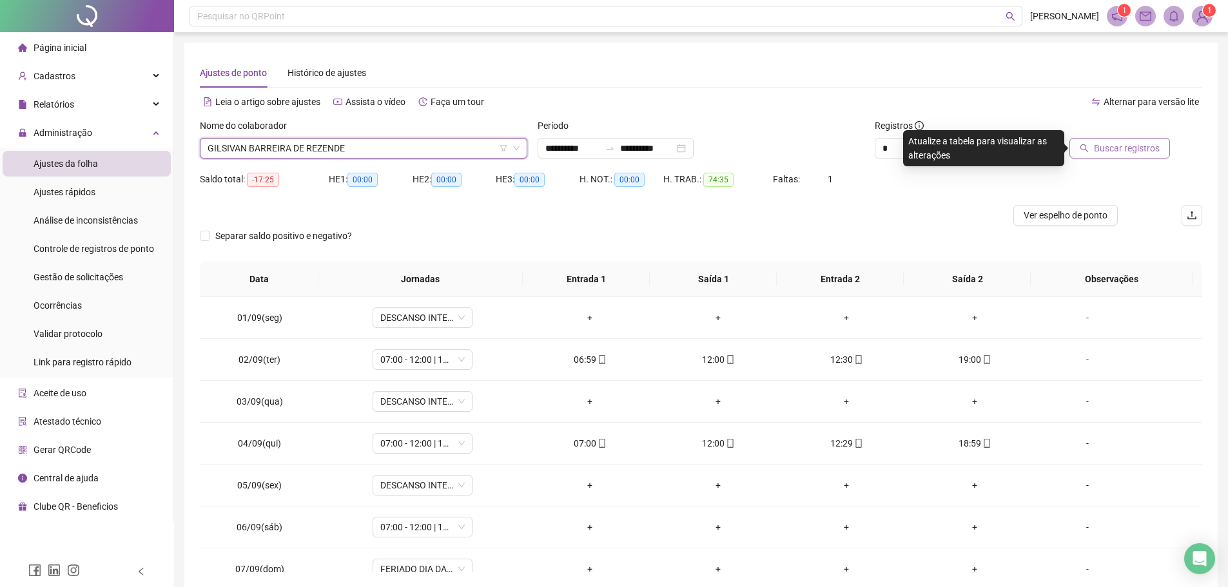
click at [1117, 146] on span "Buscar registros" at bounding box center [1127, 148] width 66 height 14
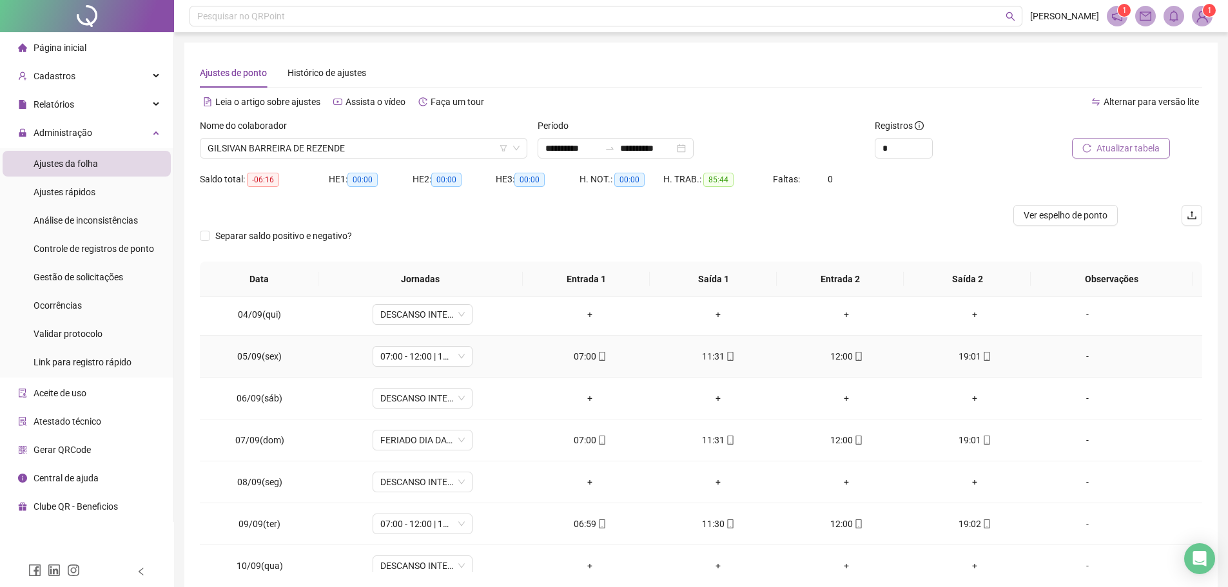
scroll to position [193, 0]
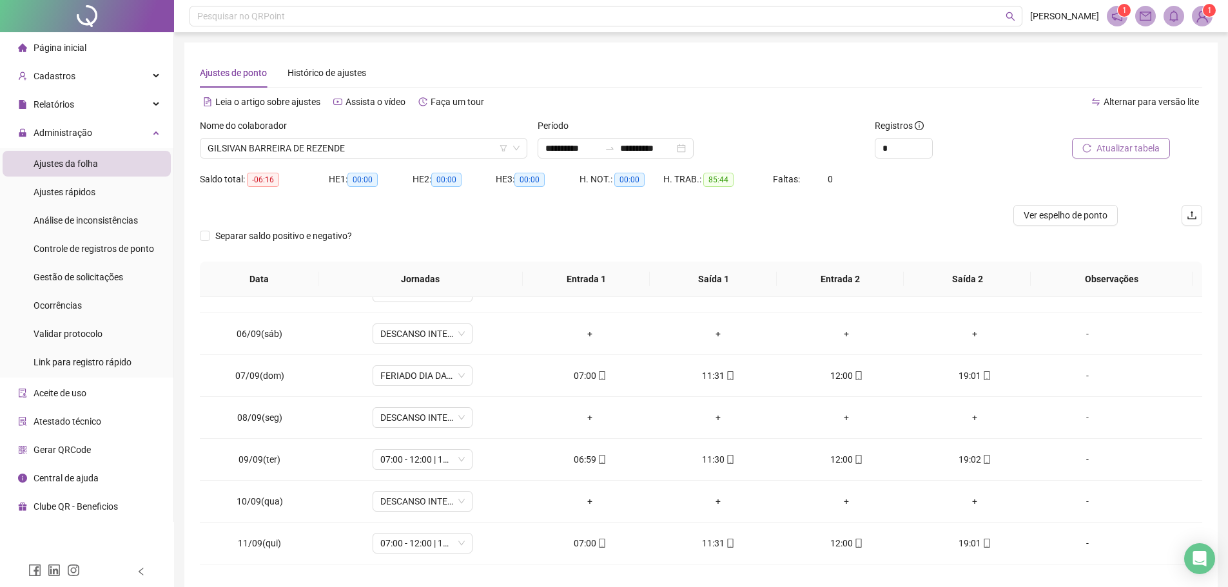
click at [356, 137] on div "Nome do colaborador" at bounding box center [363, 128] width 327 height 19
click at [356, 147] on span "GILSIVAN BARREIRA DE REZENDE" at bounding box center [364, 148] width 312 height 19
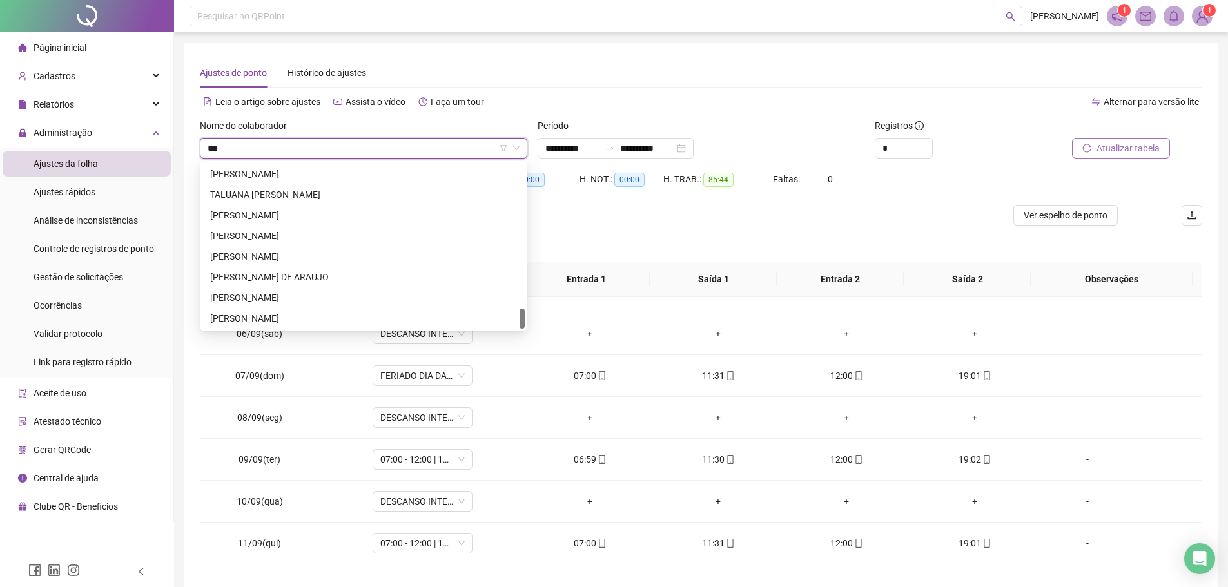
scroll to position [0, 0]
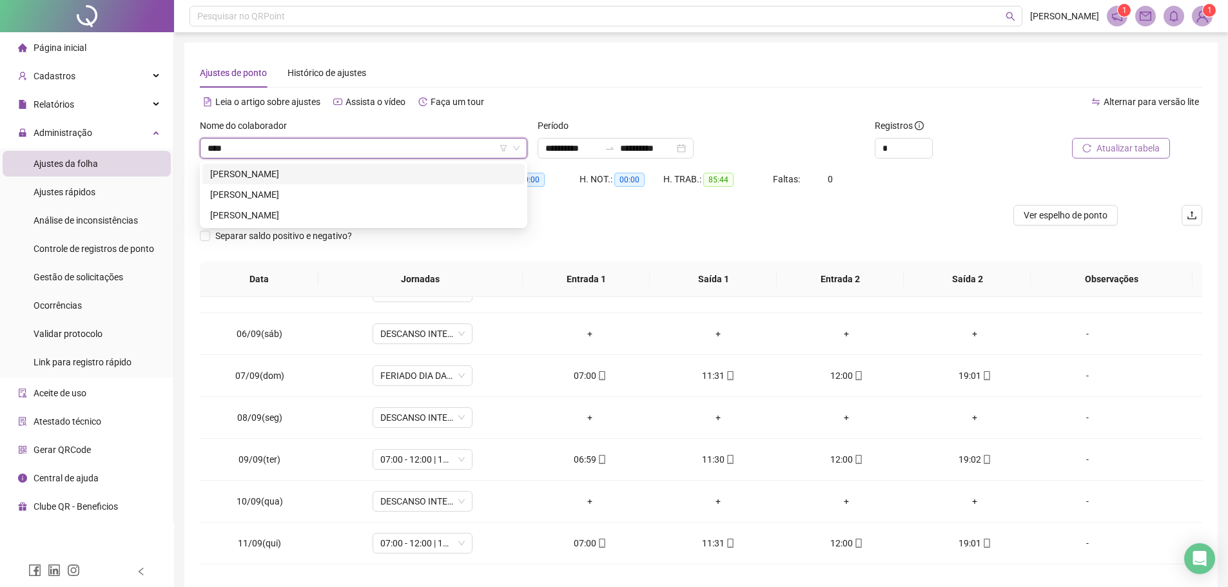
type input "*****"
click at [338, 176] on div "[PERSON_NAME]" at bounding box center [363, 174] width 307 height 14
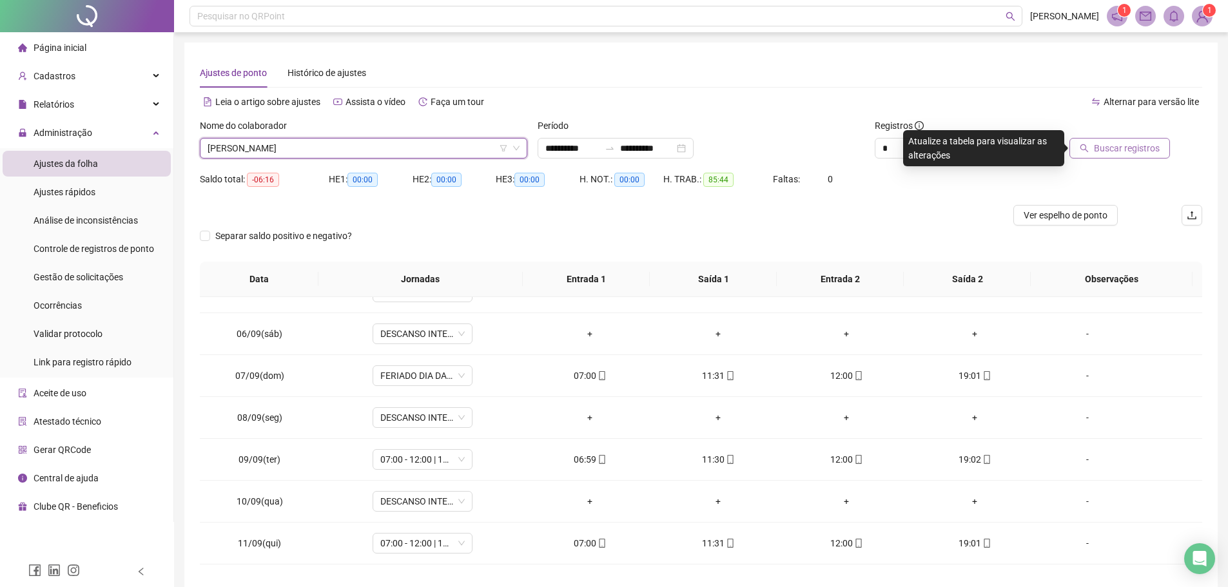
click at [1098, 153] on span "Buscar registros" at bounding box center [1127, 148] width 66 height 14
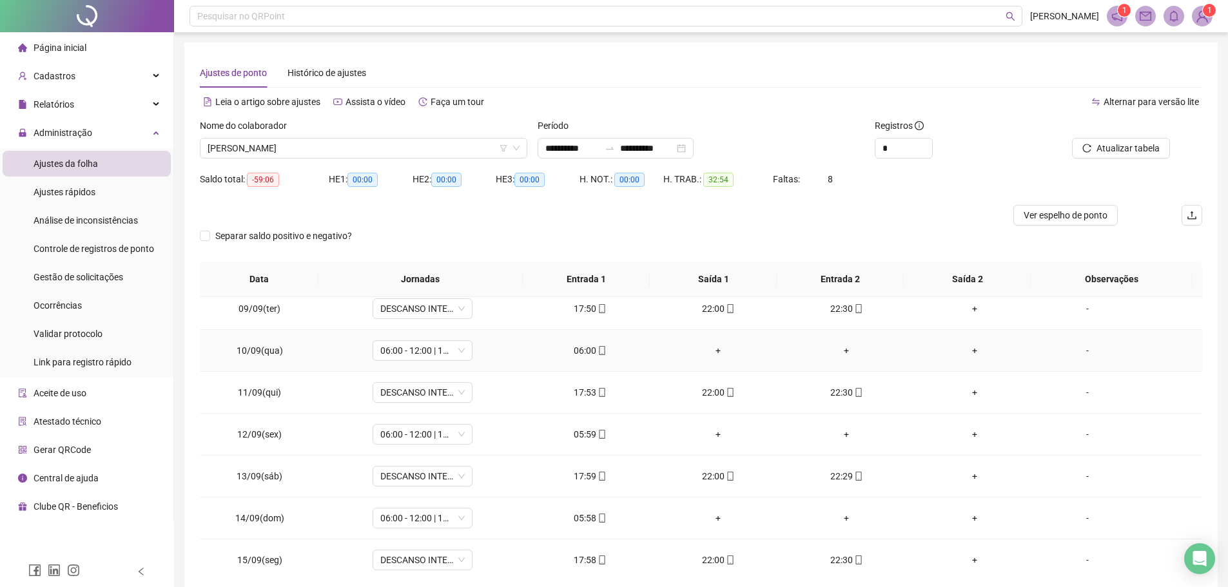
scroll to position [437, 0]
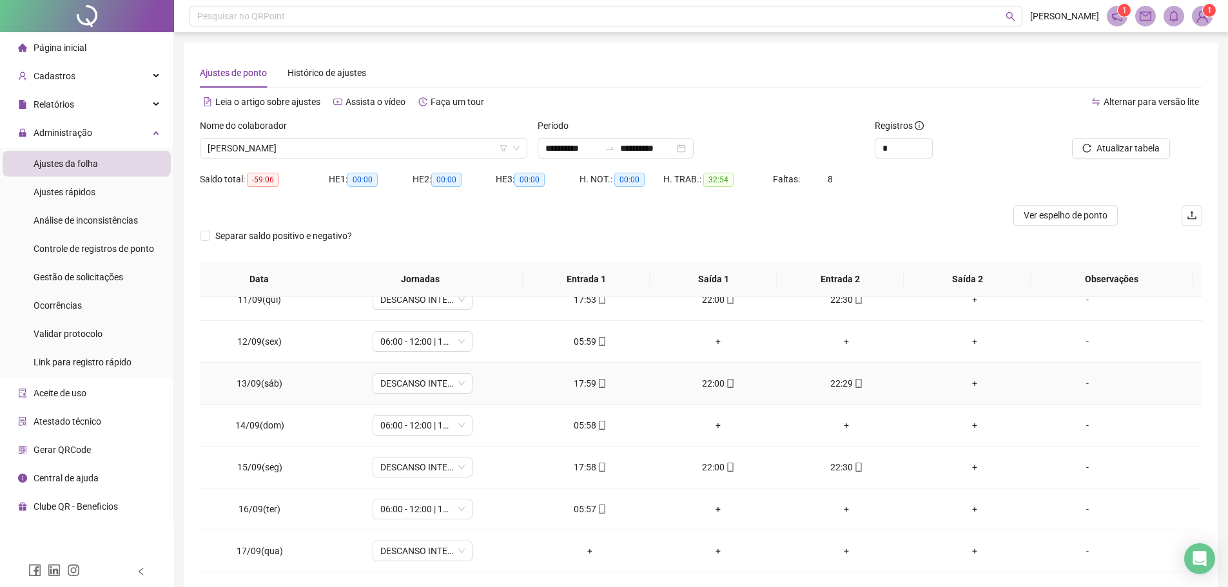
click at [590, 384] on div "17:59" at bounding box center [590, 383] width 108 height 14
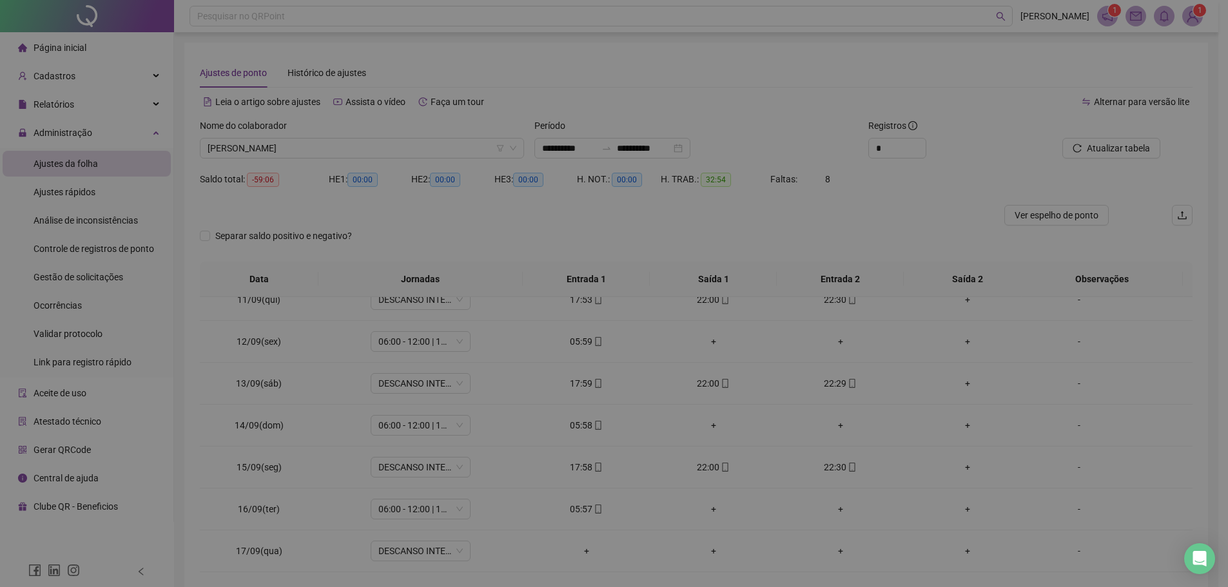
type input "**********"
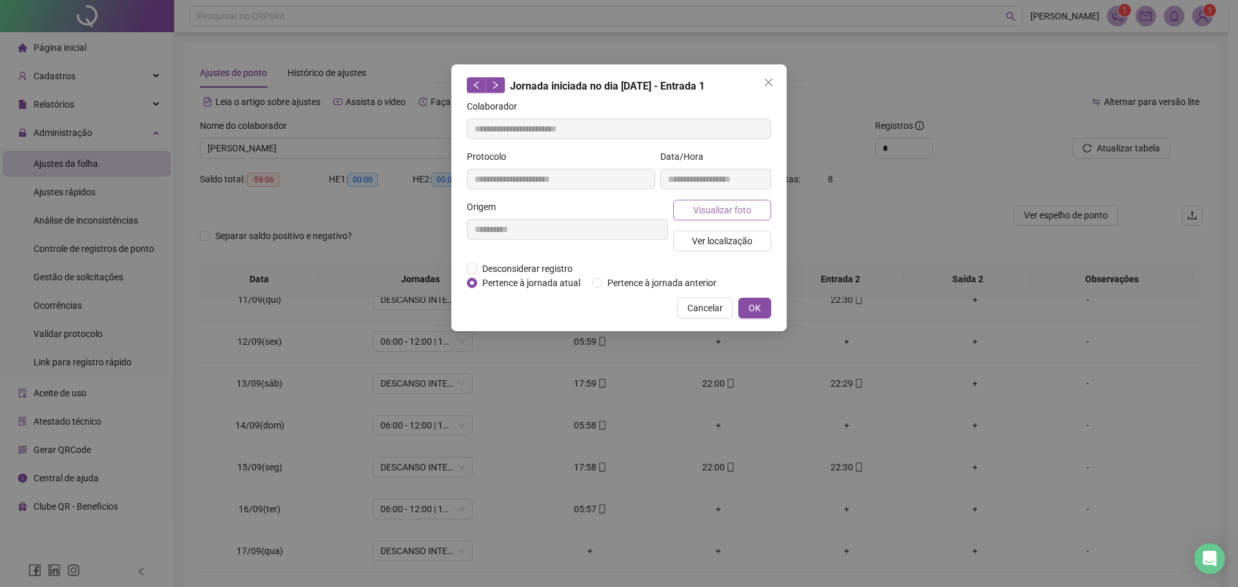
click at [687, 211] on button "Visualizar foto" at bounding box center [722, 210] width 98 height 21
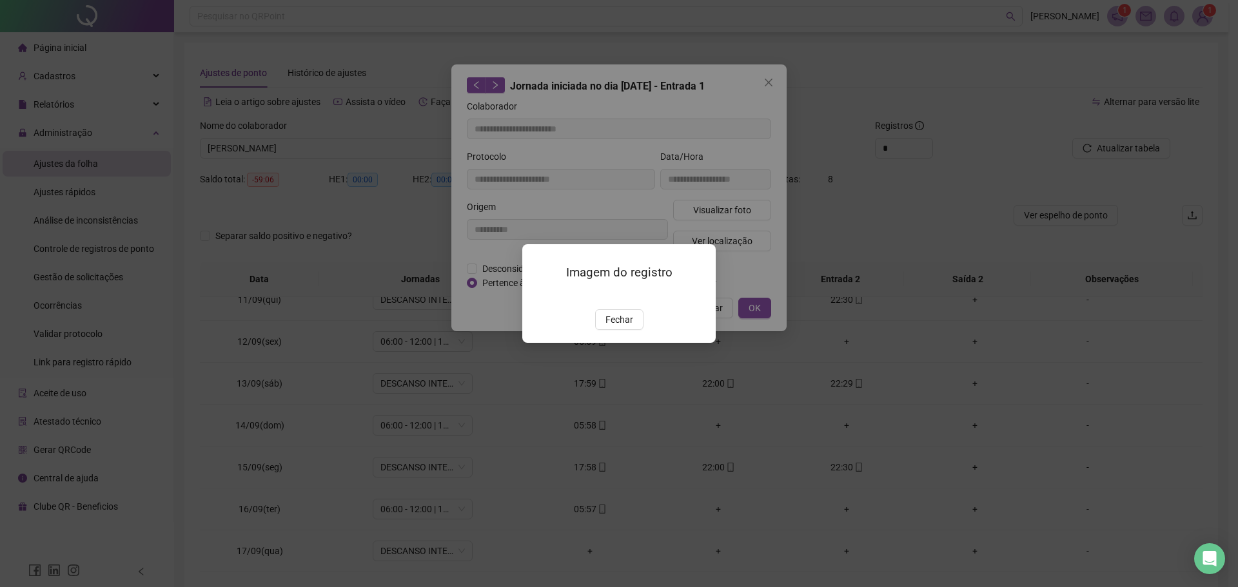
click at [538, 296] on img at bounding box center [538, 296] width 0 height 0
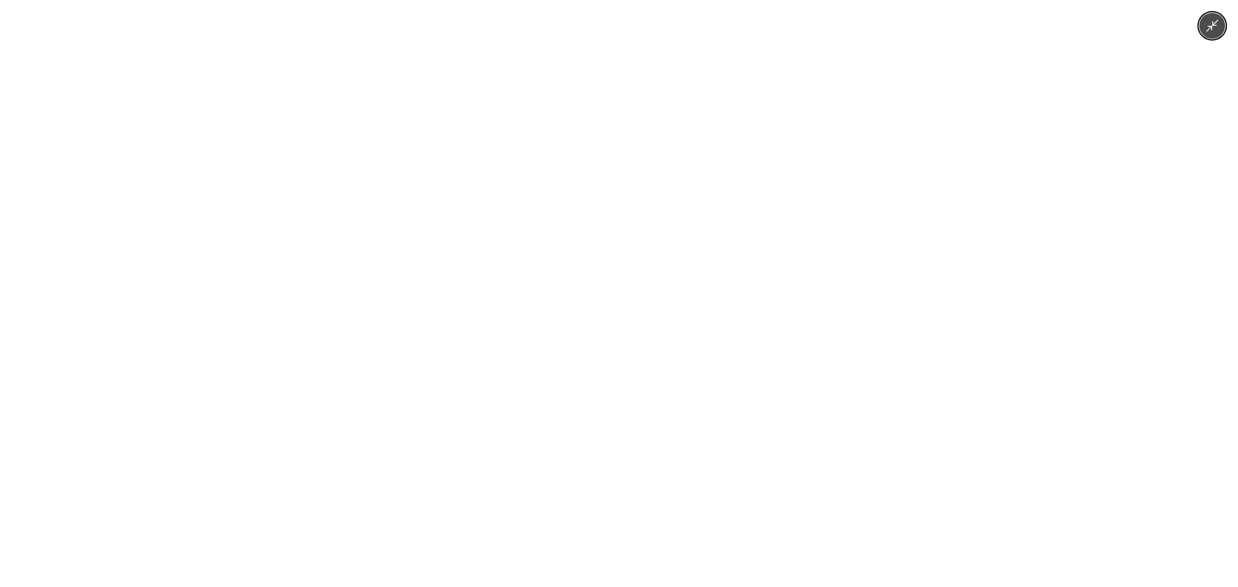
click at [1218, 23] on icon "Minimize image" at bounding box center [1212, 26] width 14 height 14
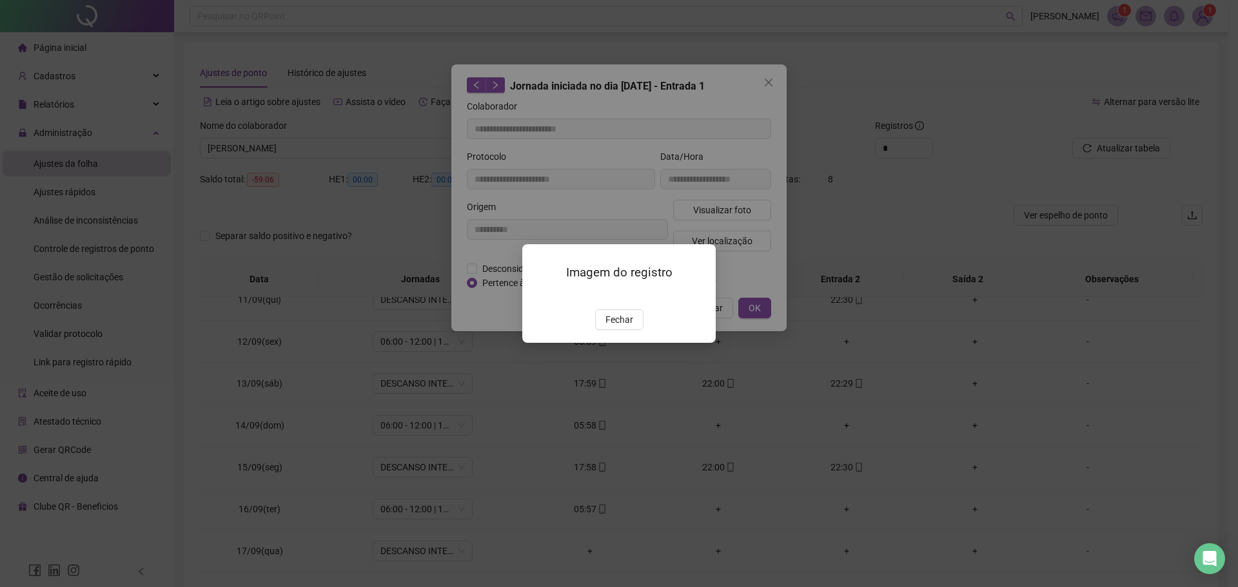
drag, startPoint x: 614, startPoint y: 393, endPoint x: 668, endPoint y: 367, distance: 59.4
click at [616, 327] on span "Fechar" at bounding box center [619, 320] width 28 height 14
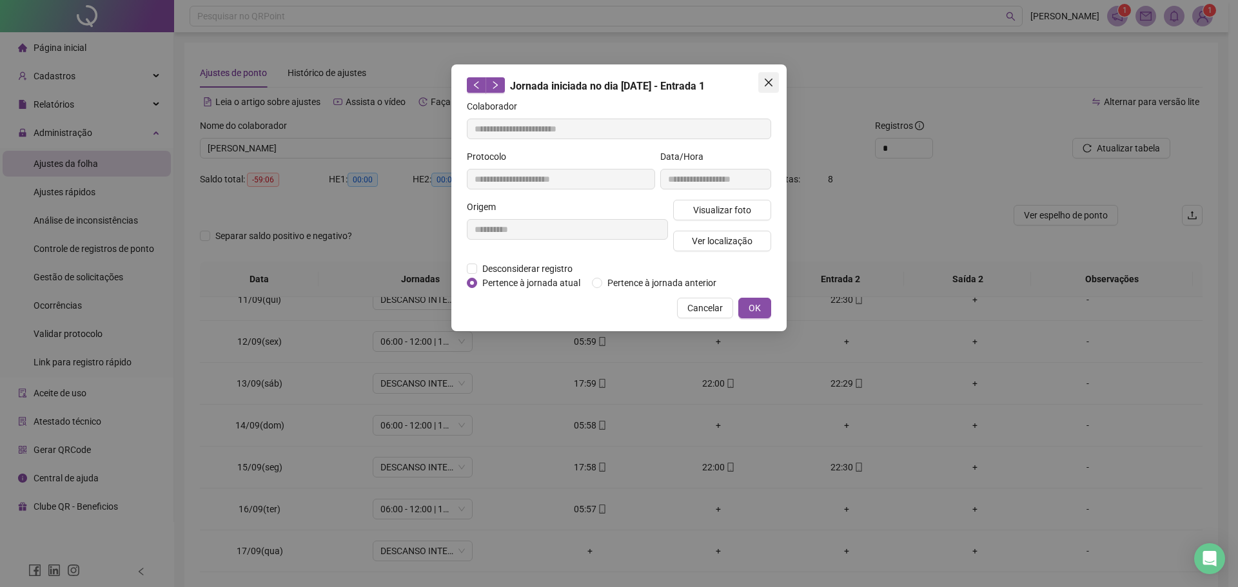
click at [770, 78] on icon "close" at bounding box center [768, 82] width 10 height 10
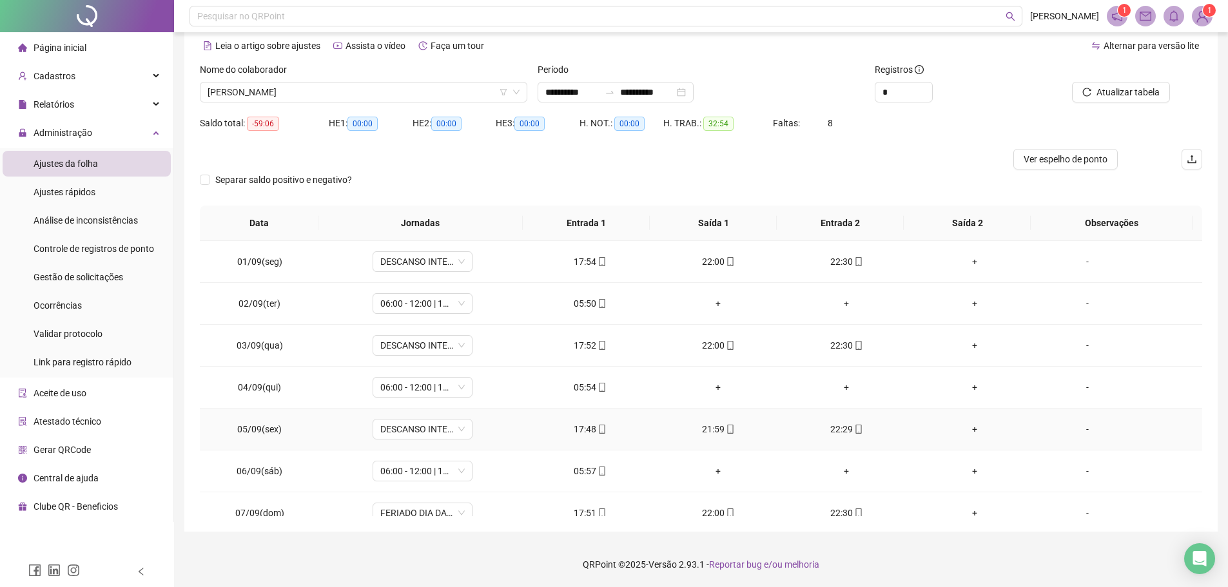
scroll to position [0, 0]
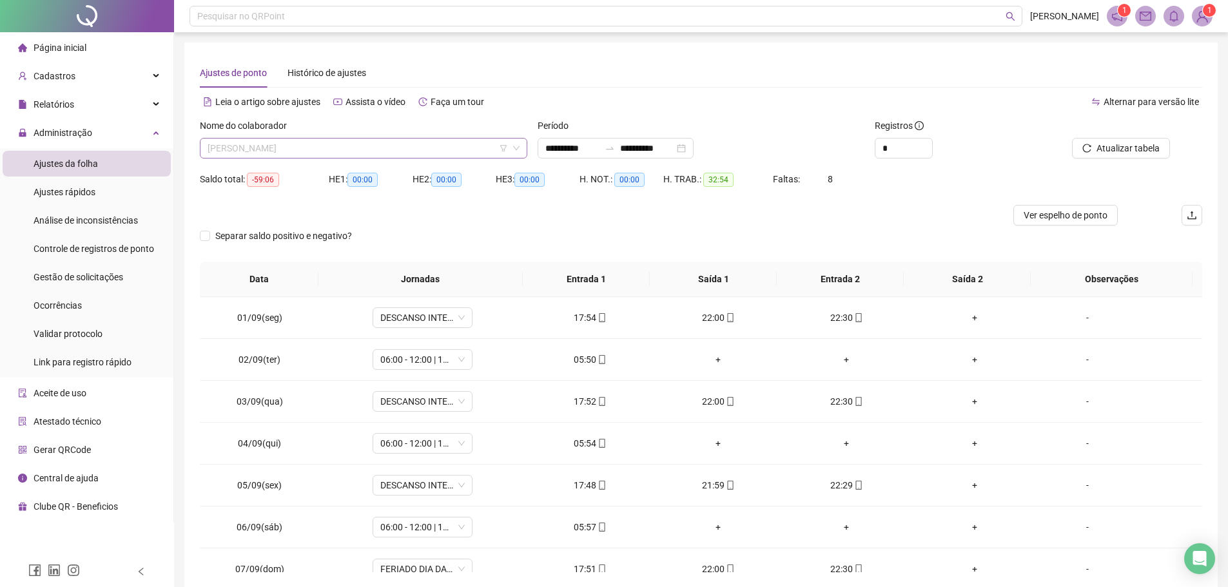
click at [346, 152] on span "[PERSON_NAME]" at bounding box center [364, 148] width 312 height 19
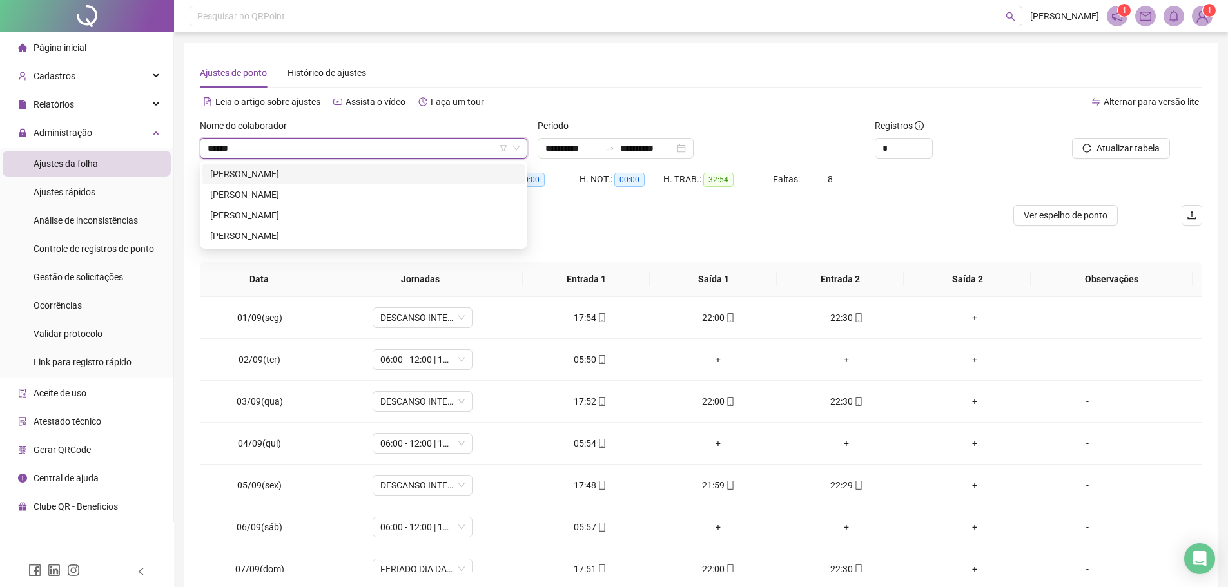
type input "*******"
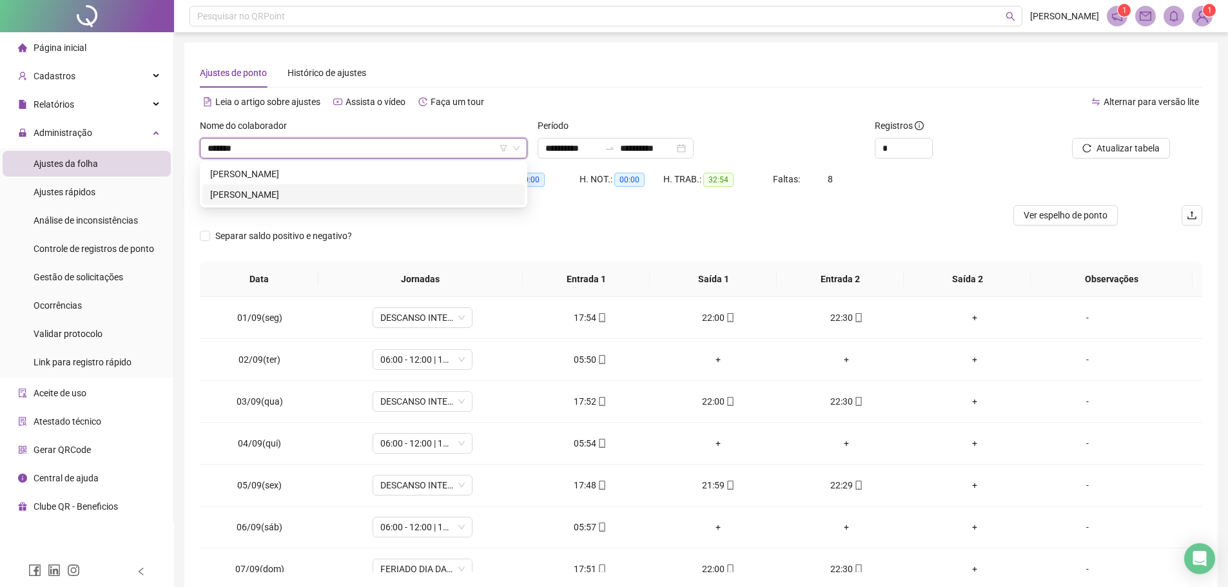
click at [265, 193] on div "[PERSON_NAME]" at bounding box center [363, 195] width 307 height 14
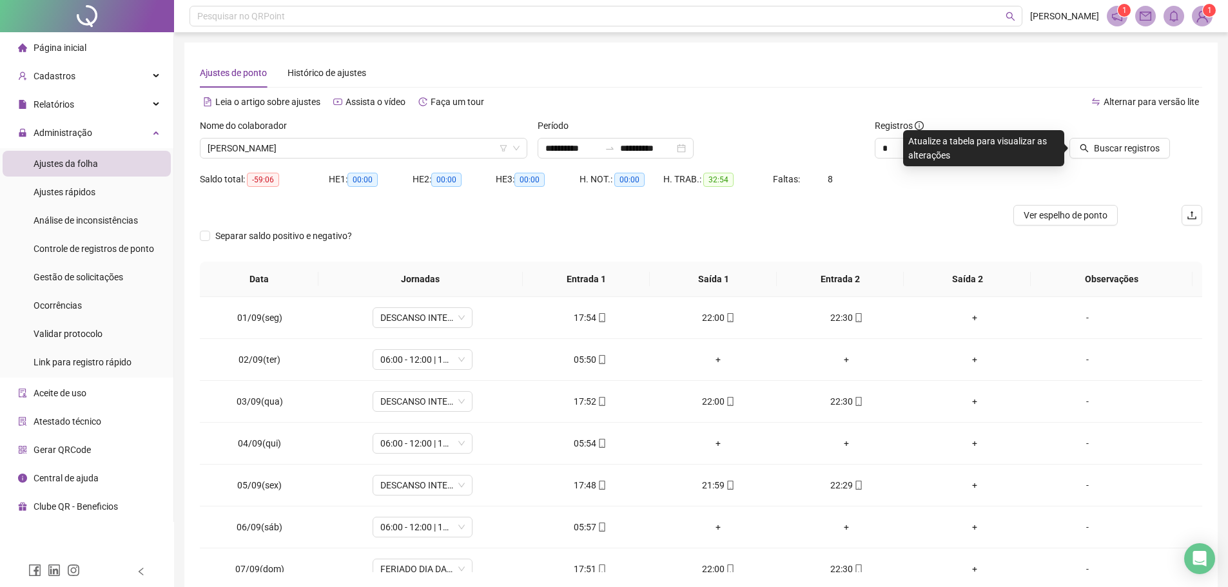
click at [1101, 159] on div "Buscar registros" at bounding box center [1122, 144] width 169 height 50
click at [1101, 150] on span "Buscar registros" at bounding box center [1127, 148] width 66 height 14
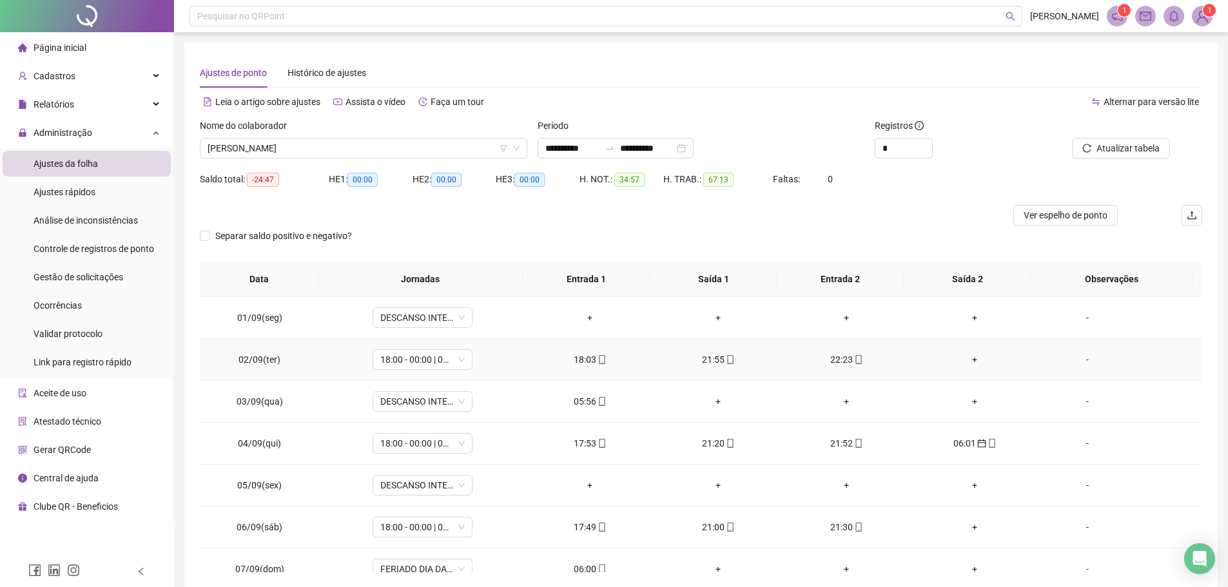
click at [603, 356] on div "18:03" at bounding box center [590, 360] width 108 height 14
type input "**********"
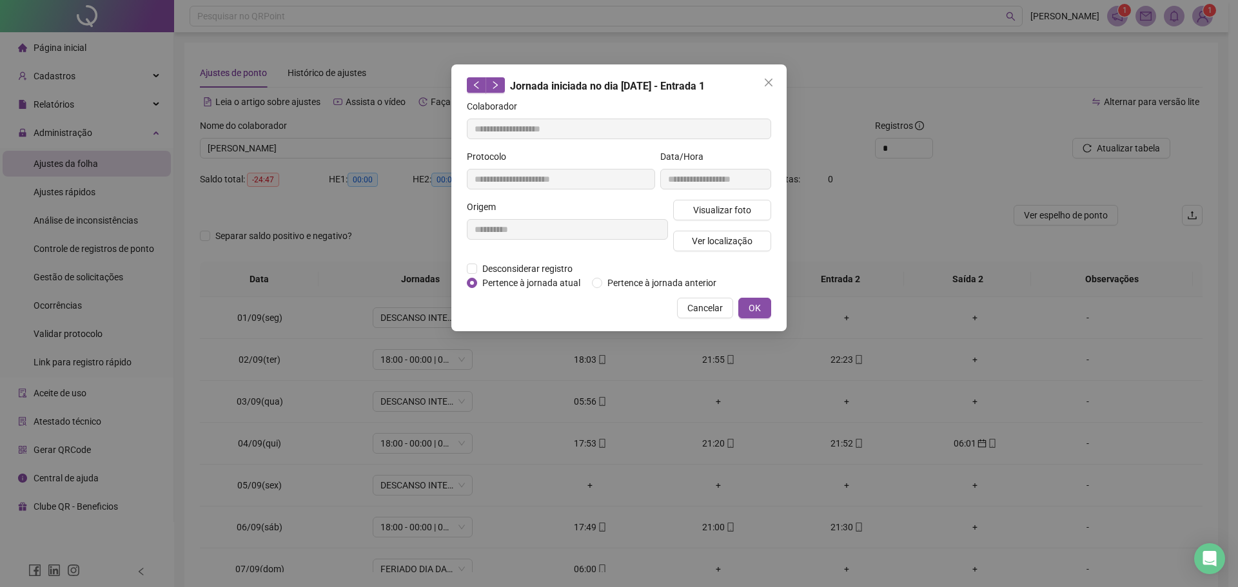
click at [718, 196] on div "**********" at bounding box center [715, 175] width 116 height 50
click at [720, 204] on span "Visualizar foto" at bounding box center [722, 210] width 58 height 14
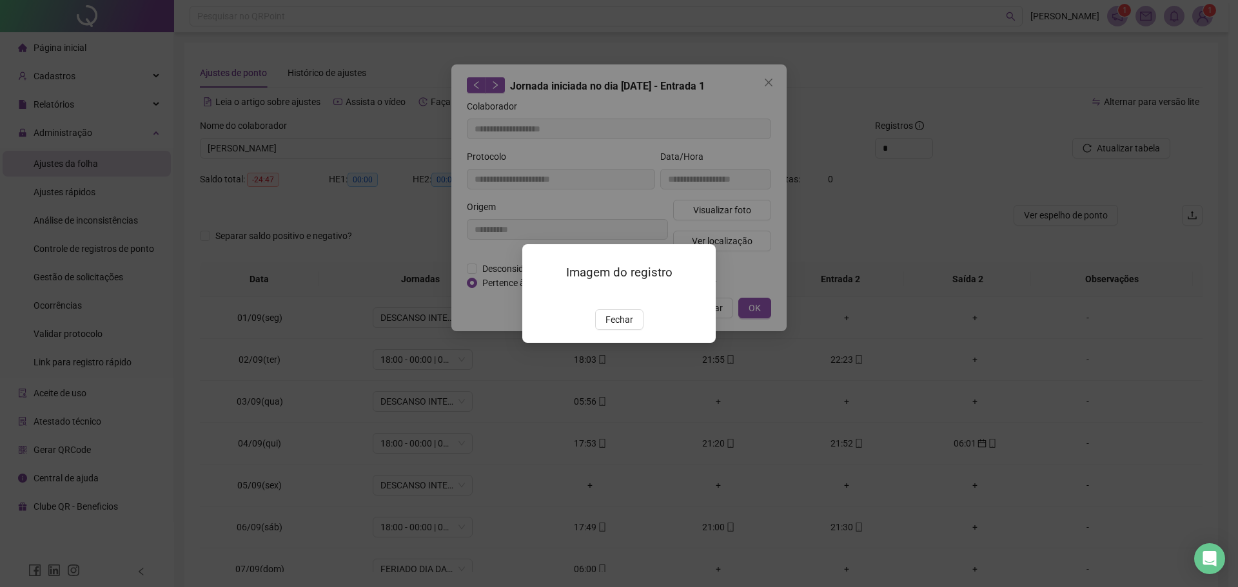
click at [538, 296] on img at bounding box center [538, 296] width 0 height 0
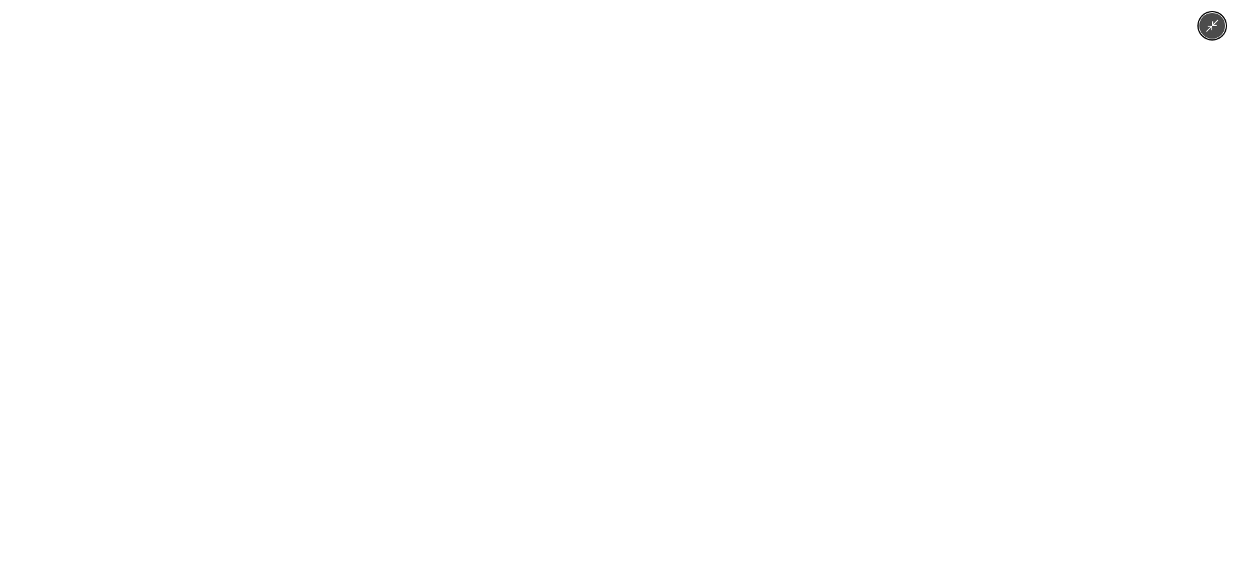
click at [1216, 26] on icon "Minimize image" at bounding box center [1212, 26] width 14 height 14
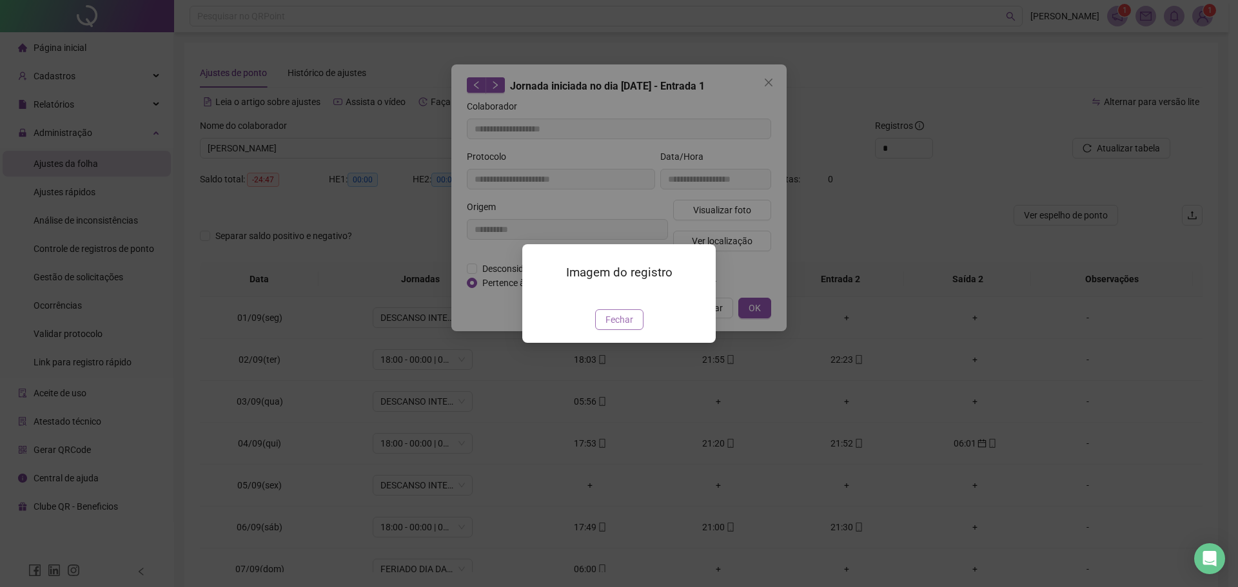
click at [616, 327] on span "Fechar" at bounding box center [619, 320] width 28 height 14
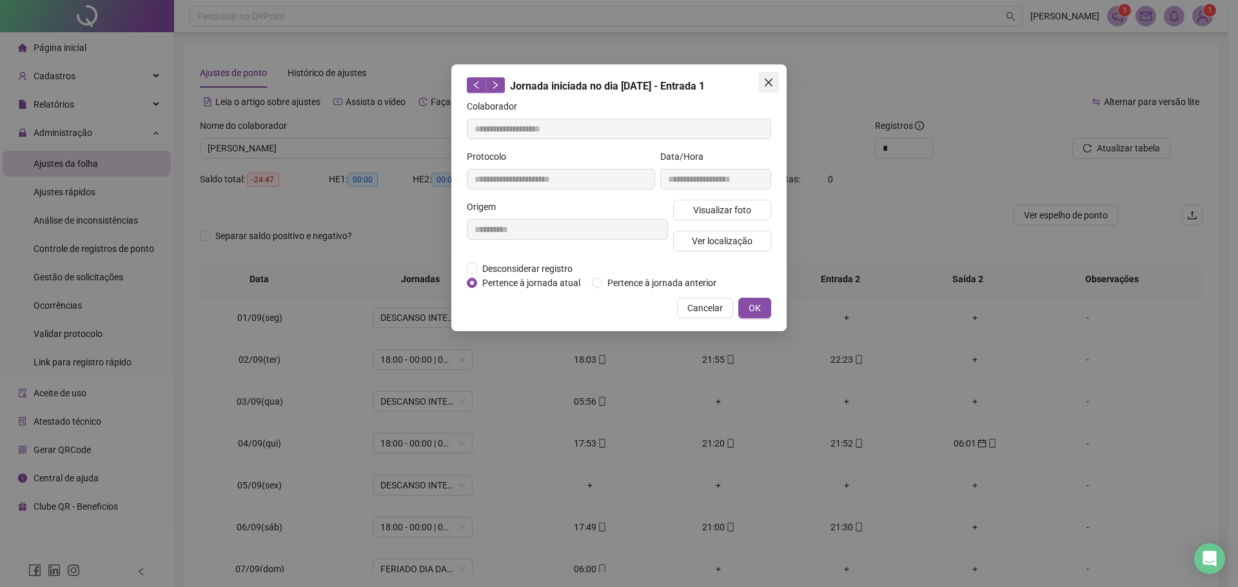
click at [768, 78] on icon "close" at bounding box center [768, 82] width 10 height 10
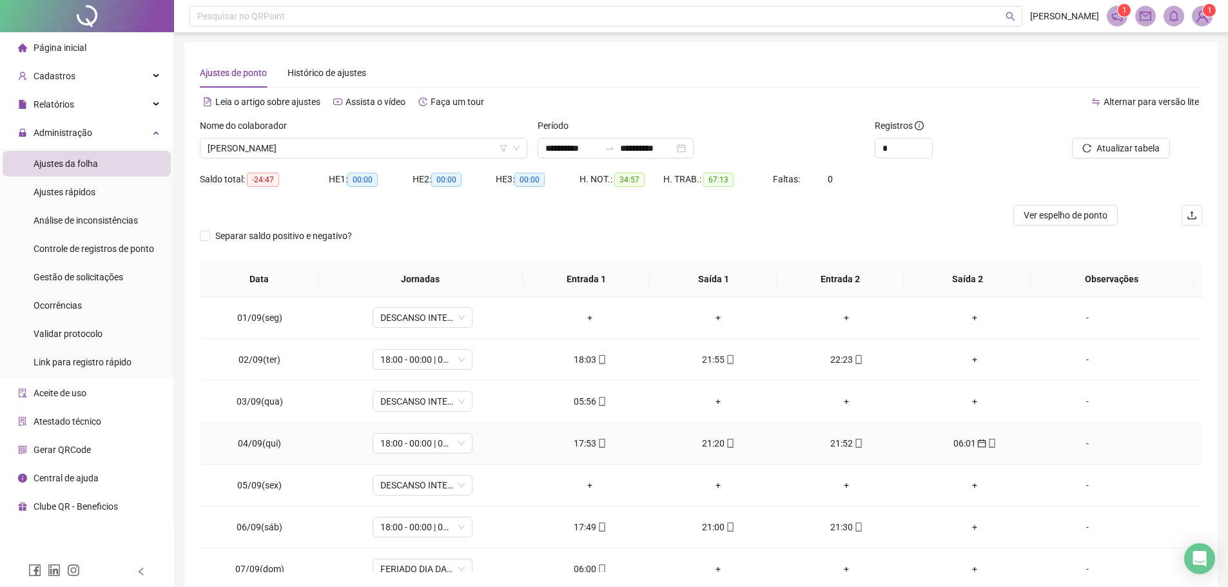
click at [598, 441] on icon "mobile" at bounding box center [602, 443] width 9 height 9
type input "**********"
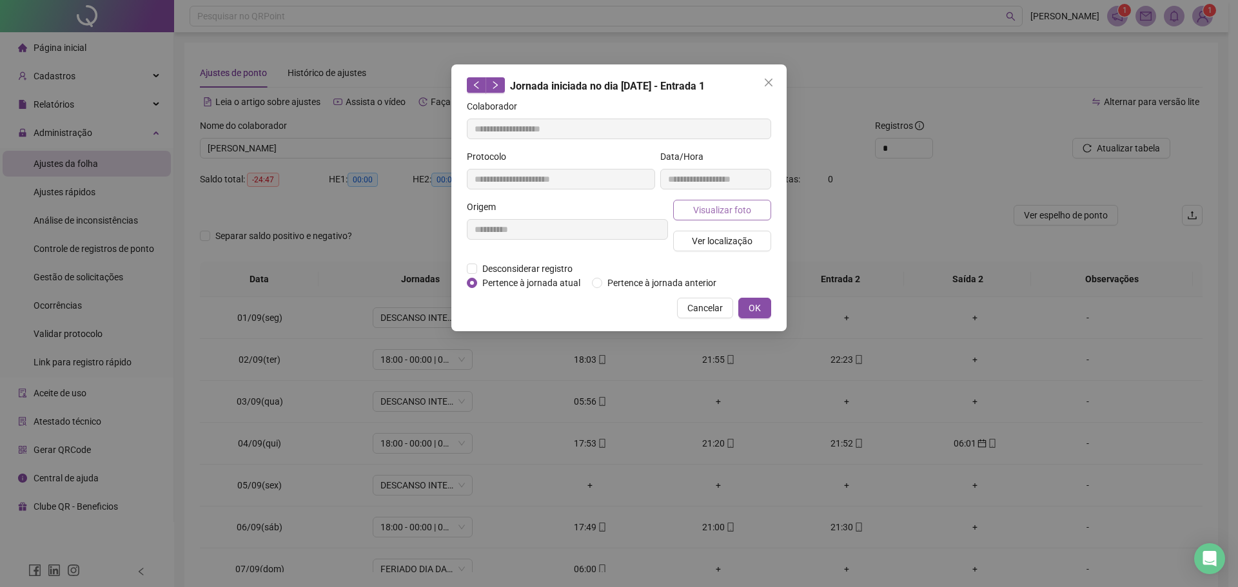
click at [706, 212] on span "Visualizar foto" at bounding box center [722, 210] width 58 height 14
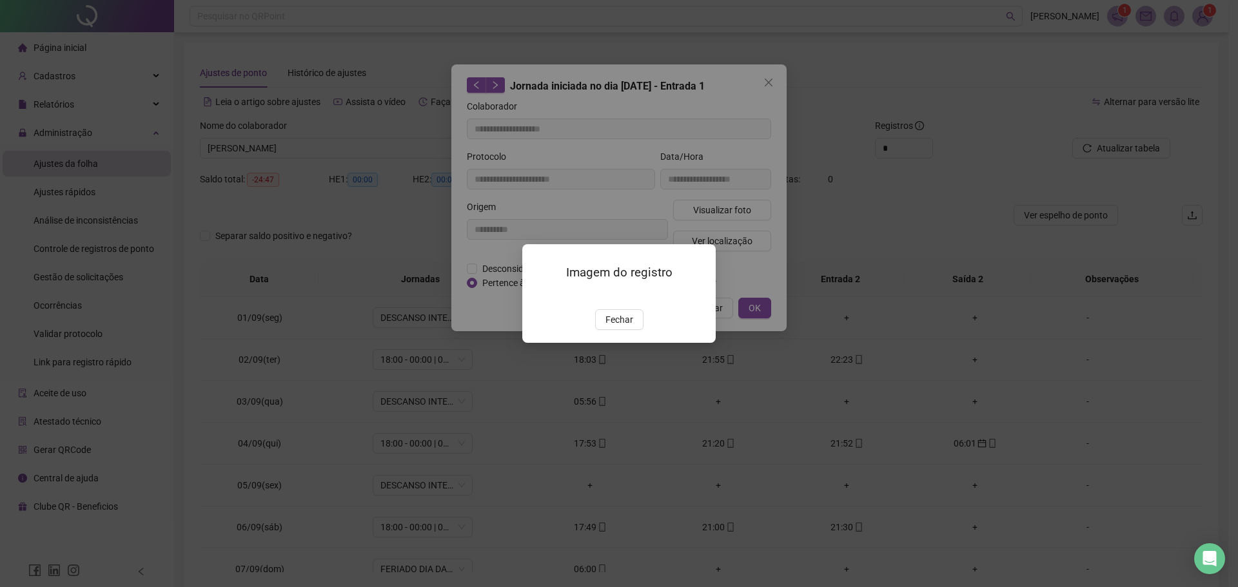
click at [538, 296] on img at bounding box center [538, 296] width 0 height 0
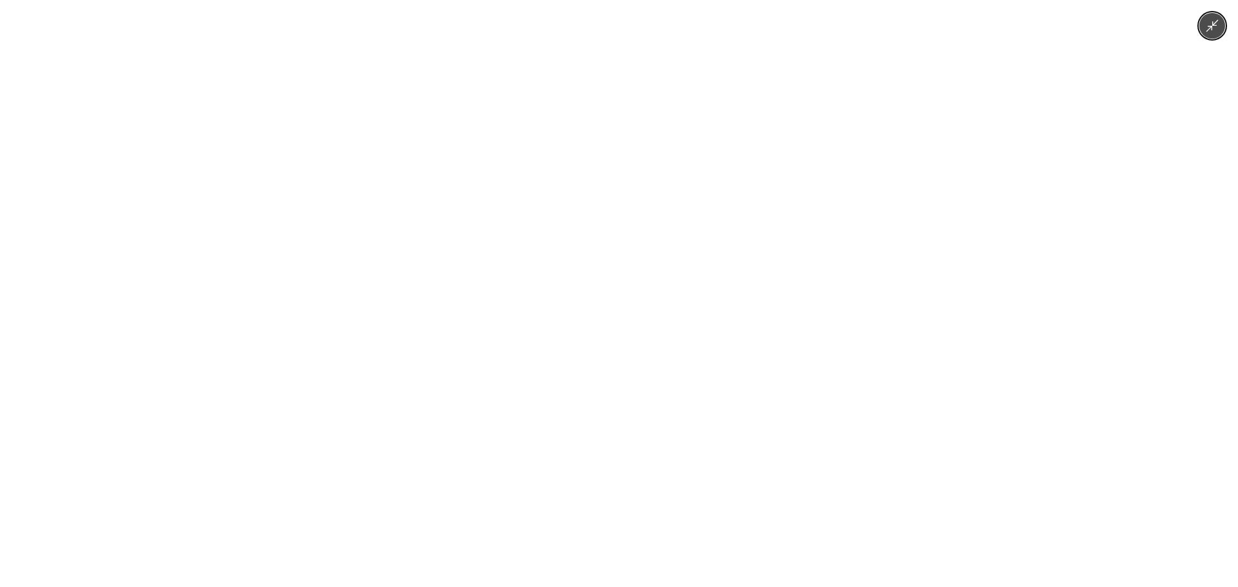
click at [1211, 32] on icon "Minimize image" at bounding box center [1212, 26] width 14 height 14
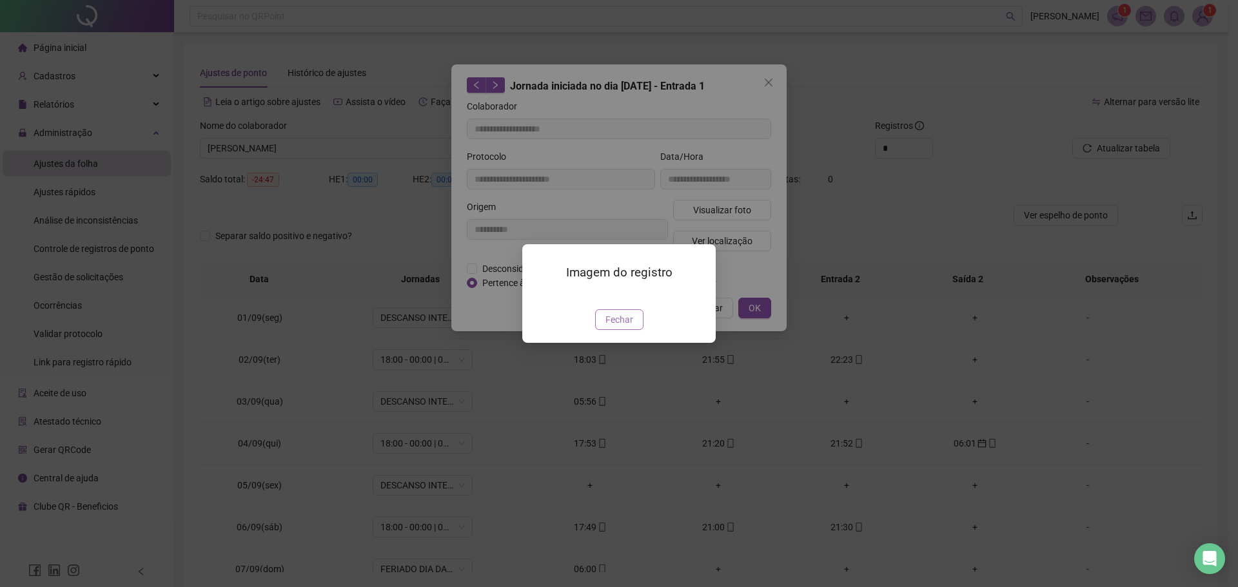
click at [615, 327] on span "Fechar" at bounding box center [619, 320] width 28 height 14
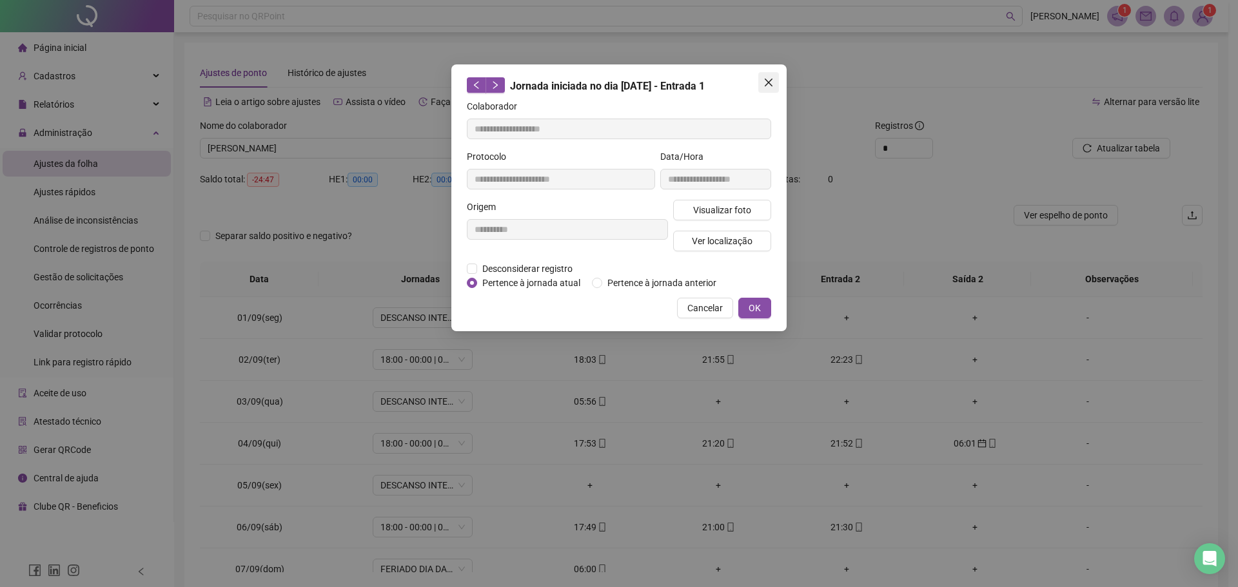
click at [765, 78] on icon "close" at bounding box center [768, 82] width 10 height 10
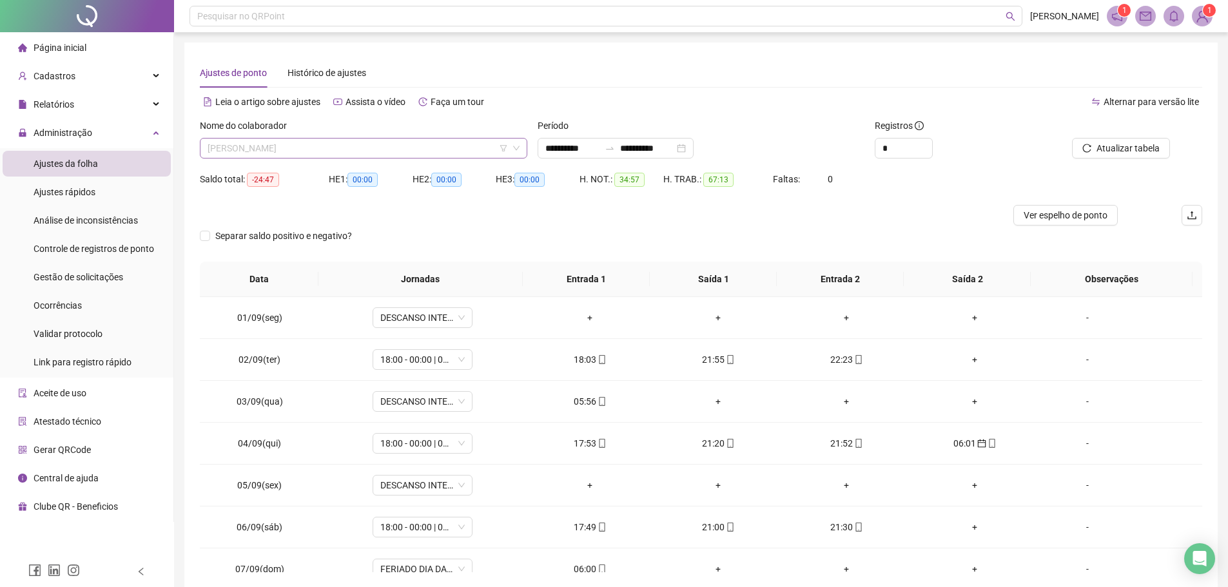
click at [358, 143] on span "[PERSON_NAME]" at bounding box center [364, 148] width 312 height 19
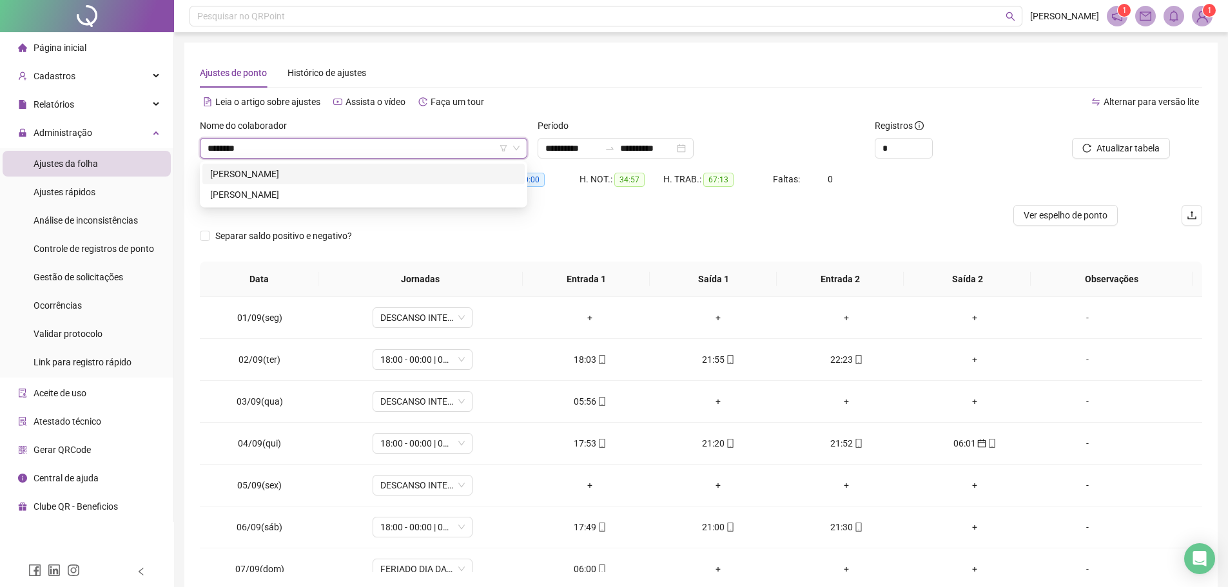
type input "*********"
click at [289, 199] on div "[PERSON_NAME]" at bounding box center [363, 195] width 307 height 14
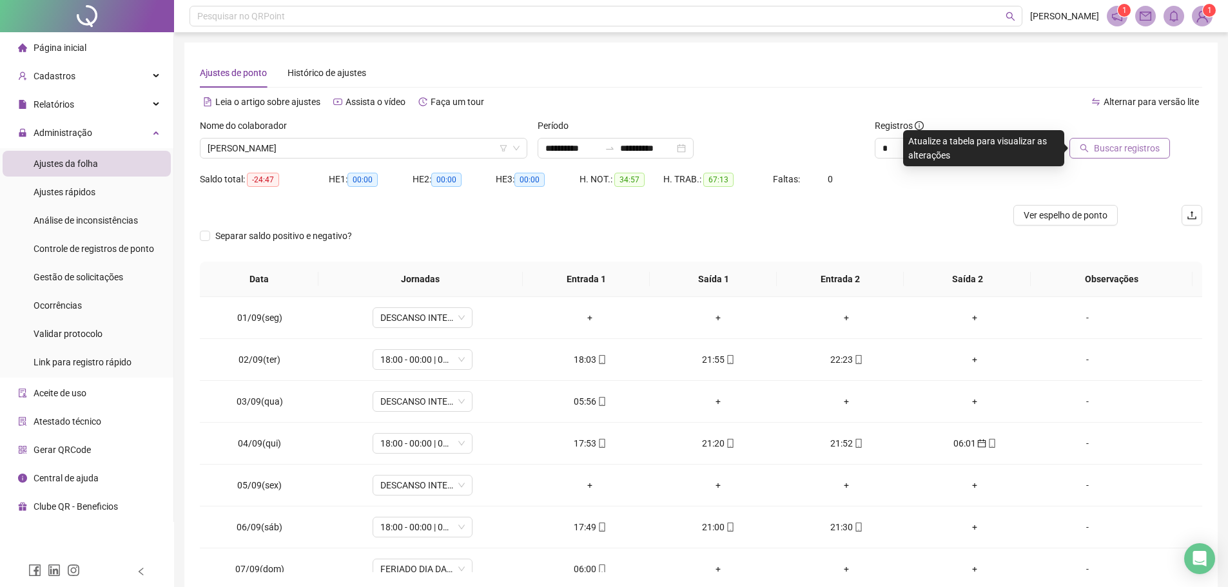
click at [1165, 144] on button "Buscar registros" at bounding box center [1119, 148] width 101 height 21
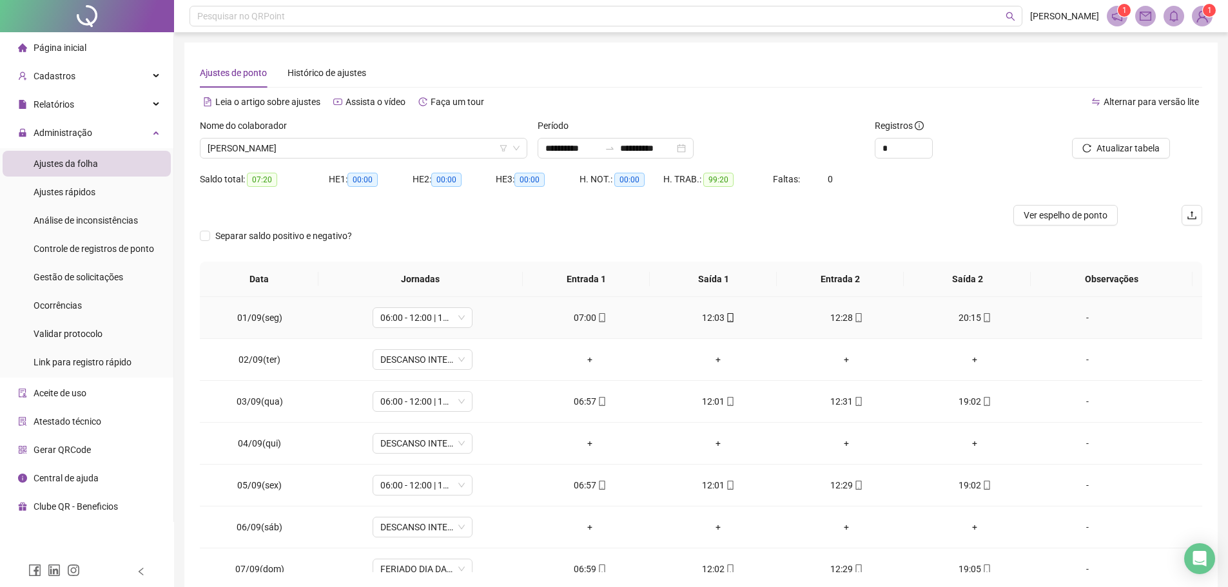
click at [602, 311] on div "07:00" at bounding box center [590, 318] width 108 height 14
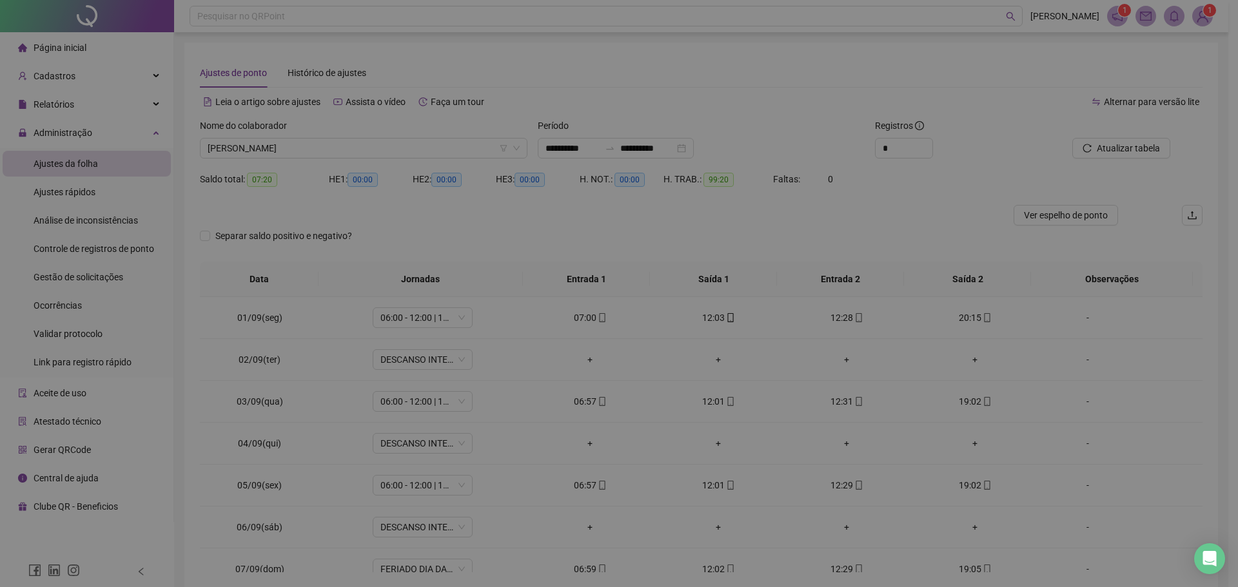
type input "**********"
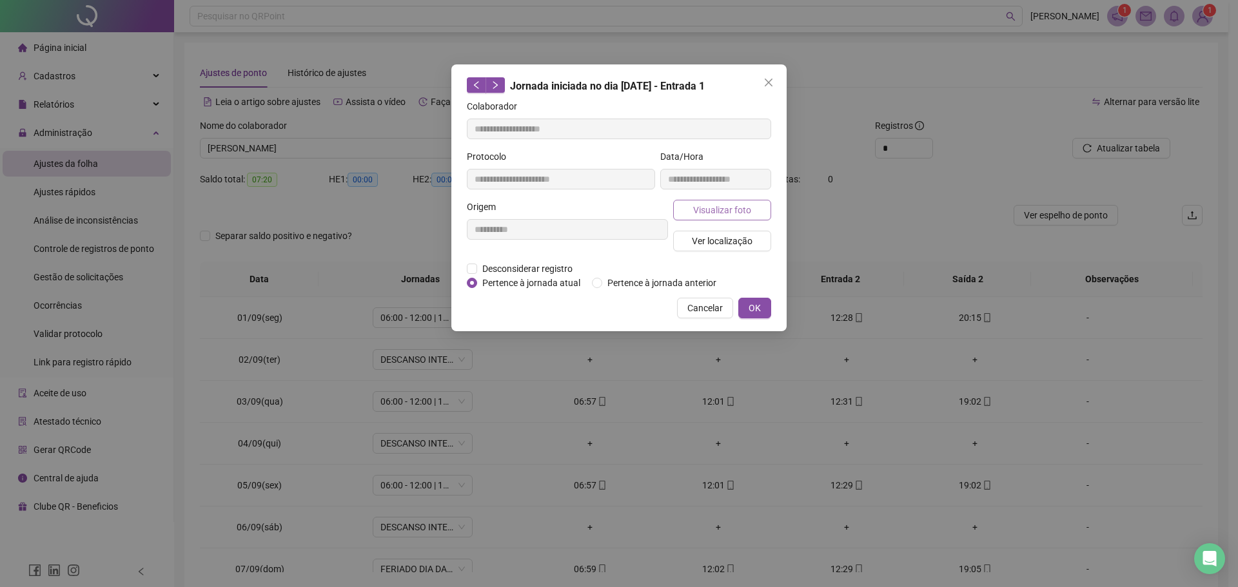
click at [688, 206] on button "Visualizar foto" at bounding box center [722, 210] width 98 height 21
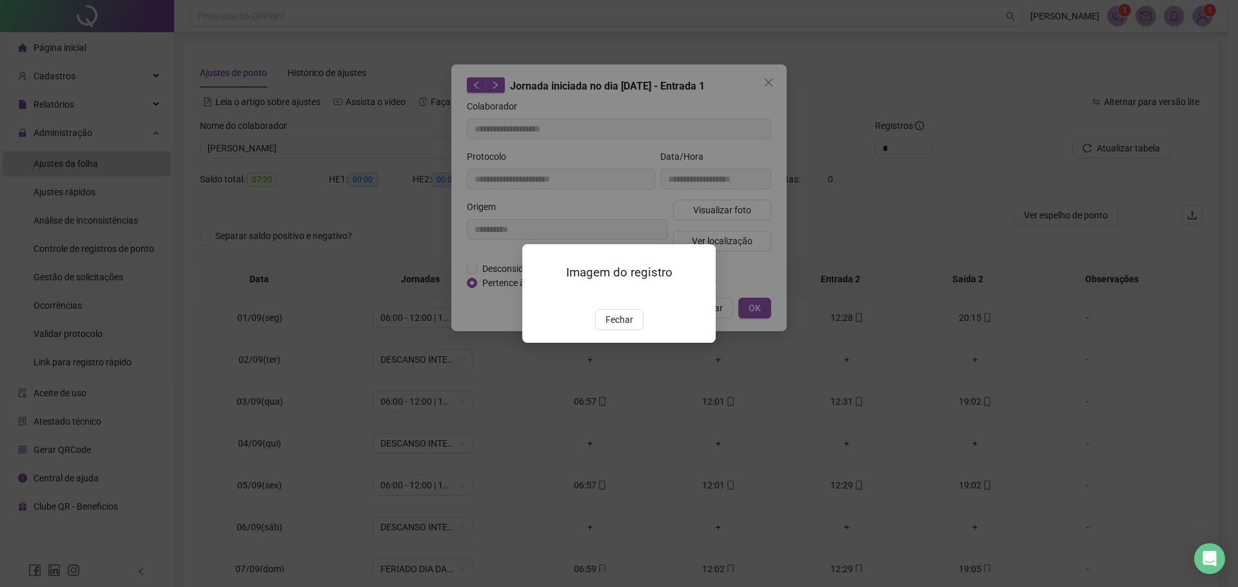
click at [538, 296] on img at bounding box center [538, 296] width 0 height 0
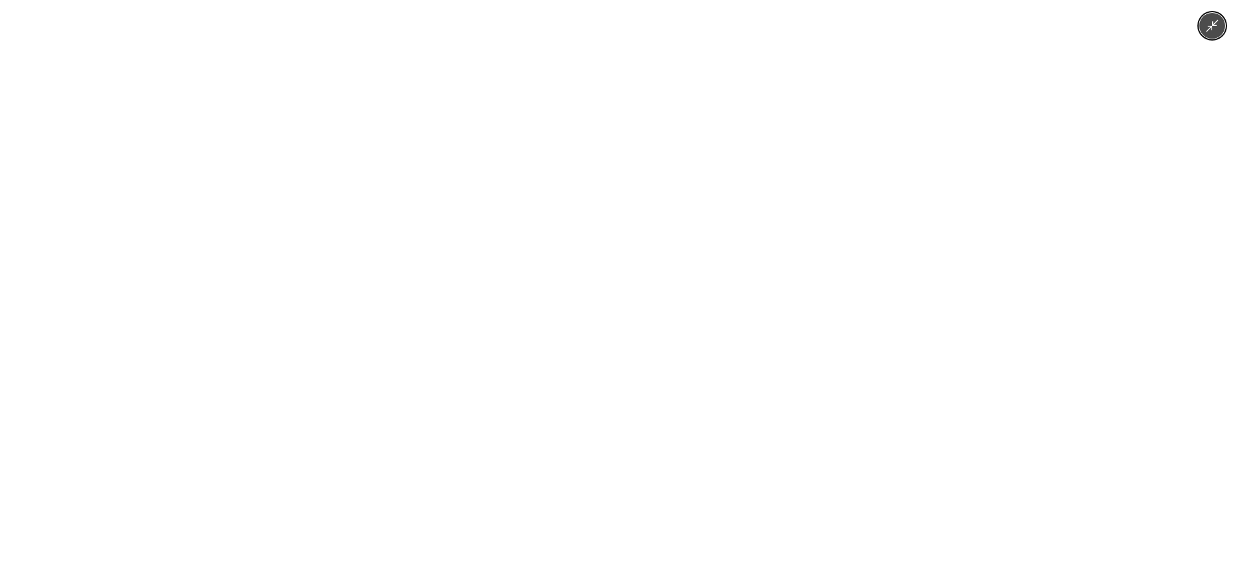
click at [701, 352] on img at bounding box center [618, 293] width 440 height 587
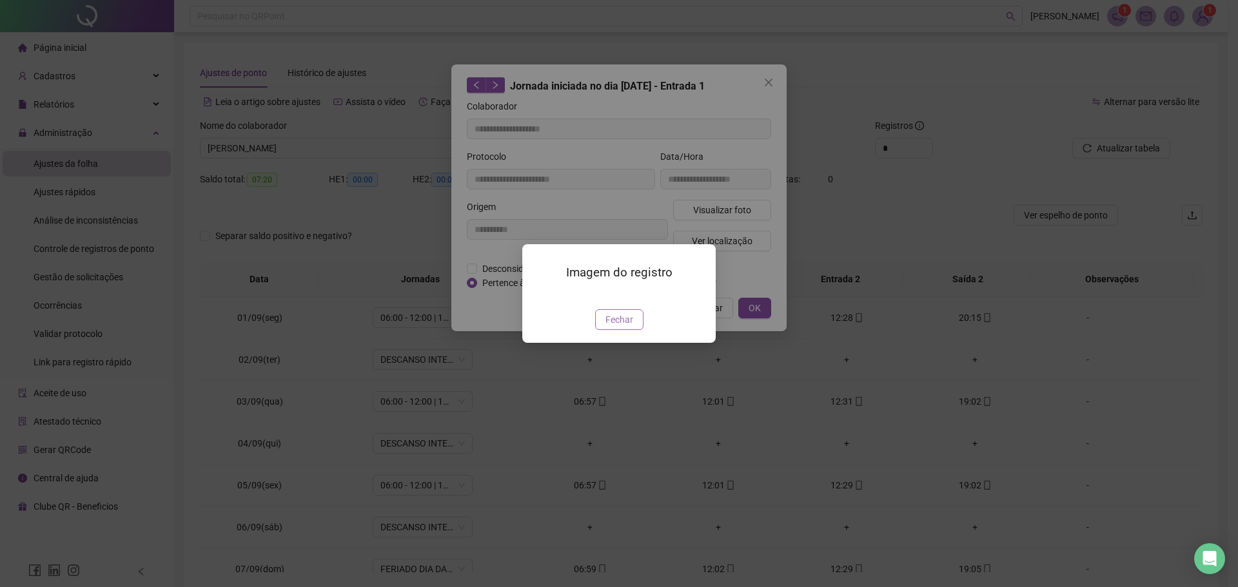
click at [611, 327] on span "Fechar" at bounding box center [619, 320] width 28 height 14
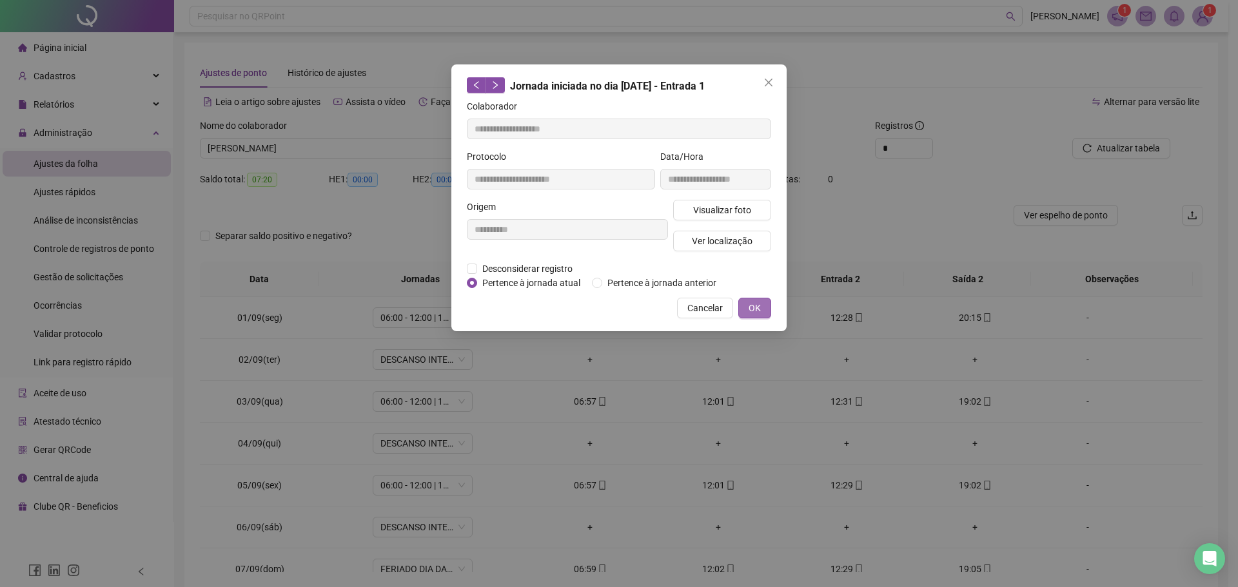
click at [747, 298] on button "OK" at bounding box center [754, 308] width 33 height 21
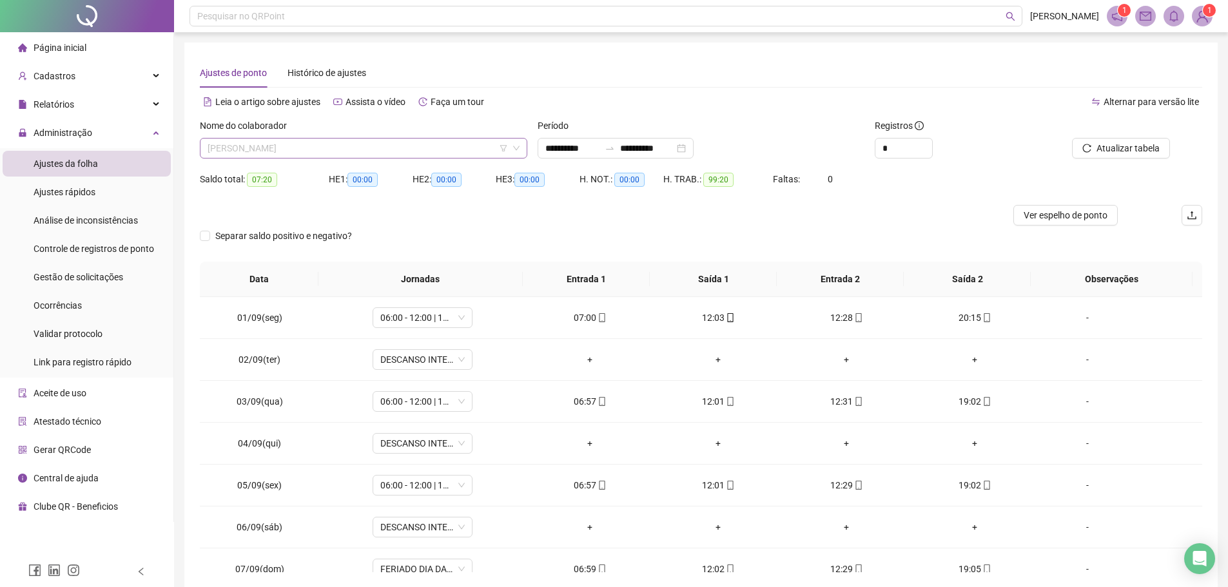
click at [320, 148] on span "[PERSON_NAME]" at bounding box center [364, 148] width 312 height 19
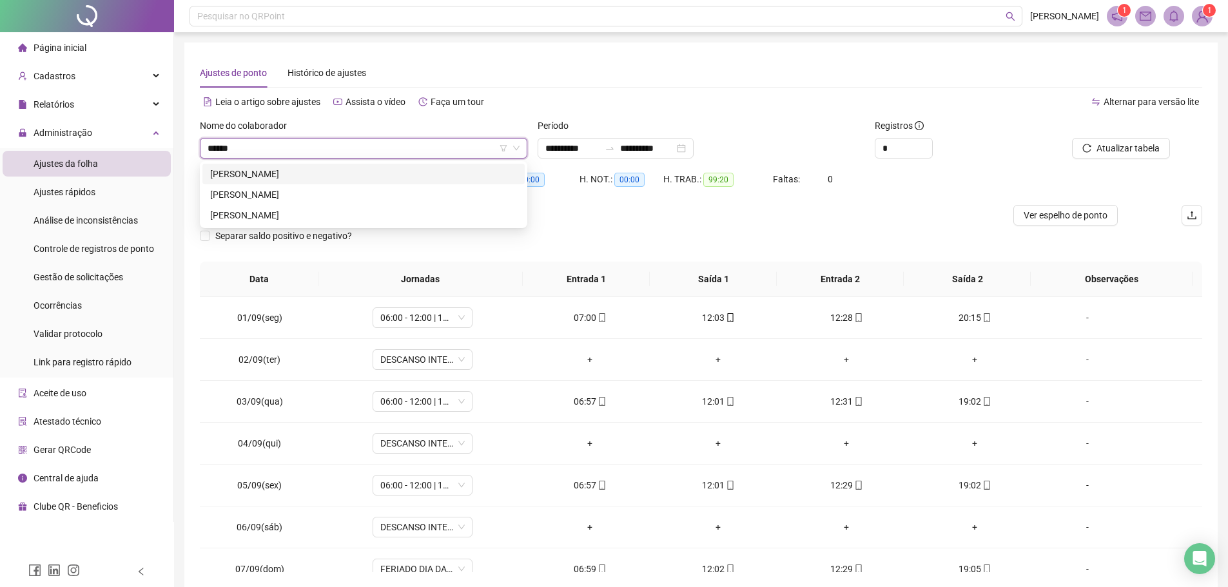
type input "*******"
click at [304, 209] on div "[PERSON_NAME]" at bounding box center [363, 215] width 307 height 14
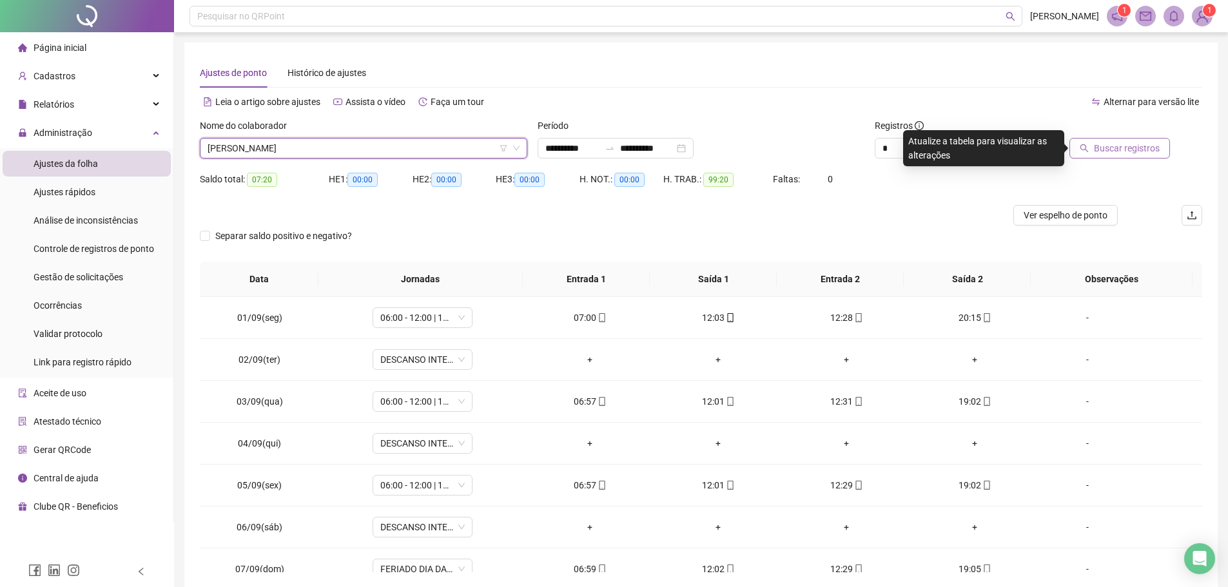
click at [1096, 149] on span "Buscar registros" at bounding box center [1127, 148] width 66 height 14
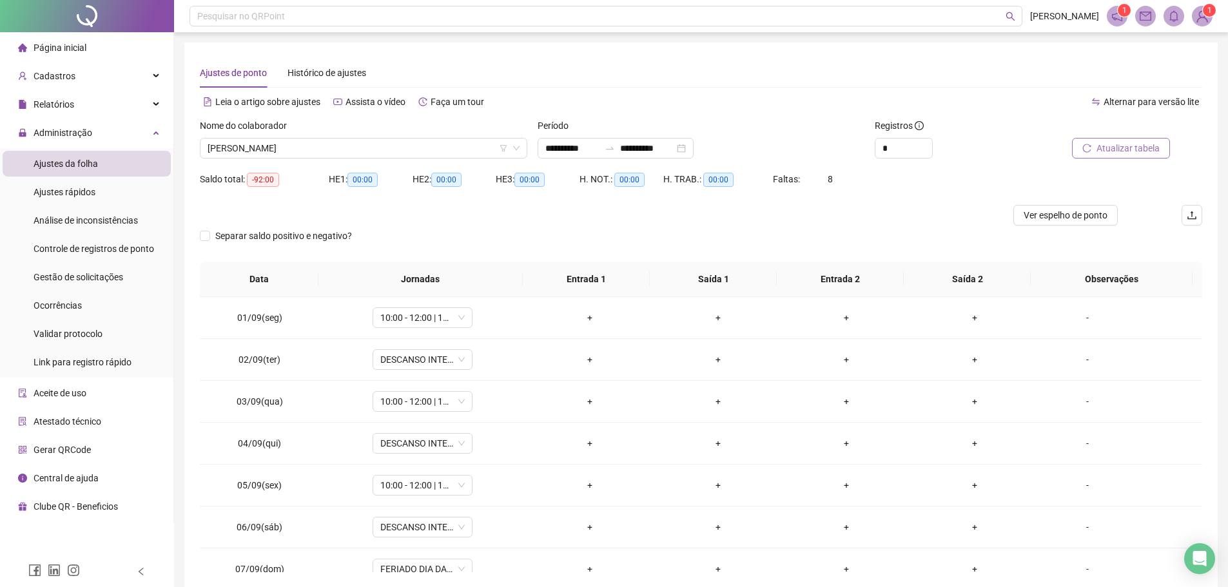
click at [1072, 138] on button "Atualizar tabela" at bounding box center [1121, 148] width 98 height 21
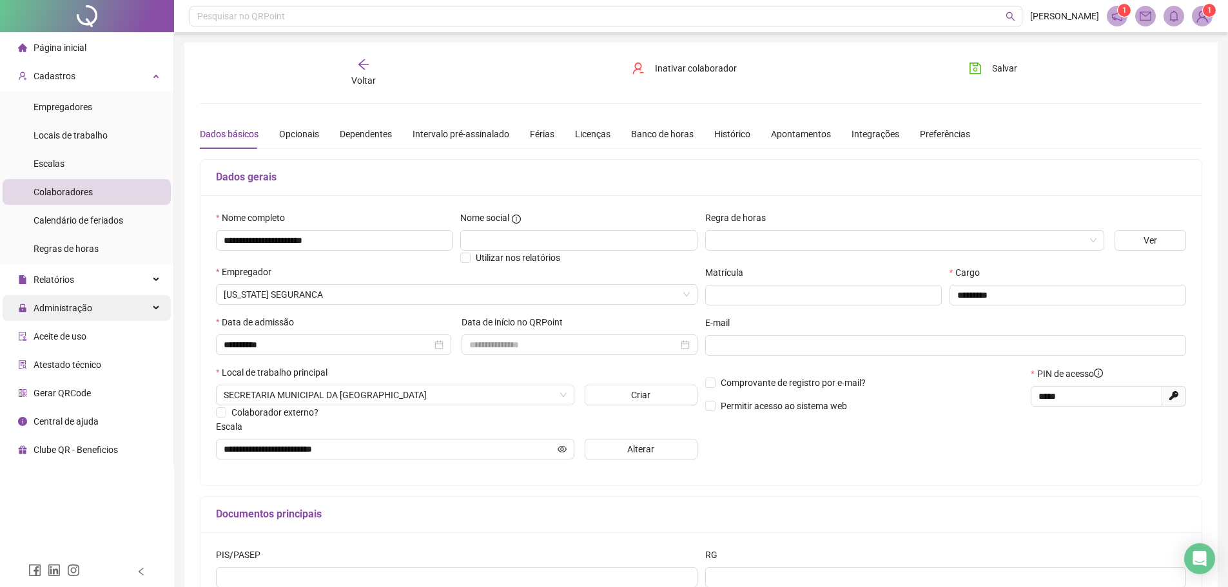
click at [68, 306] on span "Administração" at bounding box center [63, 308] width 59 height 10
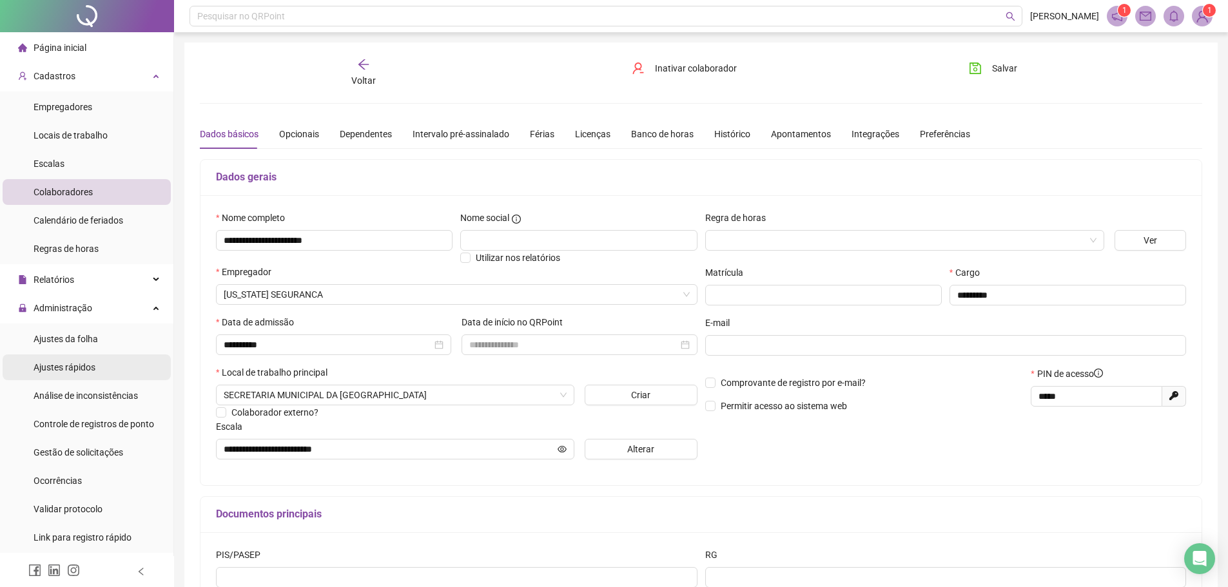
click at [81, 368] on span "Ajustes rápidos" at bounding box center [65, 367] width 62 height 10
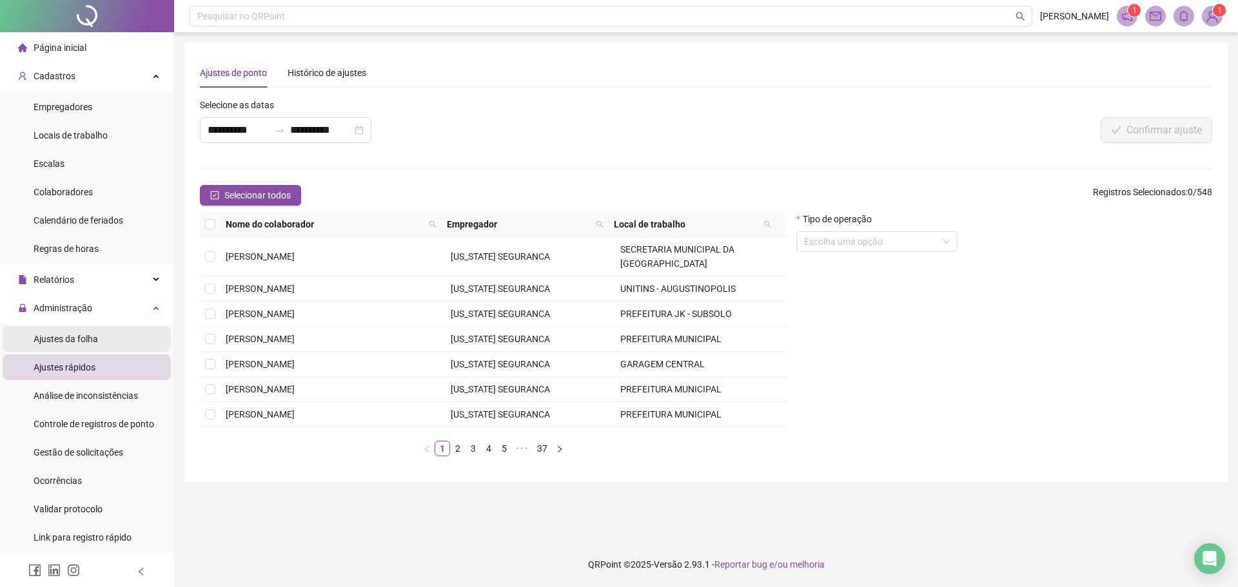
click at [72, 339] on span "Ajustes da folha" at bounding box center [66, 339] width 64 height 10
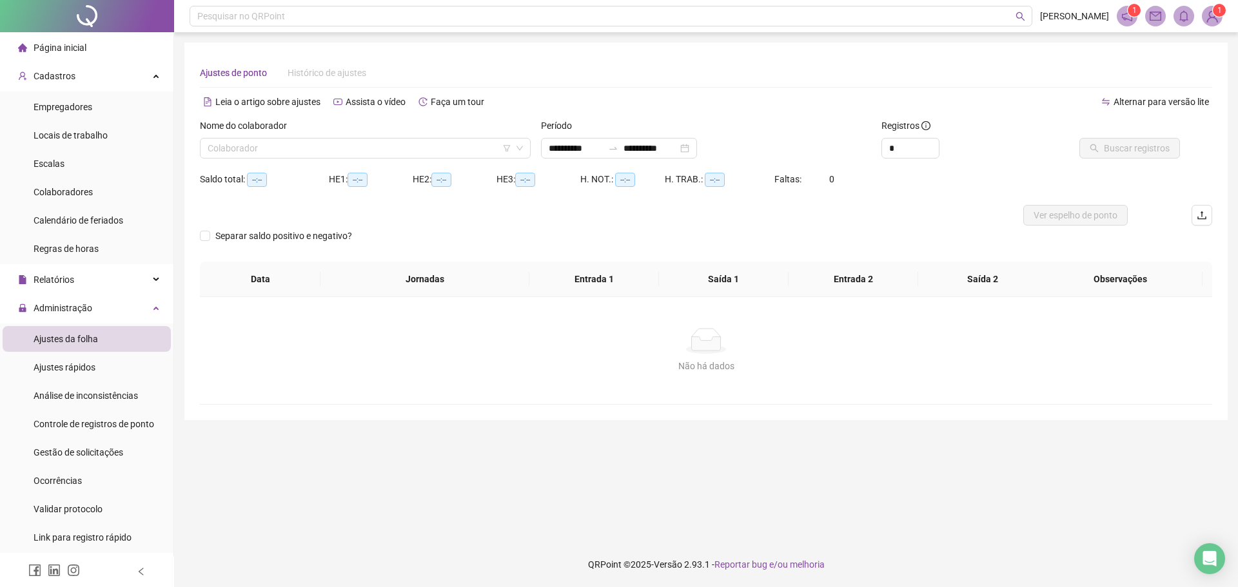
type input "**********"
click at [91, 447] on span "Gestão de solicitações" at bounding box center [79, 452] width 90 height 10
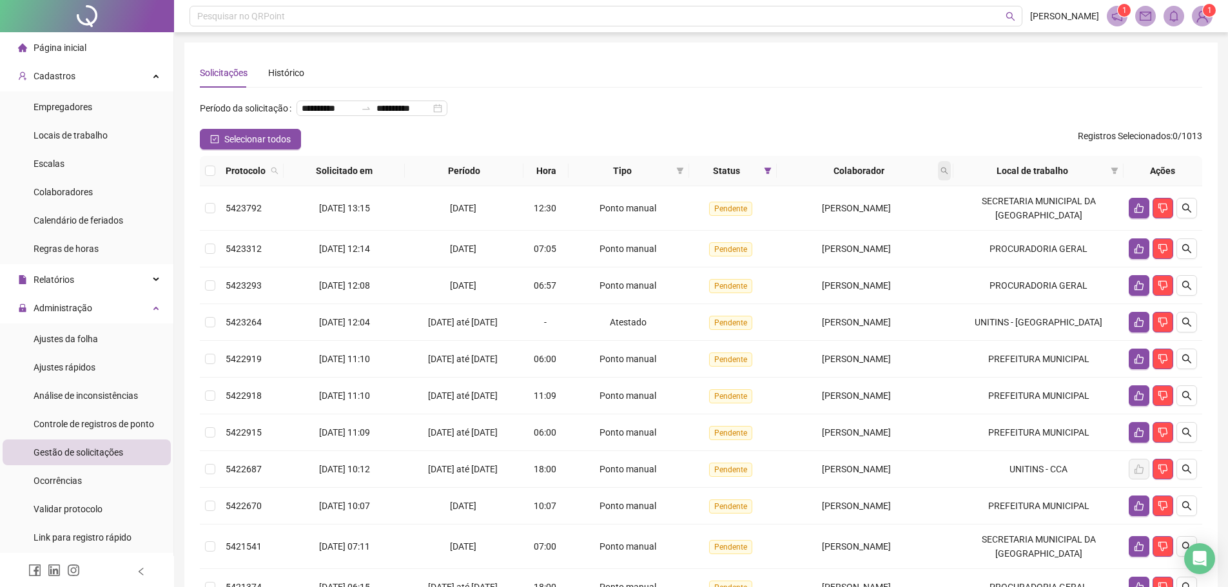
click at [950, 180] on span at bounding box center [944, 170] width 13 height 19
type input "******"
click at [846, 243] on icon "search" at bounding box center [845, 242] width 8 height 8
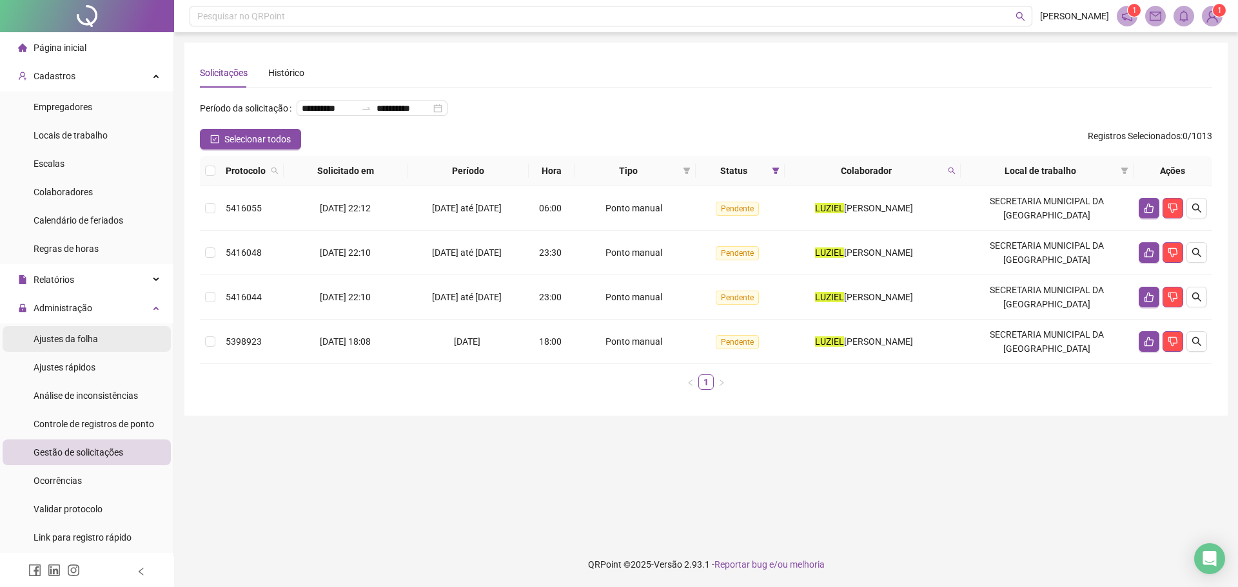
click at [81, 343] on span "Ajustes da folha" at bounding box center [66, 339] width 64 height 10
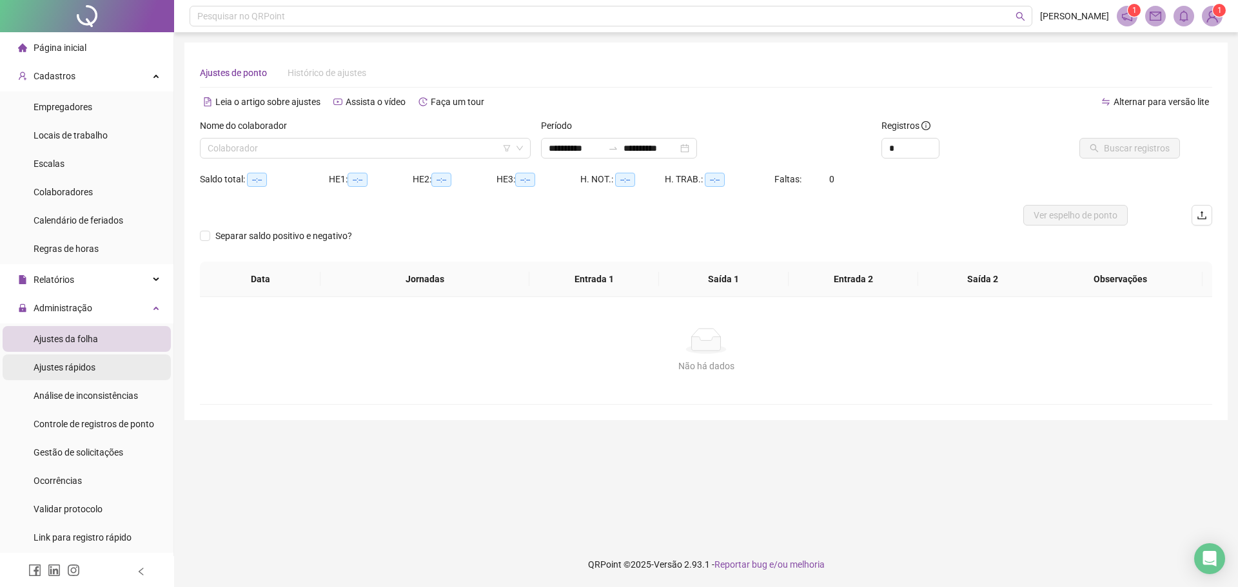
type input "**********"
click at [92, 378] on div "Ajustes rápidos" at bounding box center [65, 368] width 62 height 26
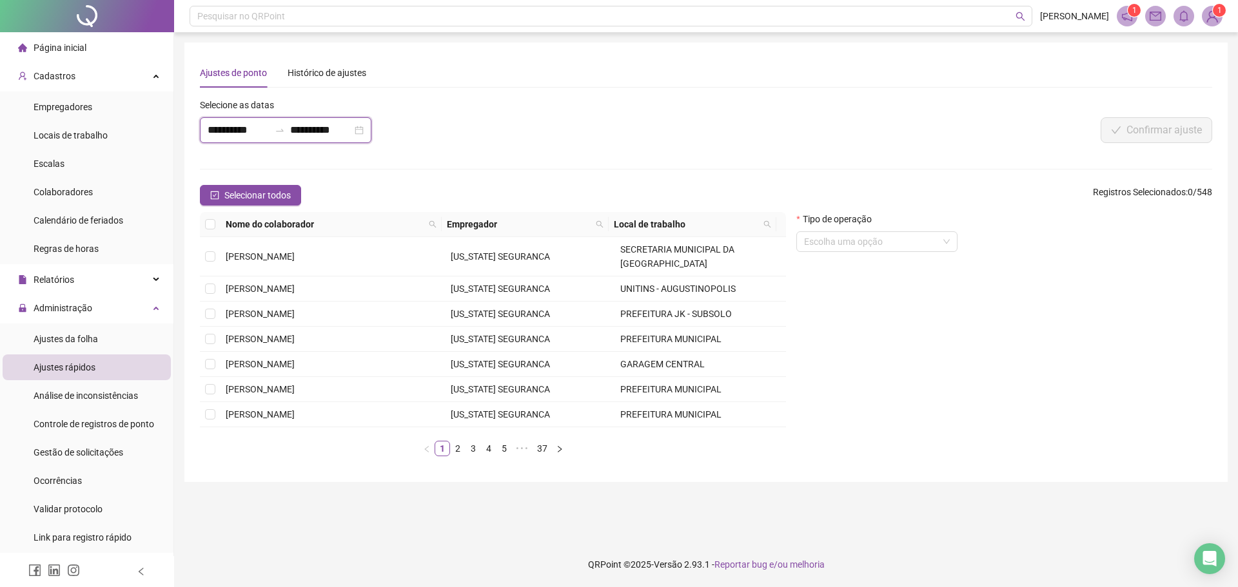
click at [233, 133] on input "**********" at bounding box center [239, 129] width 62 height 15
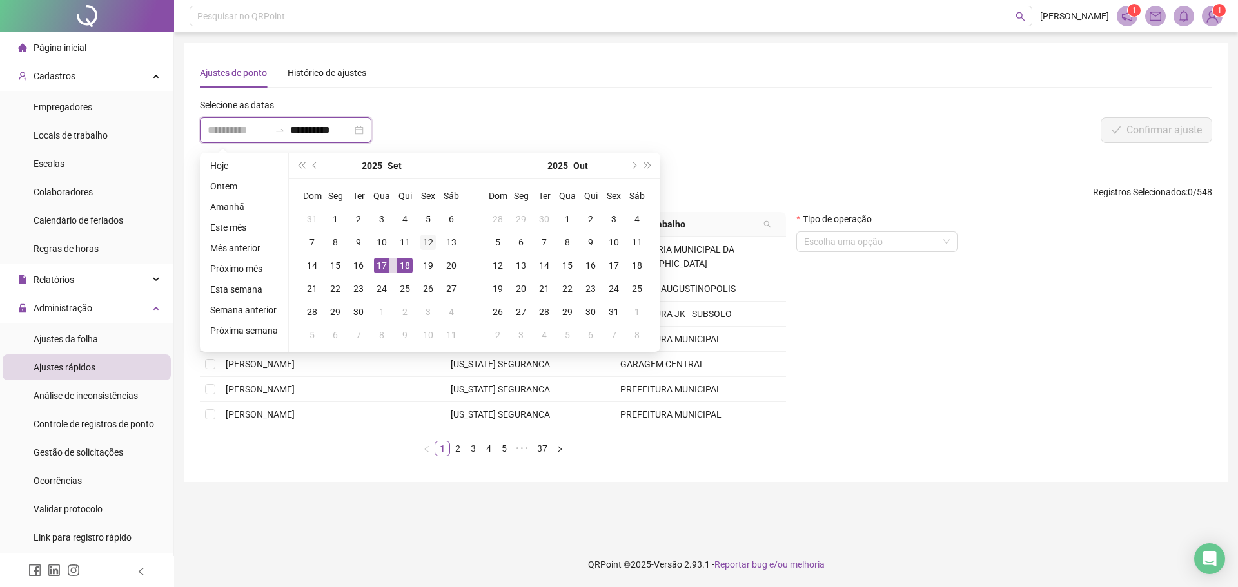
type input "**********"
click at [424, 242] on div "12" at bounding box center [427, 242] width 15 height 15
type input "**********"
click at [313, 268] on div "14" at bounding box center [311, 265] width 15 height 15
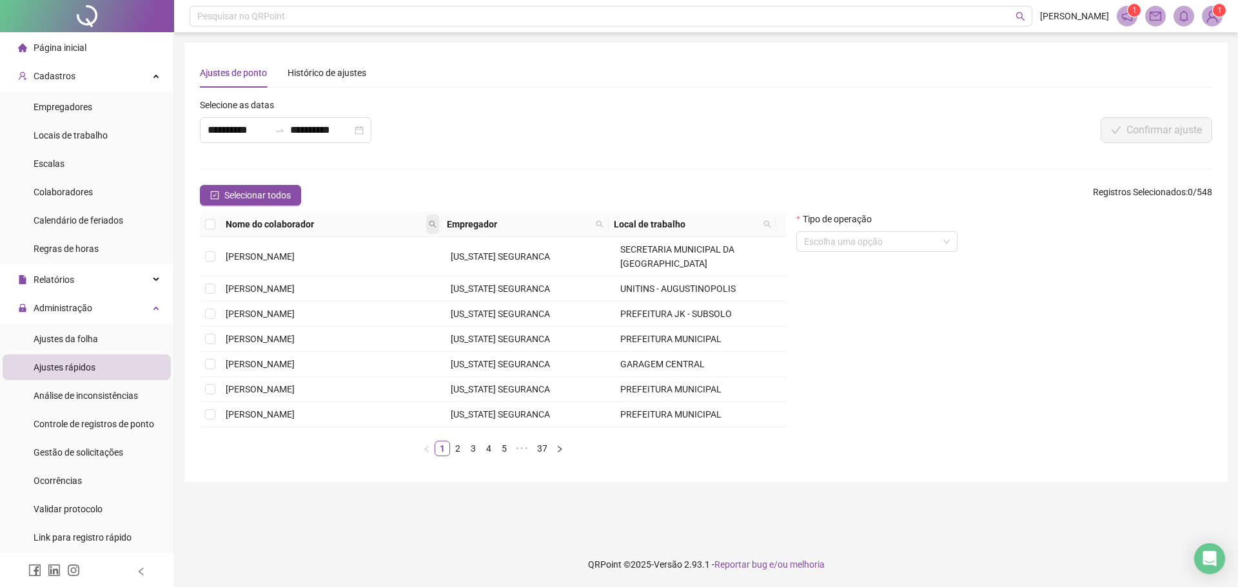
click at [426, 224] on span at bounding box center [432, 224] width 13 height 19
type input "*****"
click at [353, 268] on span "Buscar" at bounding box center [354, 270] width 28 height 14
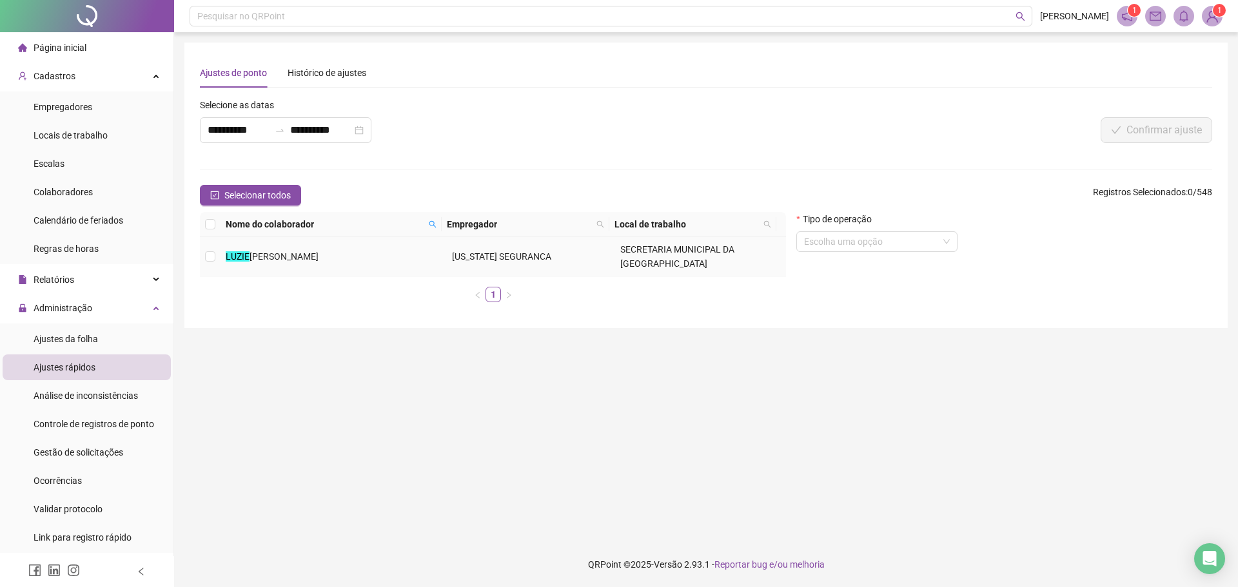
click at [318, 245] on td "LUZIE L MOREIRA ROCHA" at bounding box center [333, 256] width 226 height 39
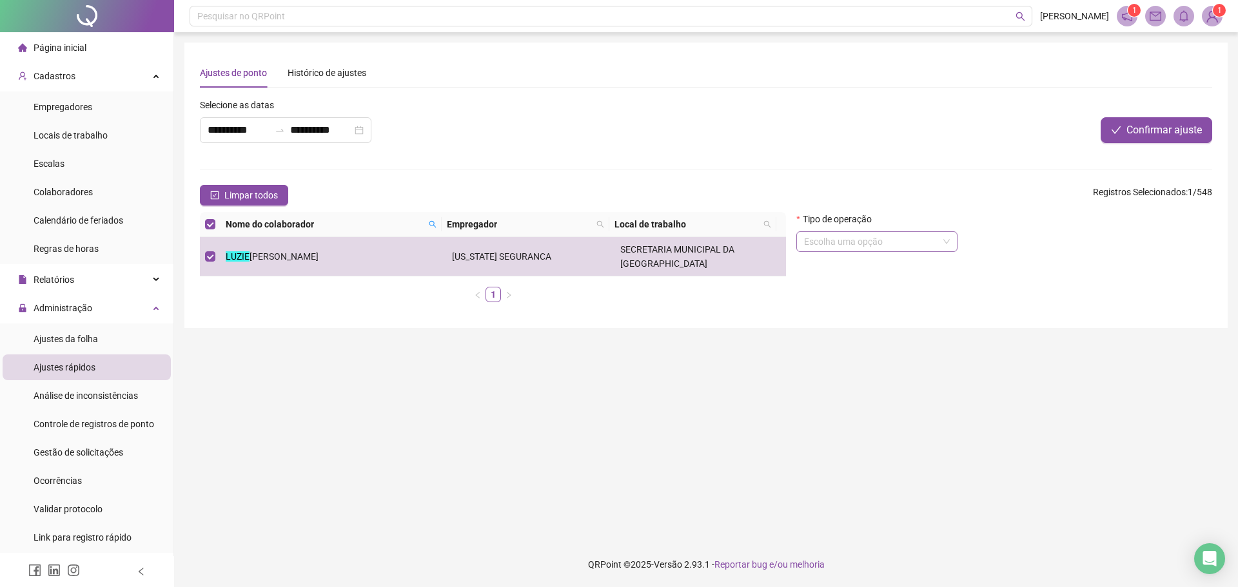
click at [873, 242] on input "search" at bounding box center [871, 241] width 134 height 19
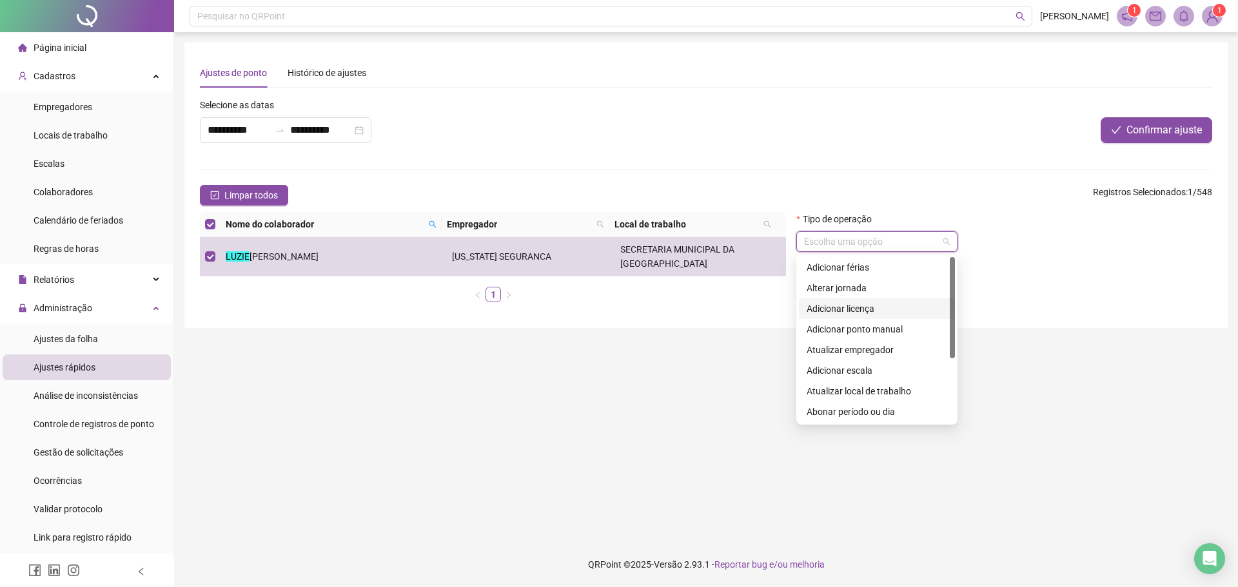
click at [871, 309] on div "Adicionar licença" at bounding box center [876, 309] width 141 height 14
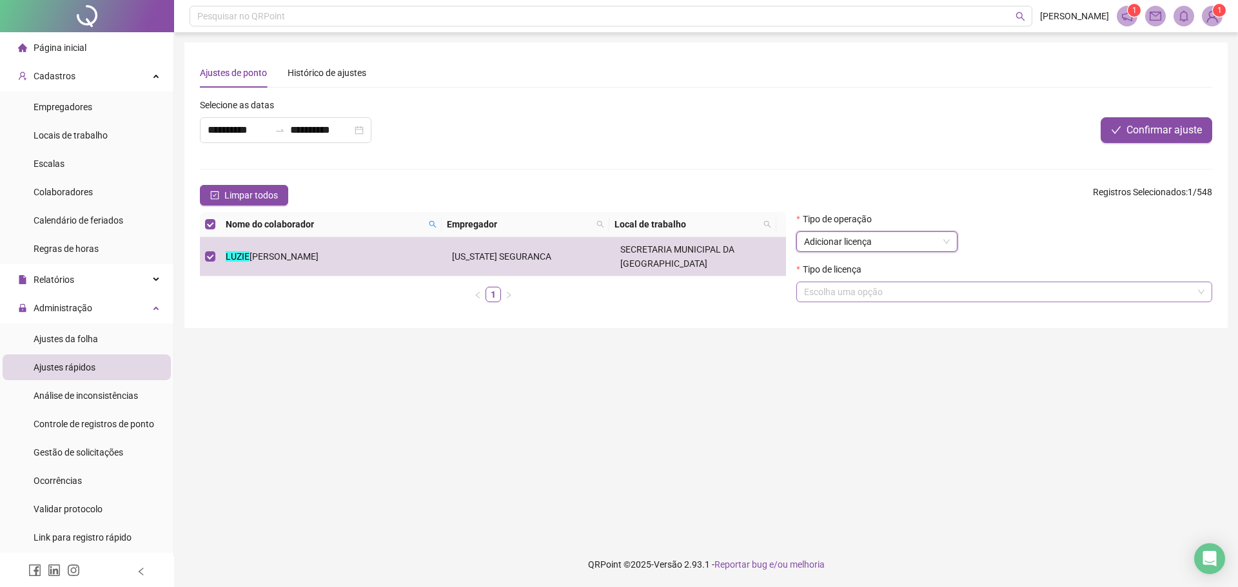
click at [853, 291] on input "search" at bounding box center [998, 291] width 389 height 19
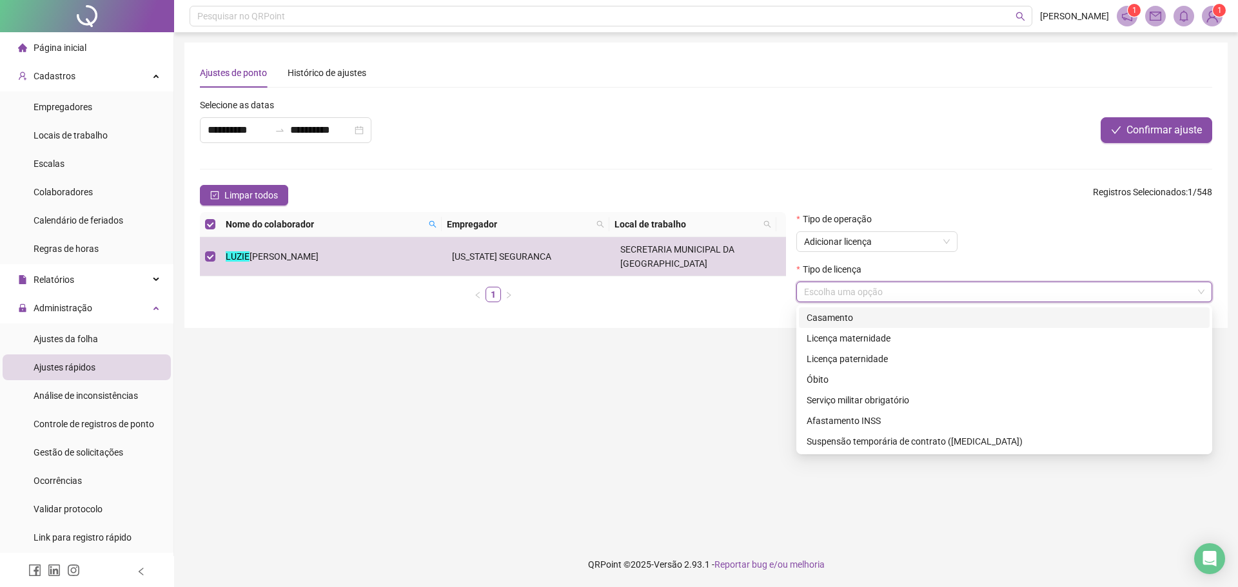
click at [844, 318] on div "Casamento" at bounding box center [1003, 318] width 395 height 14
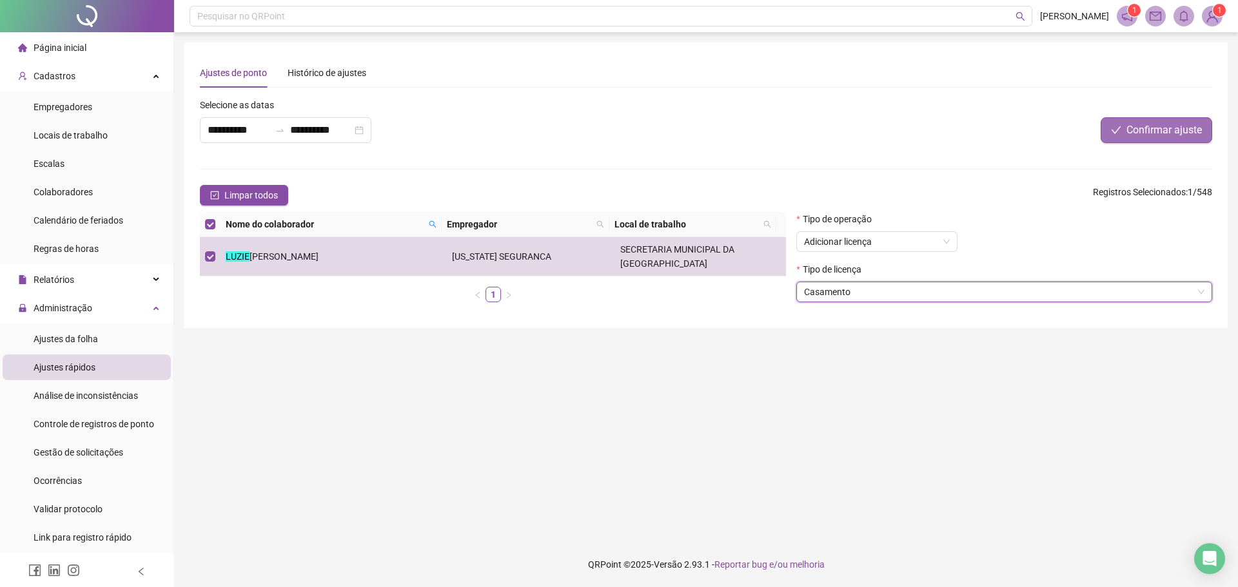
click at [1139, 135] on span "Confirmar ajuste" at bounding box center [1163, 129] width 75 height 15
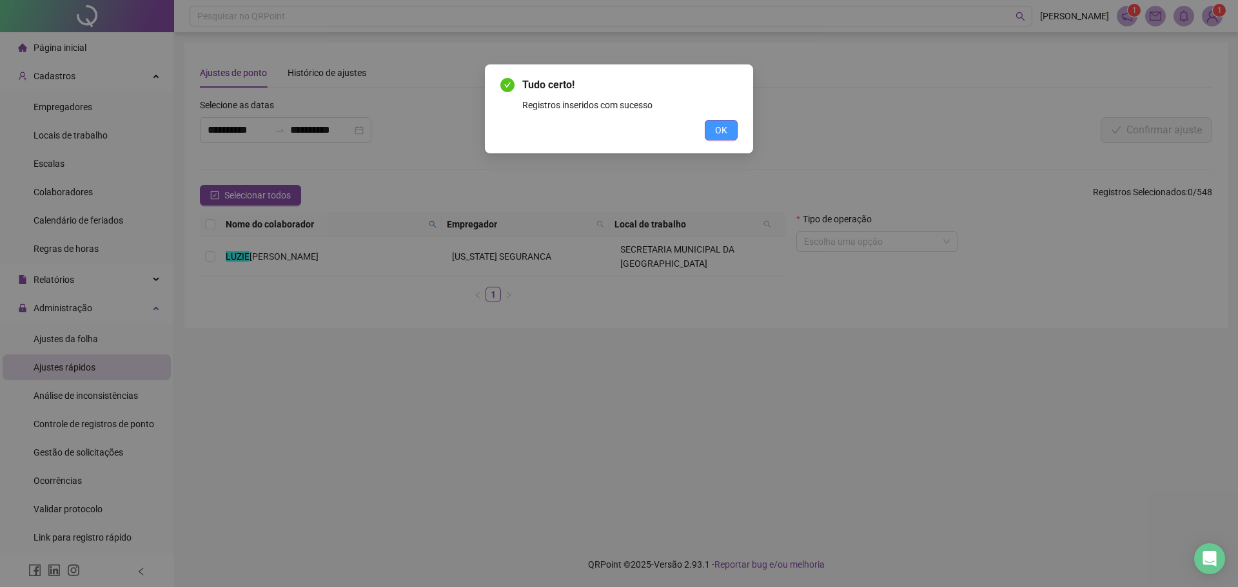
click at [719, 134] on span "OK" at bounding box center [721, 130] width 12 height 14
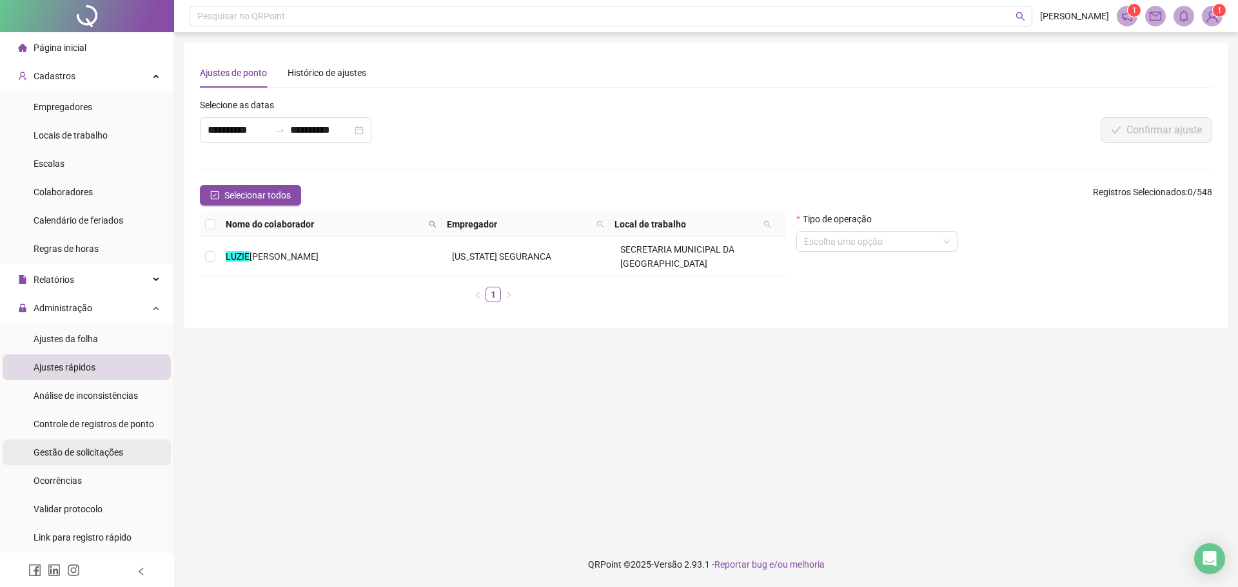
click at [77, 447] on span "Gestão de solicitações" at bounding box center [79, 452] width 90 height 10
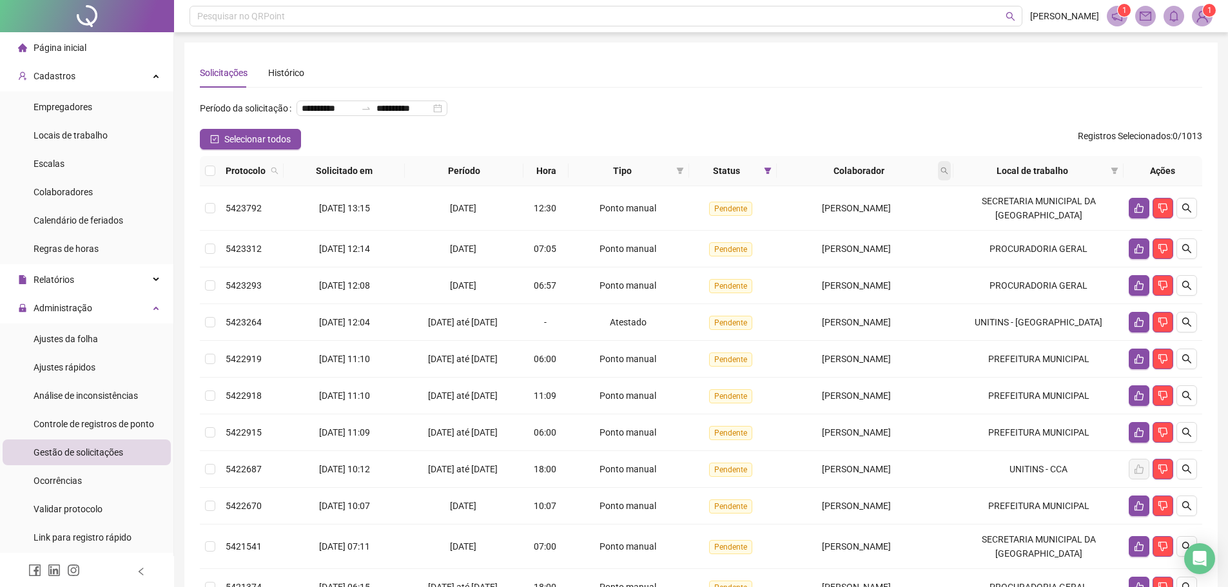
click at [951, 180] on span at bounding box center [944, 170] width 13 height 19
type input "******"
click at [879, 238] on span "Buscar" at bounding box center [868, 242] width 28 height 14
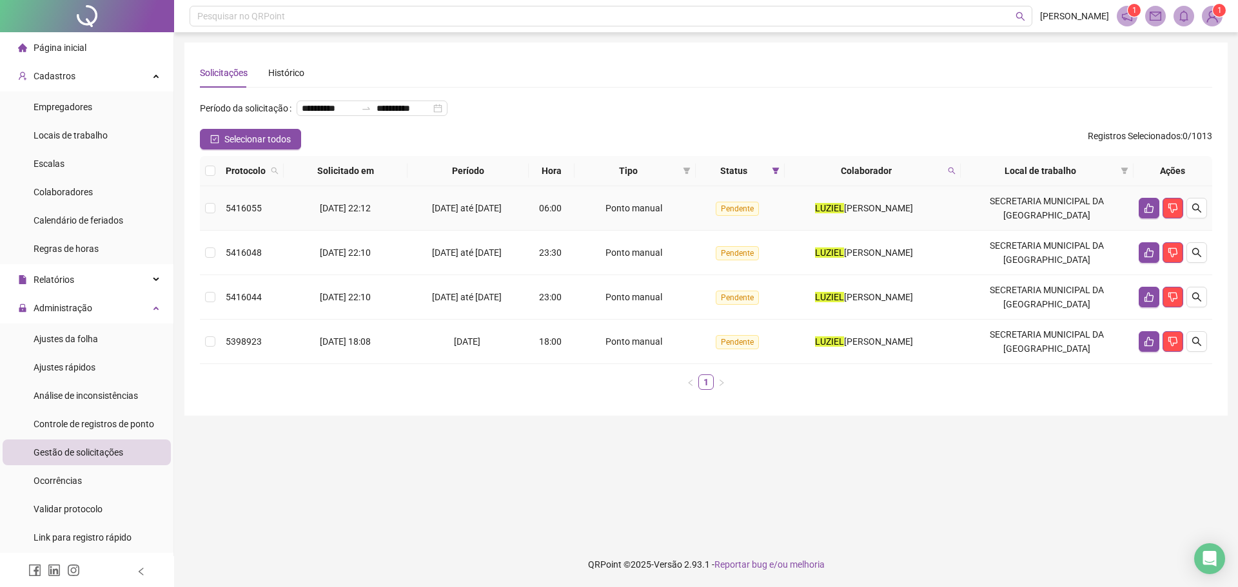
click at [222, 222] on td "5416055" at bounding box center [251, 208] width 63 height 44
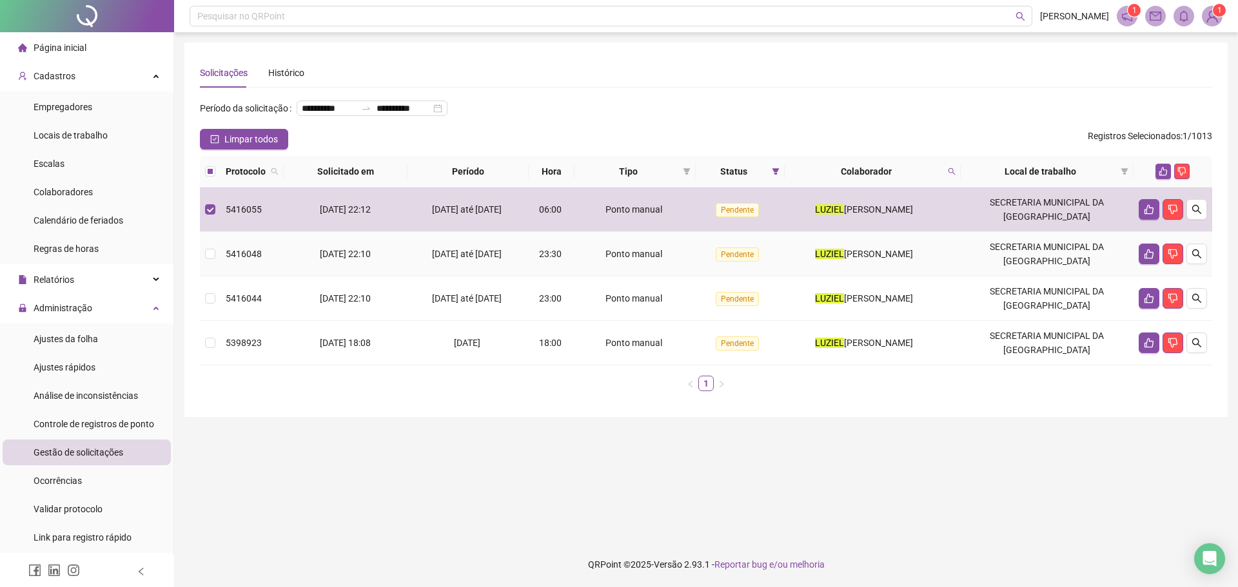
click at [218, 273] on td at bounding box center [210, 254] width 21 height 44
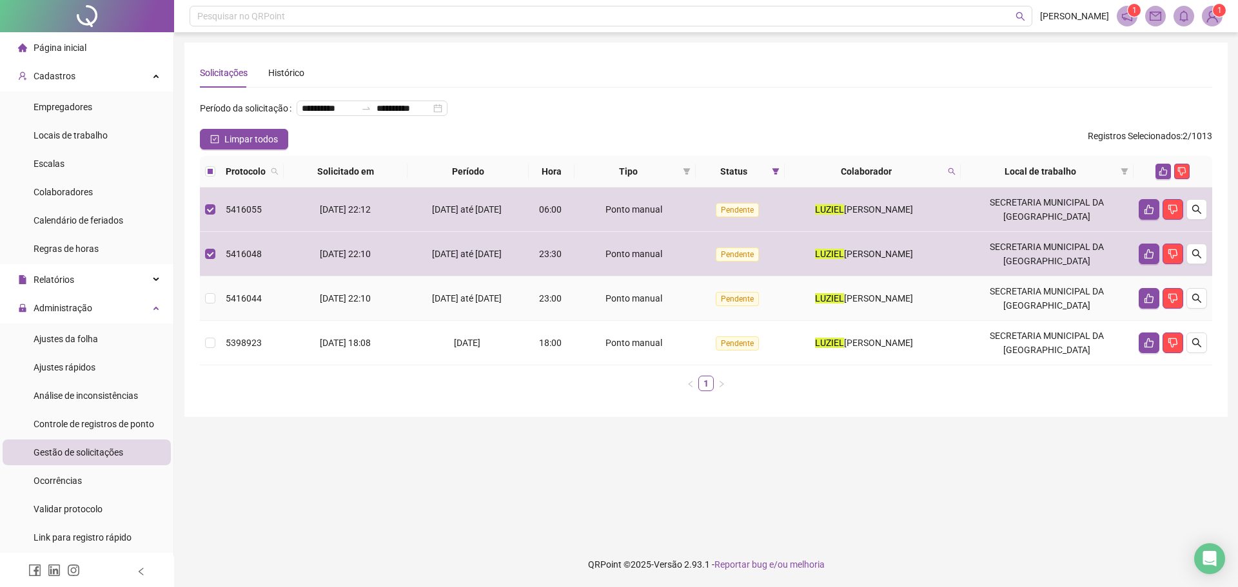
click at [219, 309] on td at bounding box center [210, 299] width 21 height 44
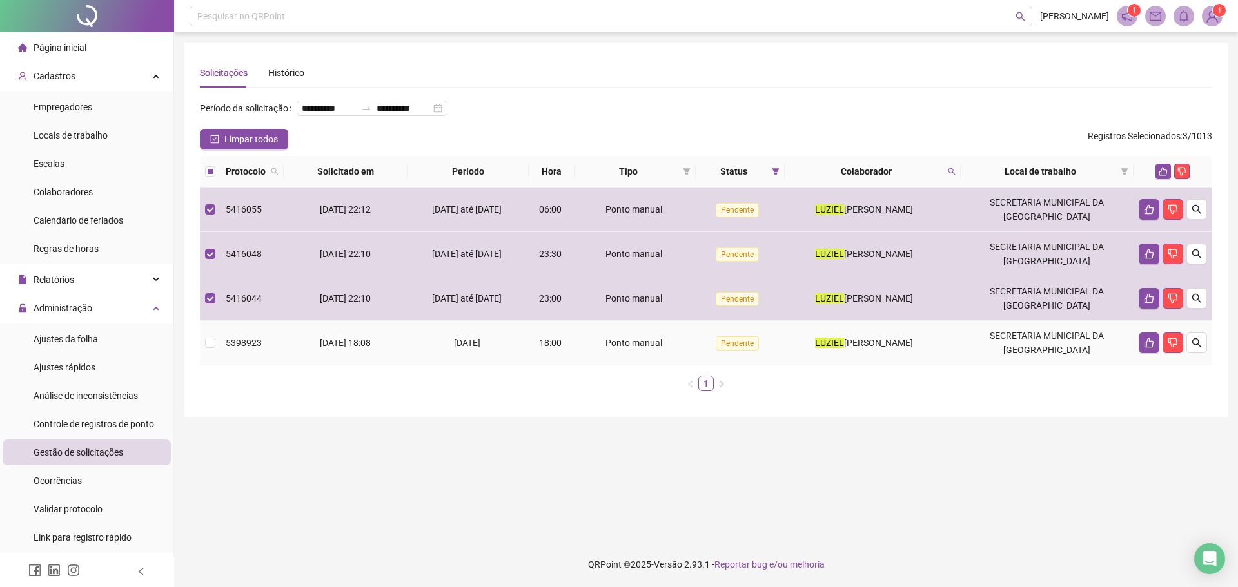
click at [222, 349] on td "5398923" at bounding box center [251, 343] width 63 height 44
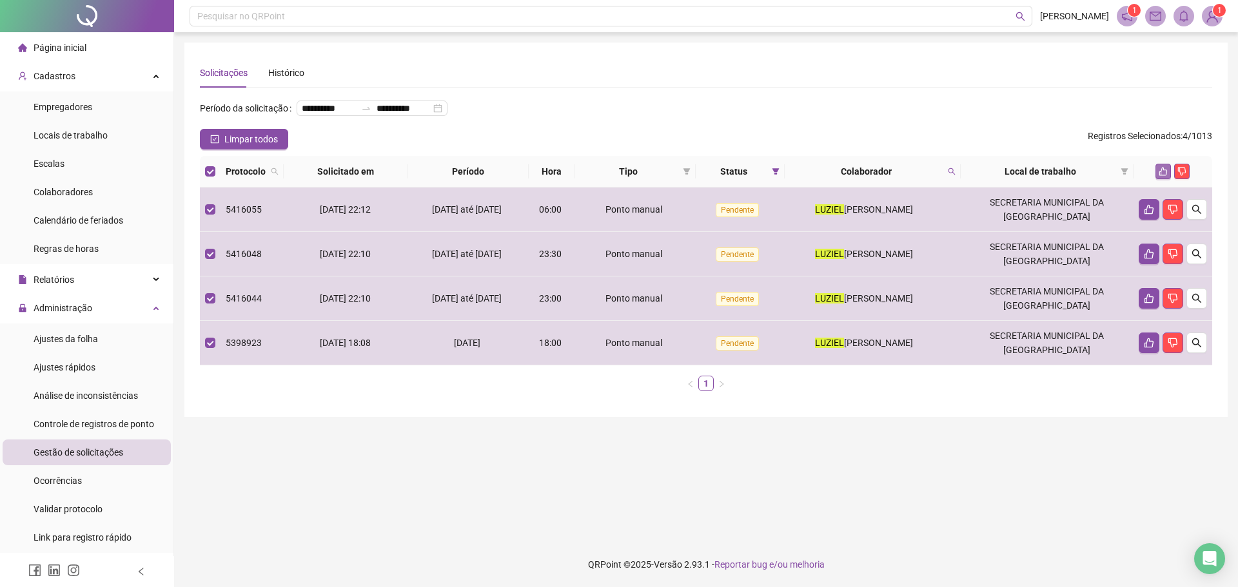
click at [1162, 176] on icon "like" at bounding box center [1162, 171] width 9 height 9
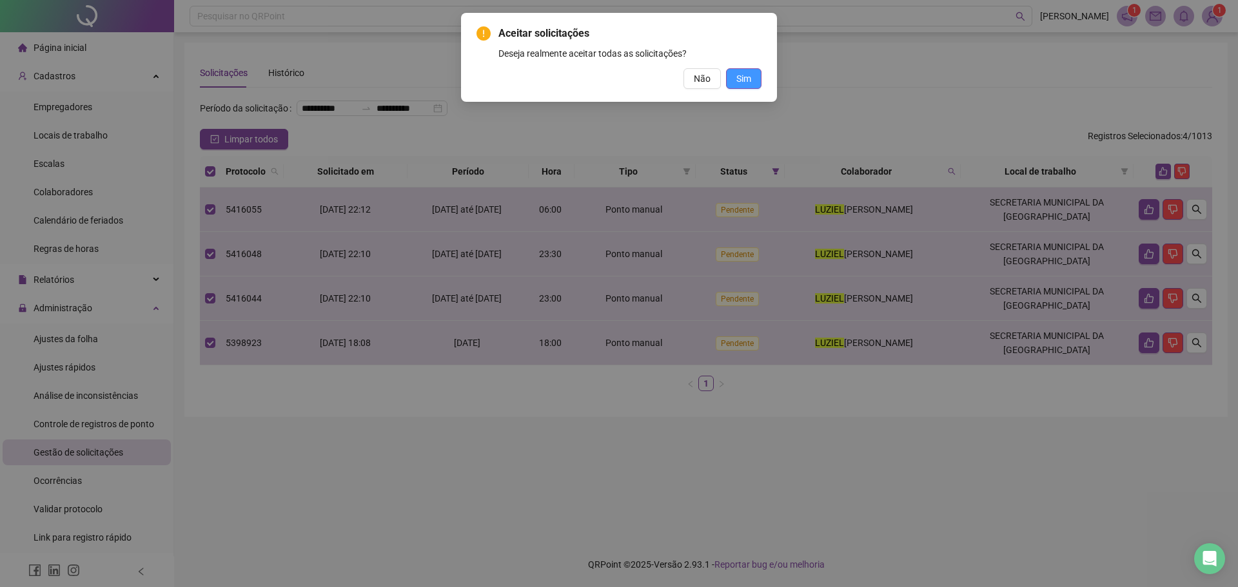
click at [741, 75] on span "Sim" at bounding box center [743, 79] width 15 height 14
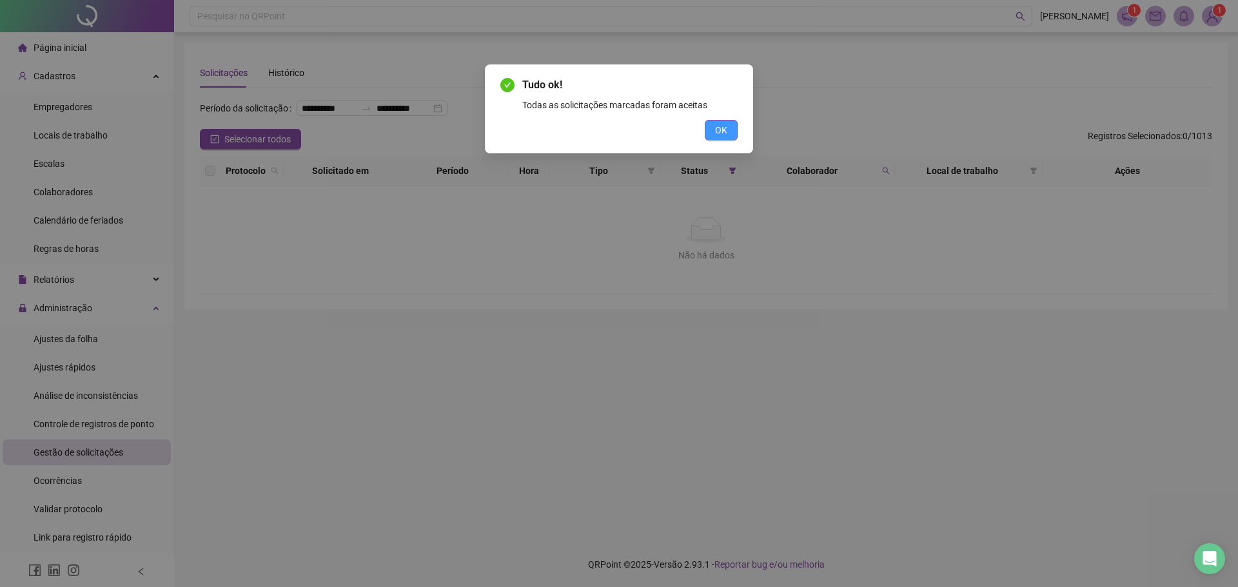
click at [719, 135] on span "OK" at bounding box center [721, 130] width 12 height 14
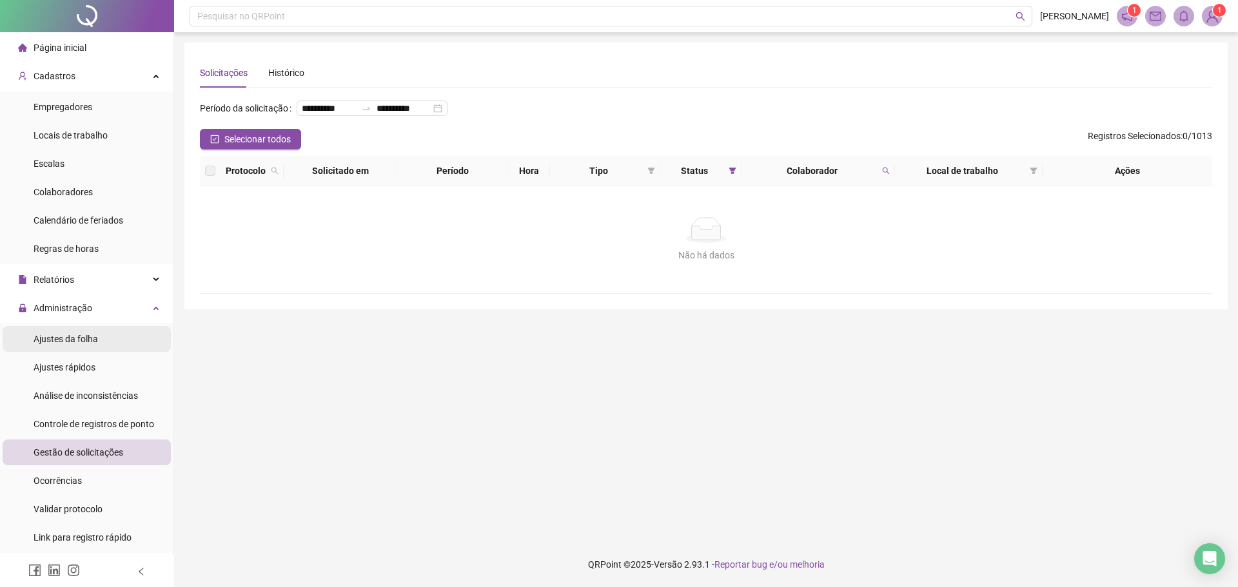
click at [84, 335] on span "Ajustes da folha" at bounding box center [66, 339] width 64 height 10
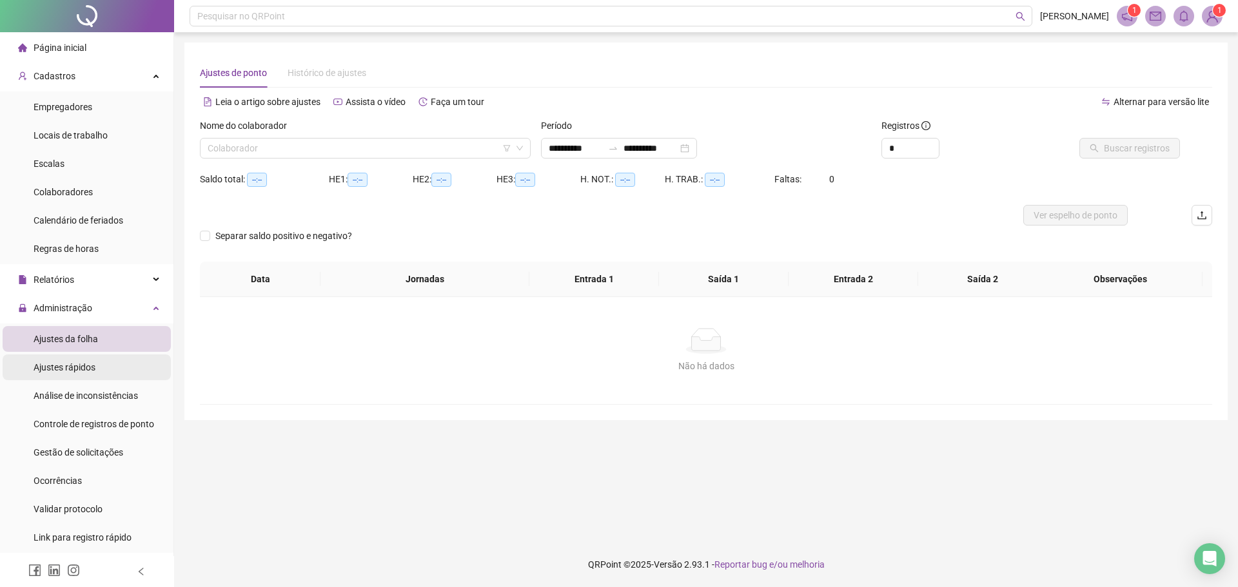
type input "**********"
click at [86, 373] on div "Ajustes rápidos" at bounding box center [65, 368] width 62 height 26
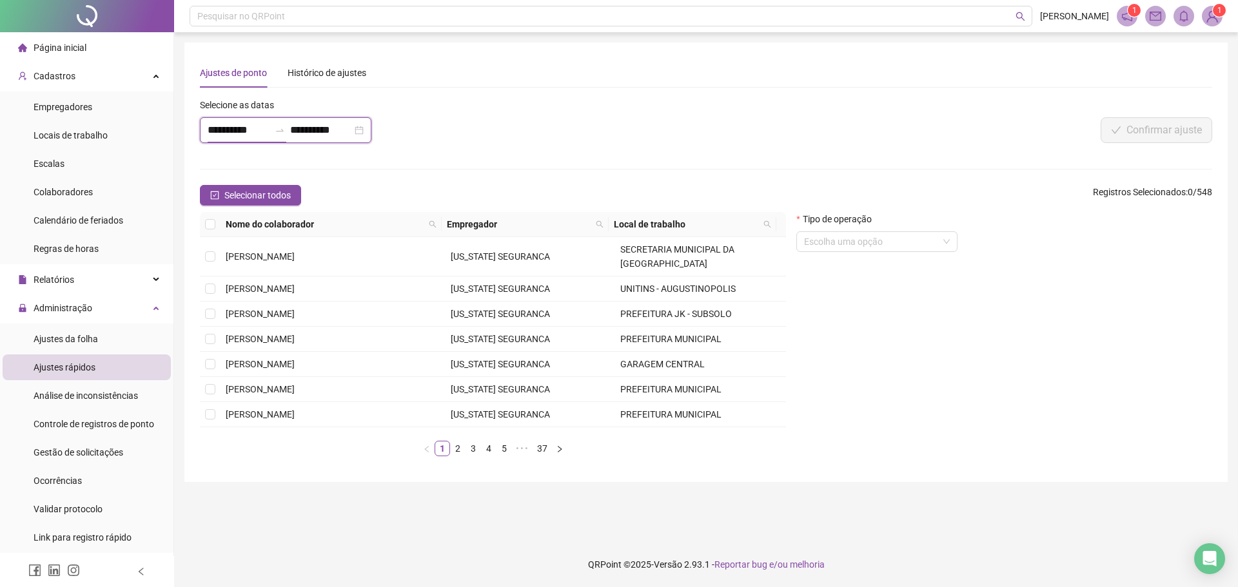
click at [233, 130] on input "**********" at bounding box center [239, 129] width 62 height 15
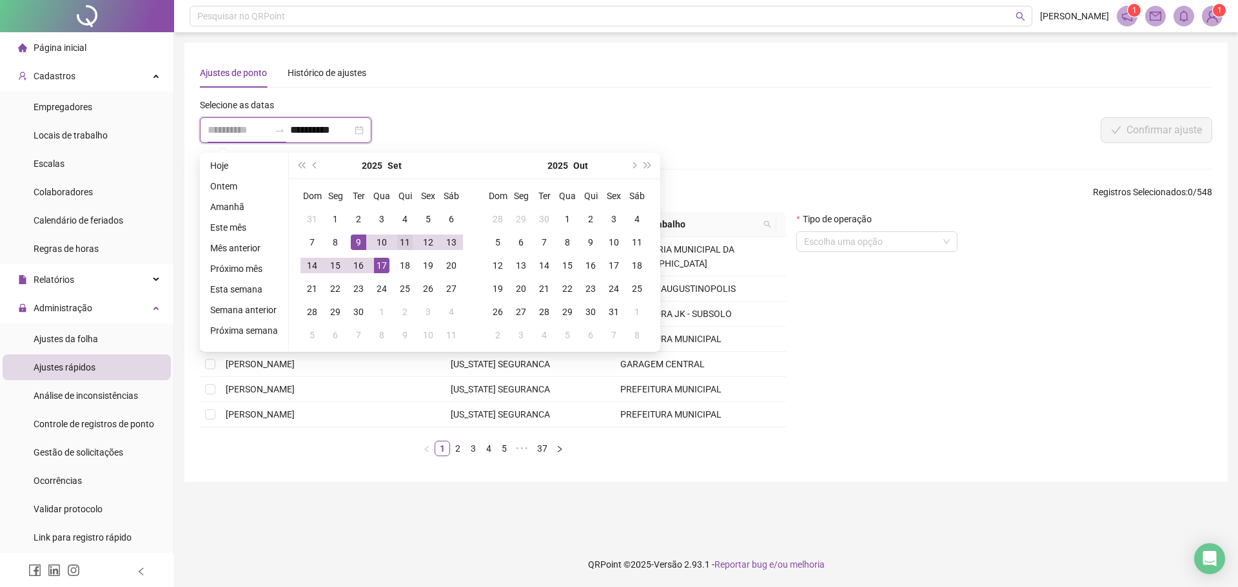
type input "**********"
click at [398, 244] on div "11" at bounding box center [404, 242] width 15 height 15
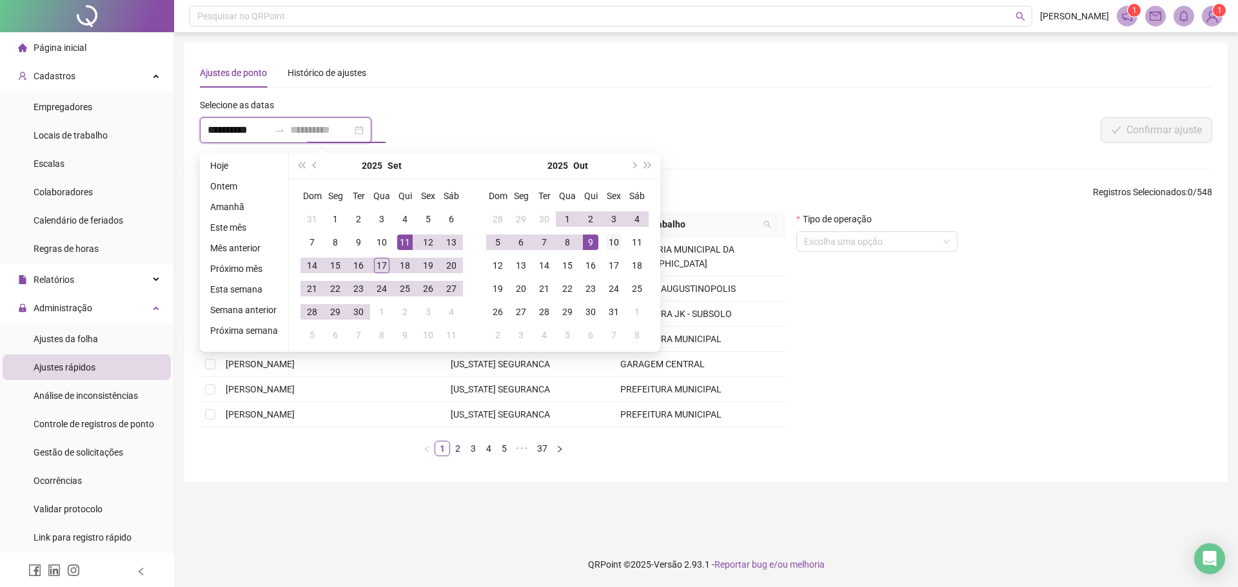
type input "**********"
click at [609, 242] on div "10" at bounding box center [613, 242] width 15 height 15
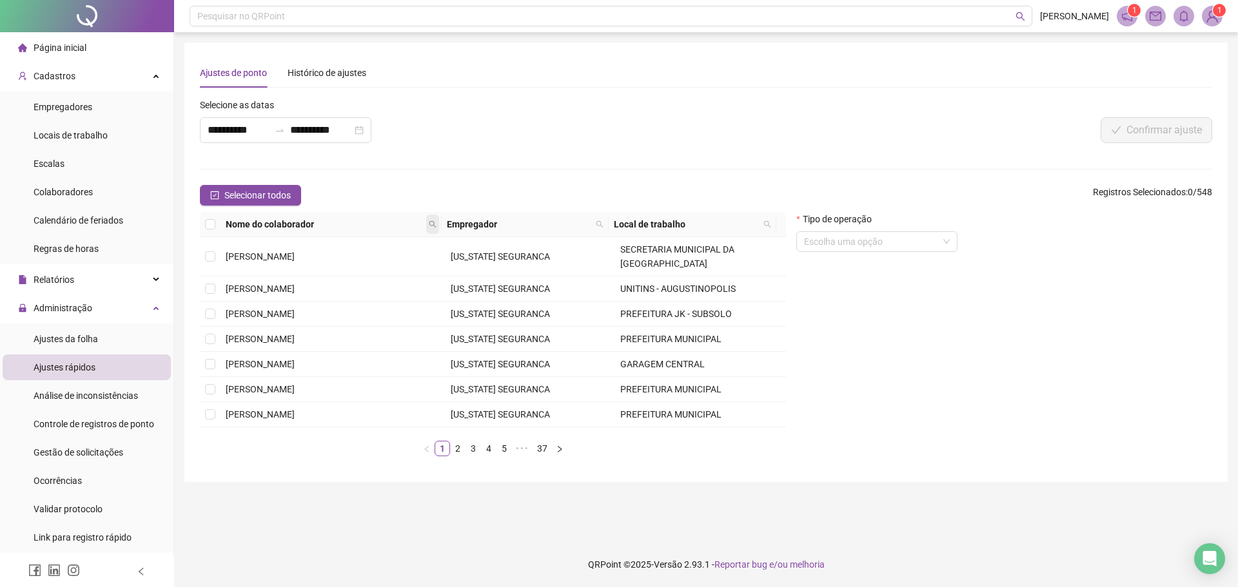
click at [430, 222] on icon "search" at bounding box center [432, 224] width 7 height 7
type input "**********"
click at [340, 266] on button "Buscar" at bounding box center [347, 269] width 58 height 15
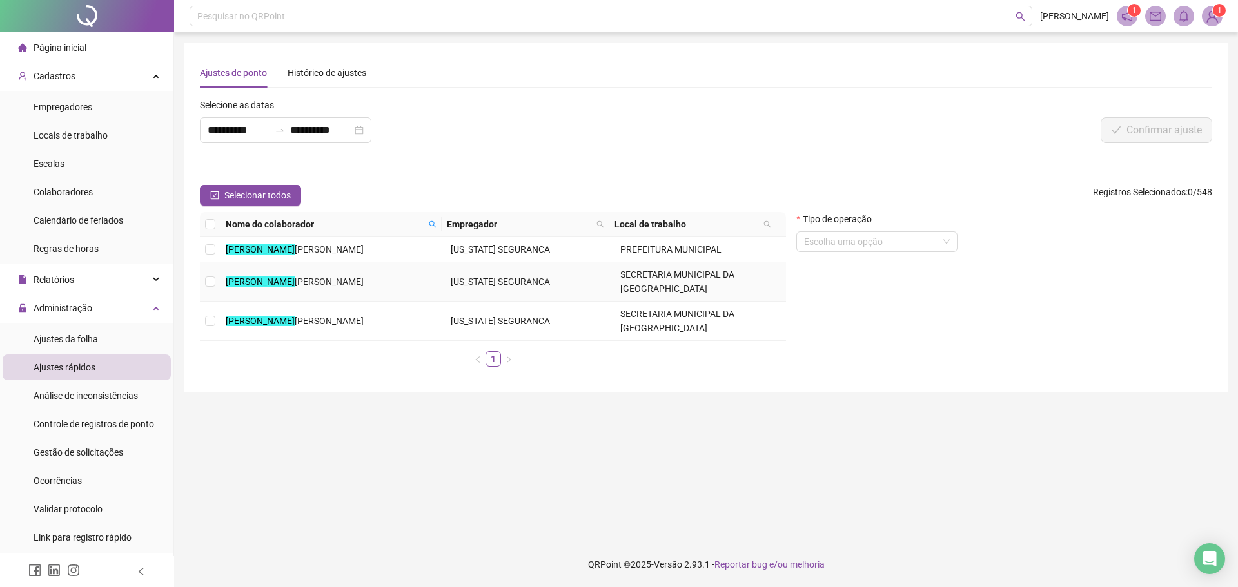
click at [339, 279] on span "CIUS RIBEIRO MACIEL" at bounding box center [329, 282] width 69 height 10
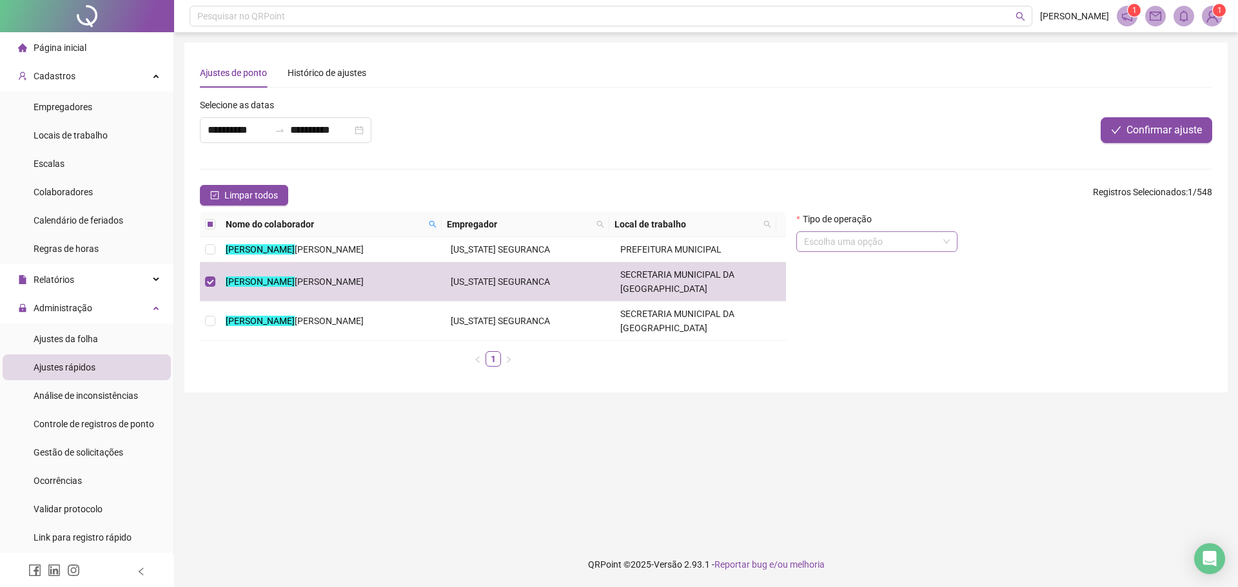
click at [888, 245] on input "search" at bounding box center [871, 241] width 134 height 19
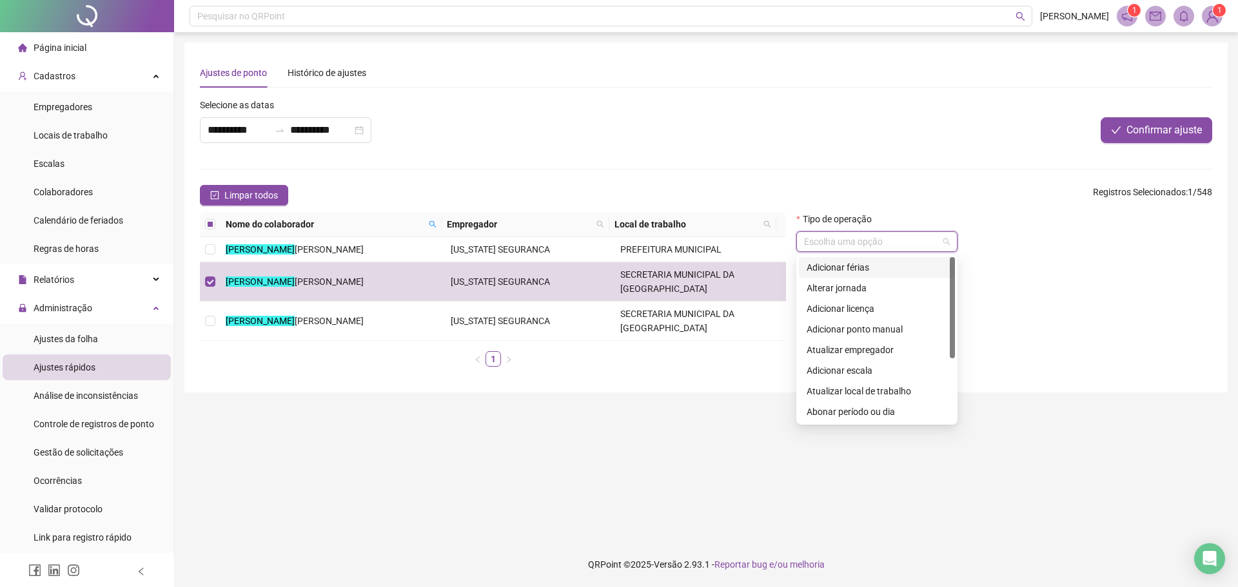
click at [870, 267] on div "Adicionar férias" at bounding box center [876, 267] width 141 height 14
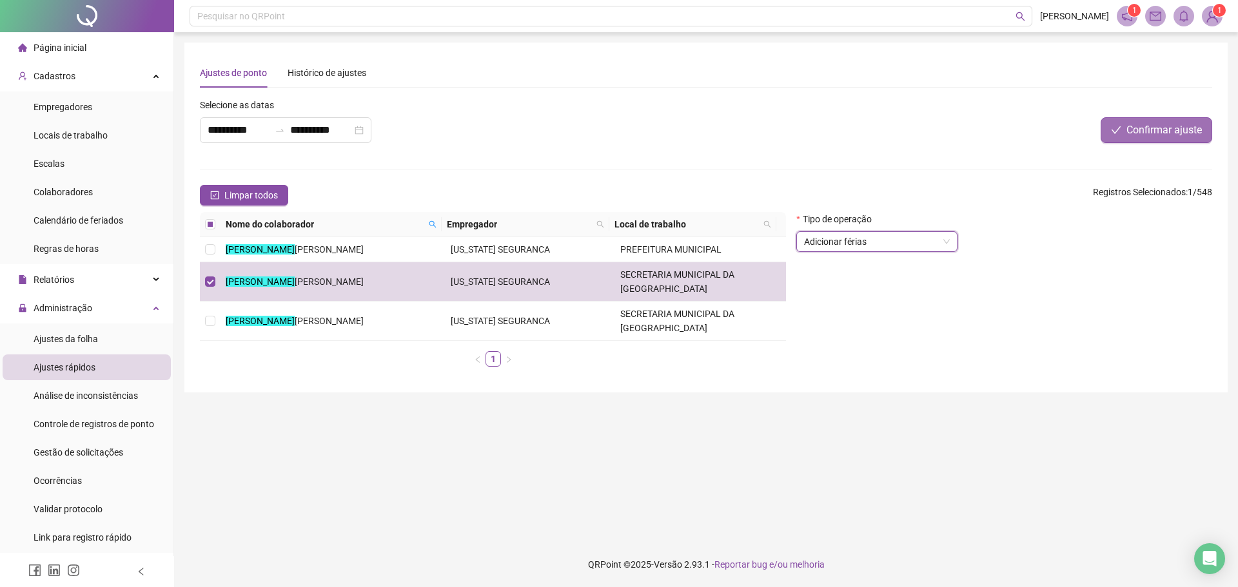
click at [1147, 133] on span "Confirmar ajuste" at bounding box center [1163, 129] width 75 height 15
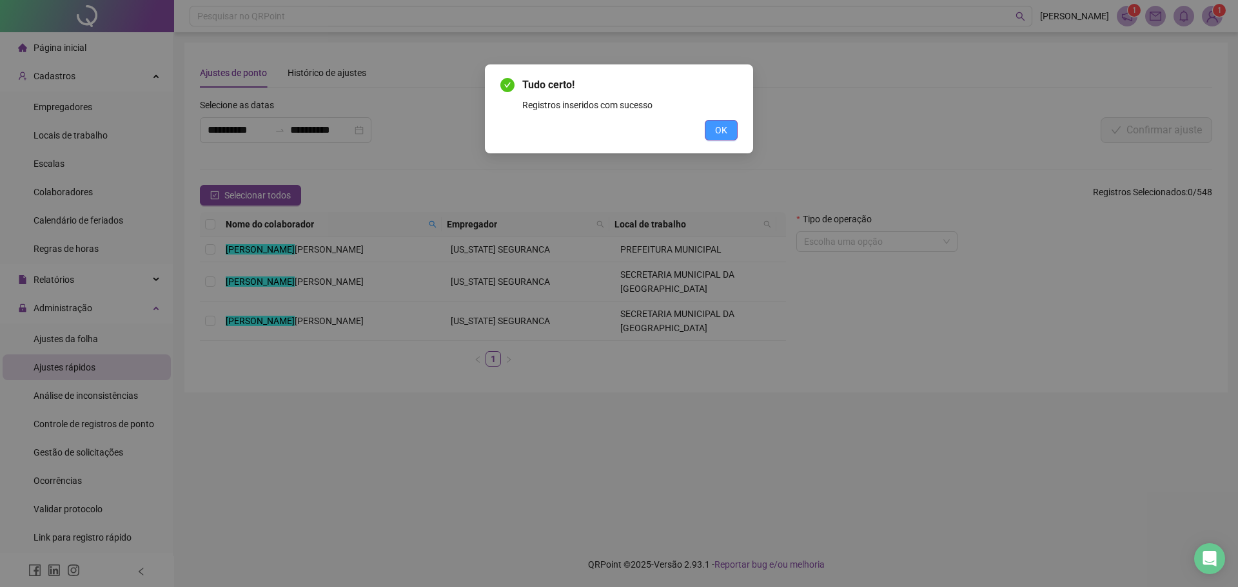
click at [717, 123] on span "OK" at bounding box center [721, 130] width 12 height 14
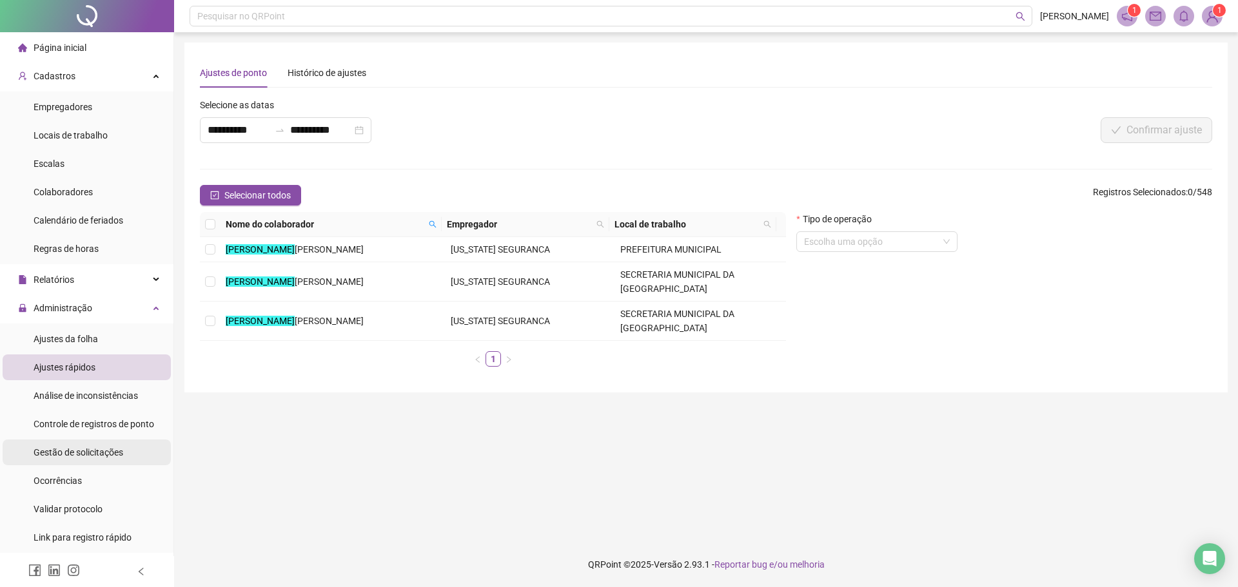
click at [69, 449] on span "Gestão de solicitações" at bounding box center [79, 452] width 90 height 10
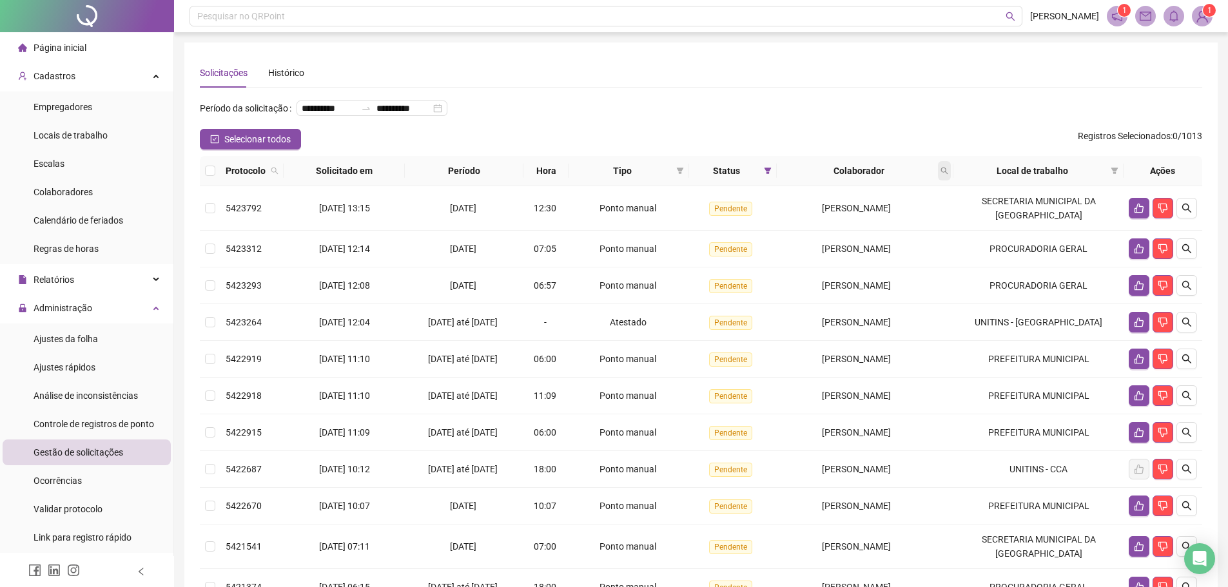
click at [948, 175] on icon "search" at bounding box center [944, 171] width 8 height 8
type input "*******"
click at [861, 237] on span "Buscar" at bounding box center [868, 242] width 28 height 14
